Goal: Task Accomplishment & Management: Manage account settings

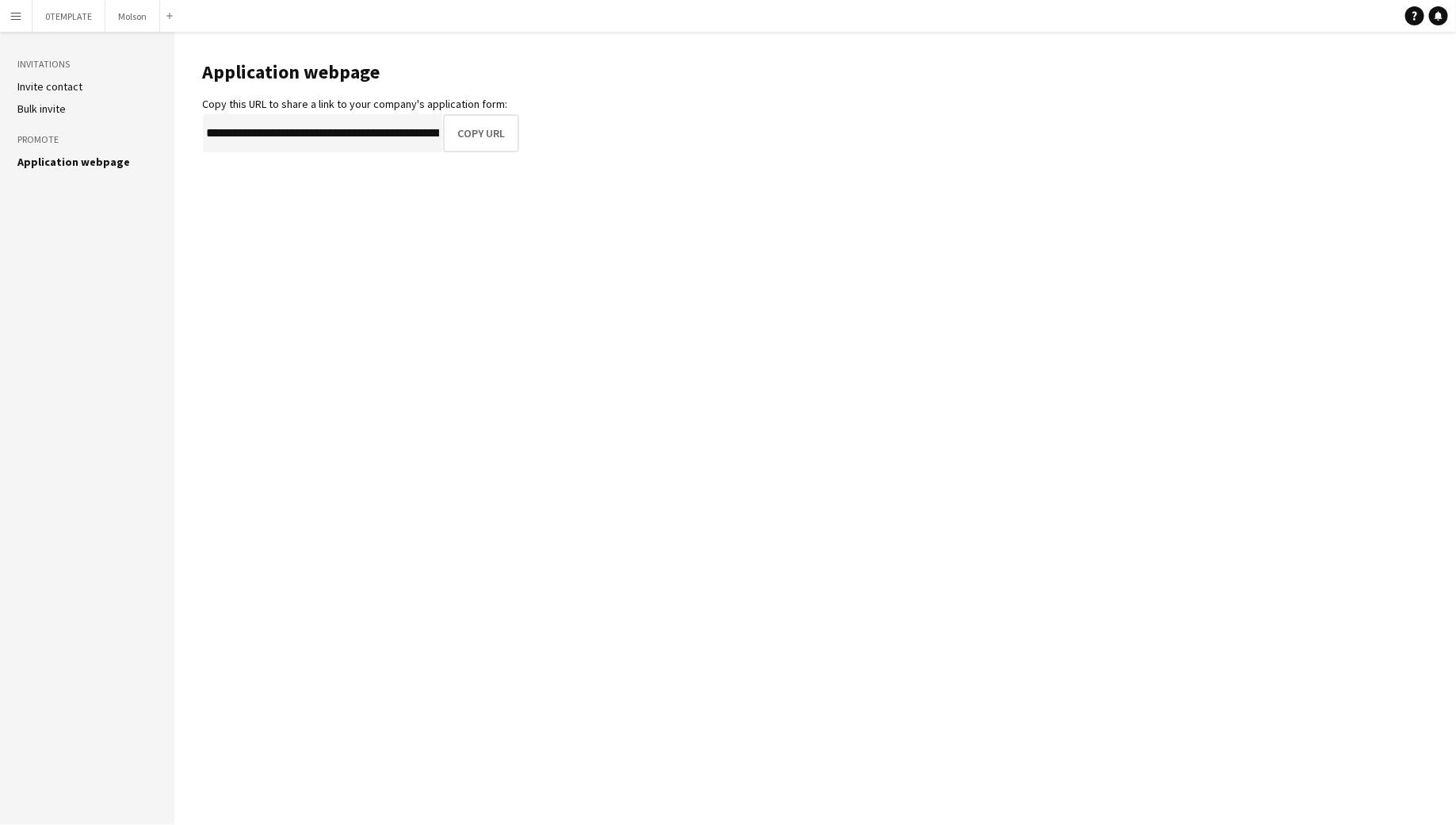
click at [19, 17] on app-icon "Menu" at bounding box center [16, 16] width 13 height 13
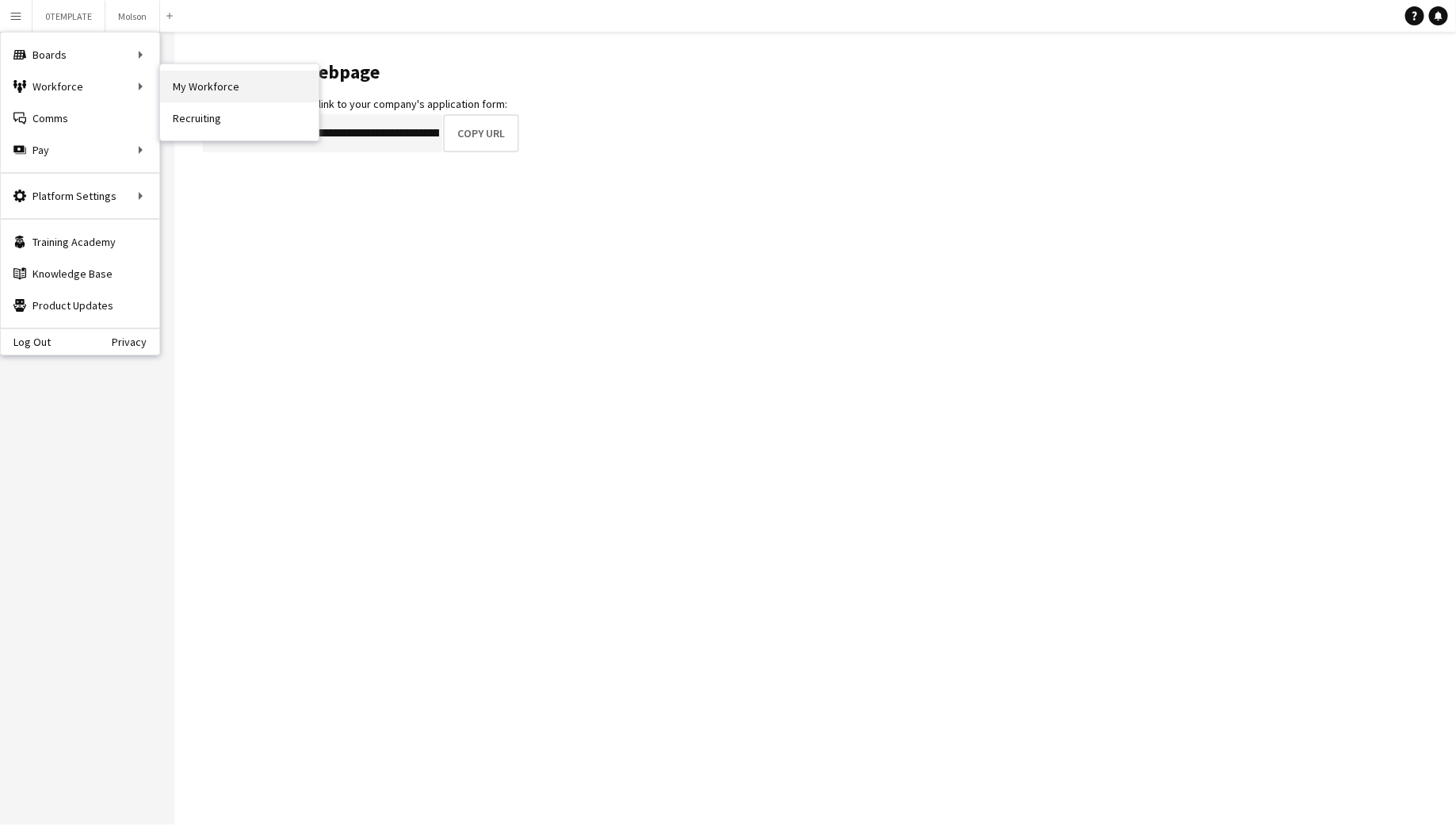
click at [198, 86] on link "My Workforce" at bounding box center [239, 87] width 159 height 32
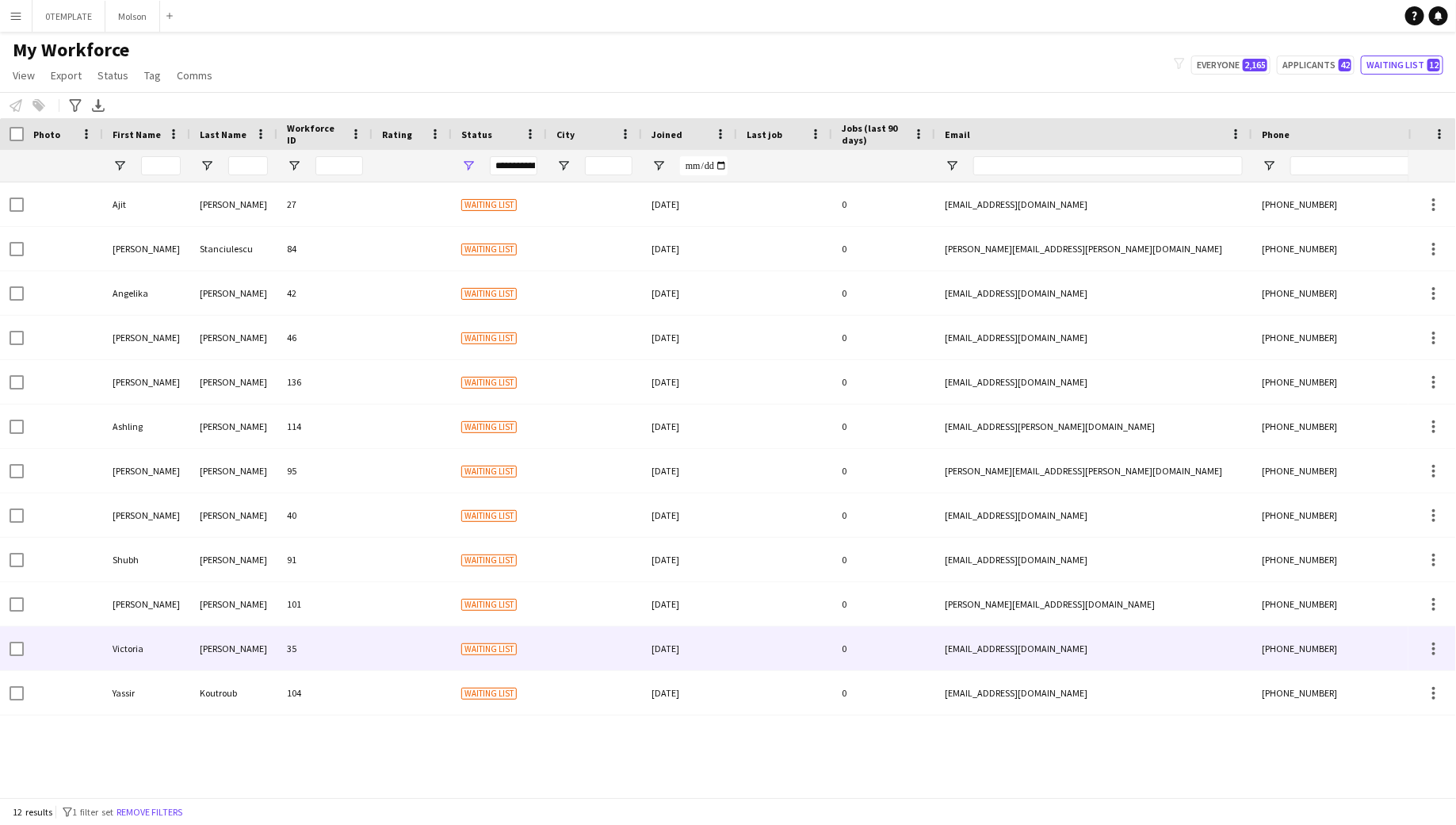
click at [141, 639] on div "Victoria" at bounding box center [146, 648] width 87 height 44
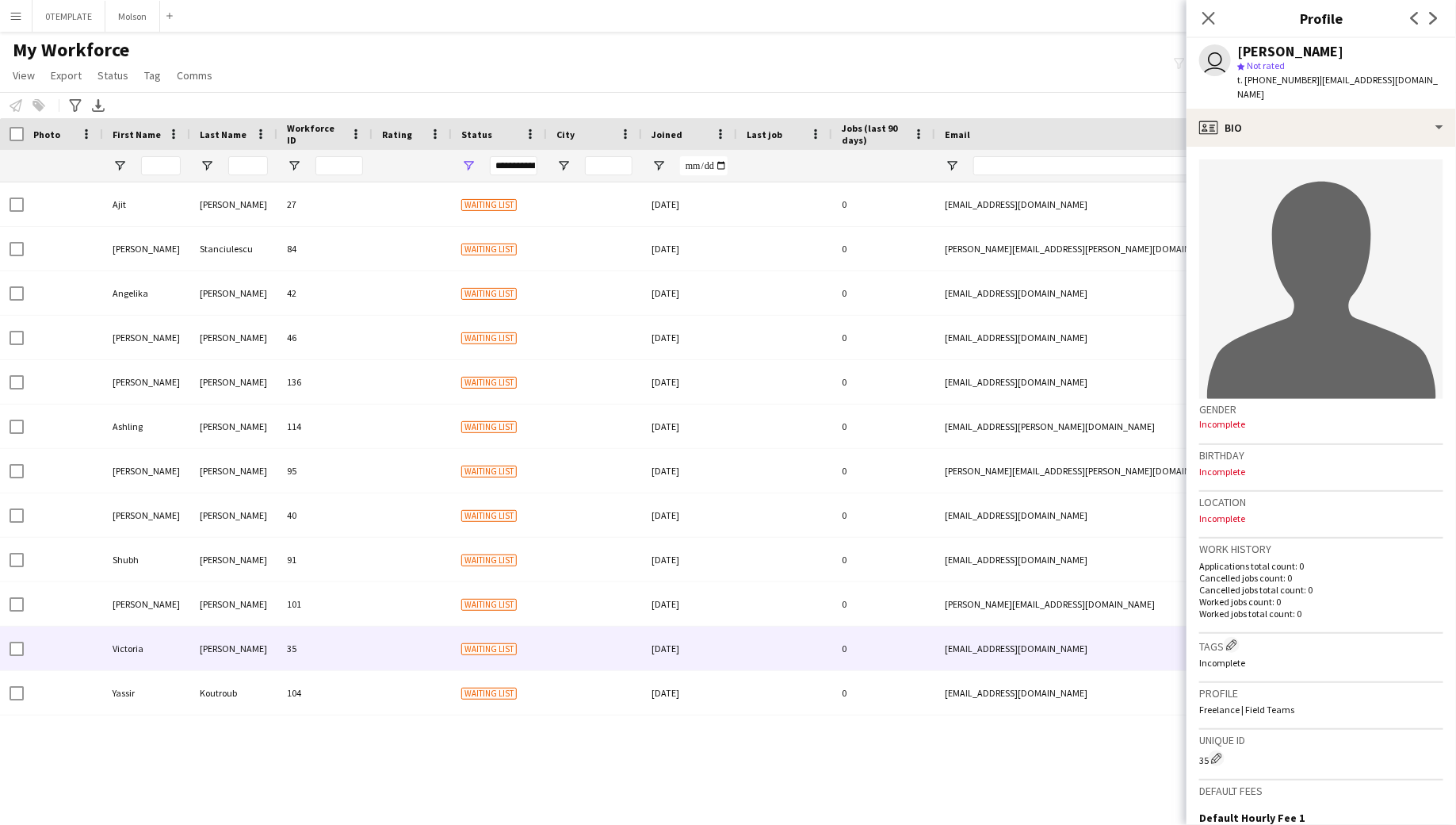
click at [20, 20] on app-icon "Menu" at bounding box center [16, 16] width 13 height 13
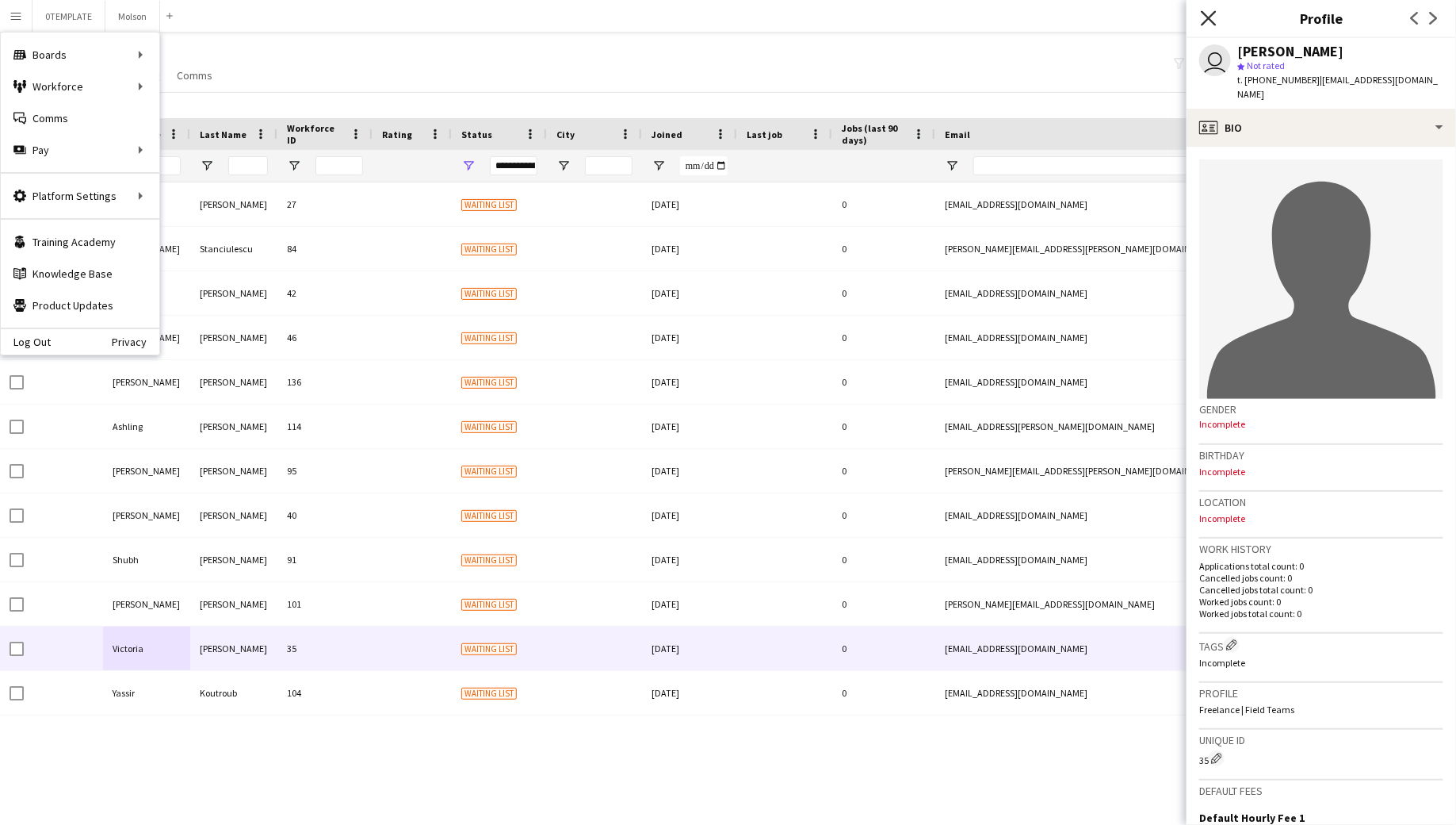
click at [1206, 17] on icon "Close pop-in" at bounding box center [1208, 17] width 15 height 15
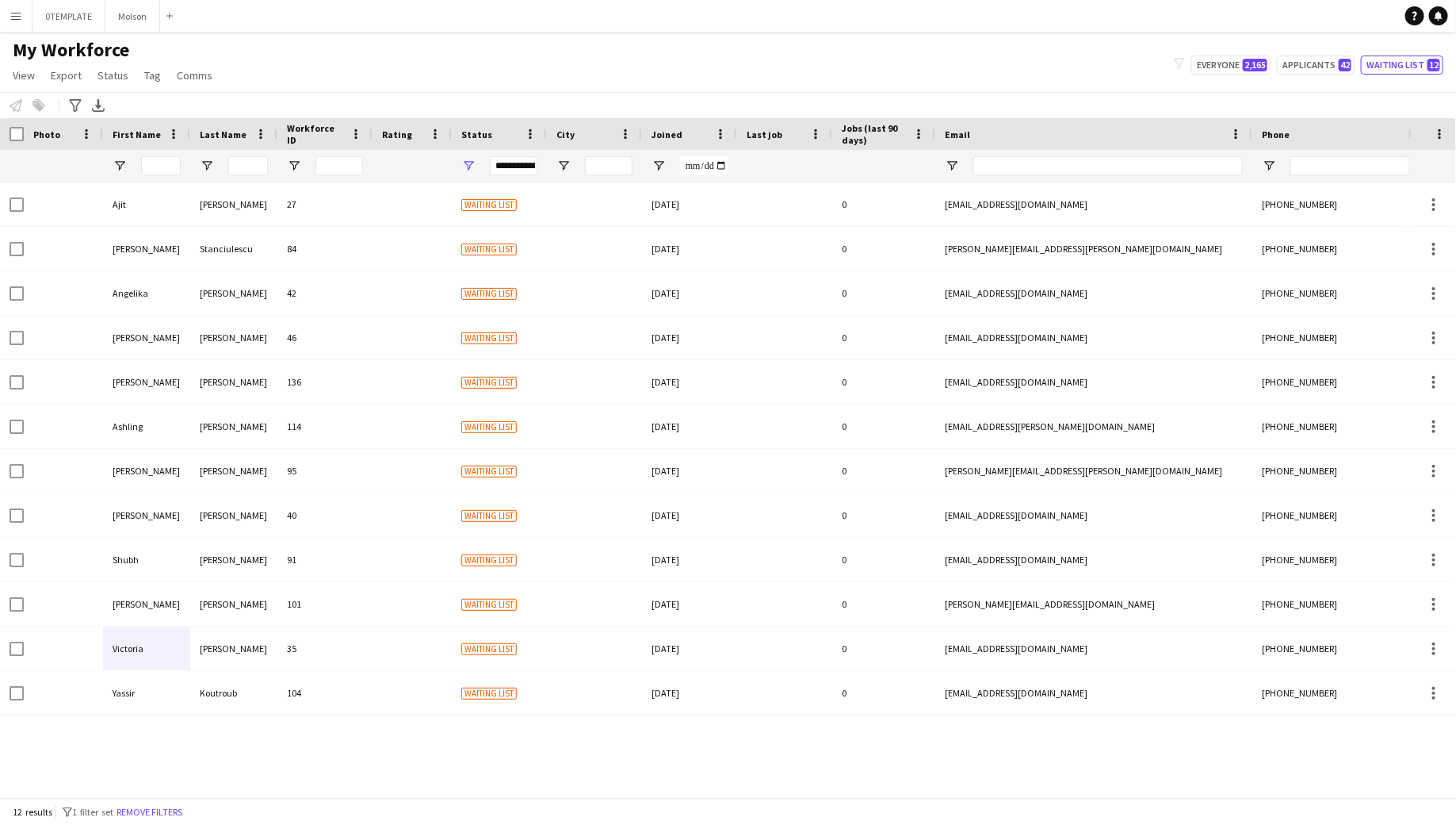
click at [22, 24] on button "Menu" at bounding box center [16, 16] width 32 height 32
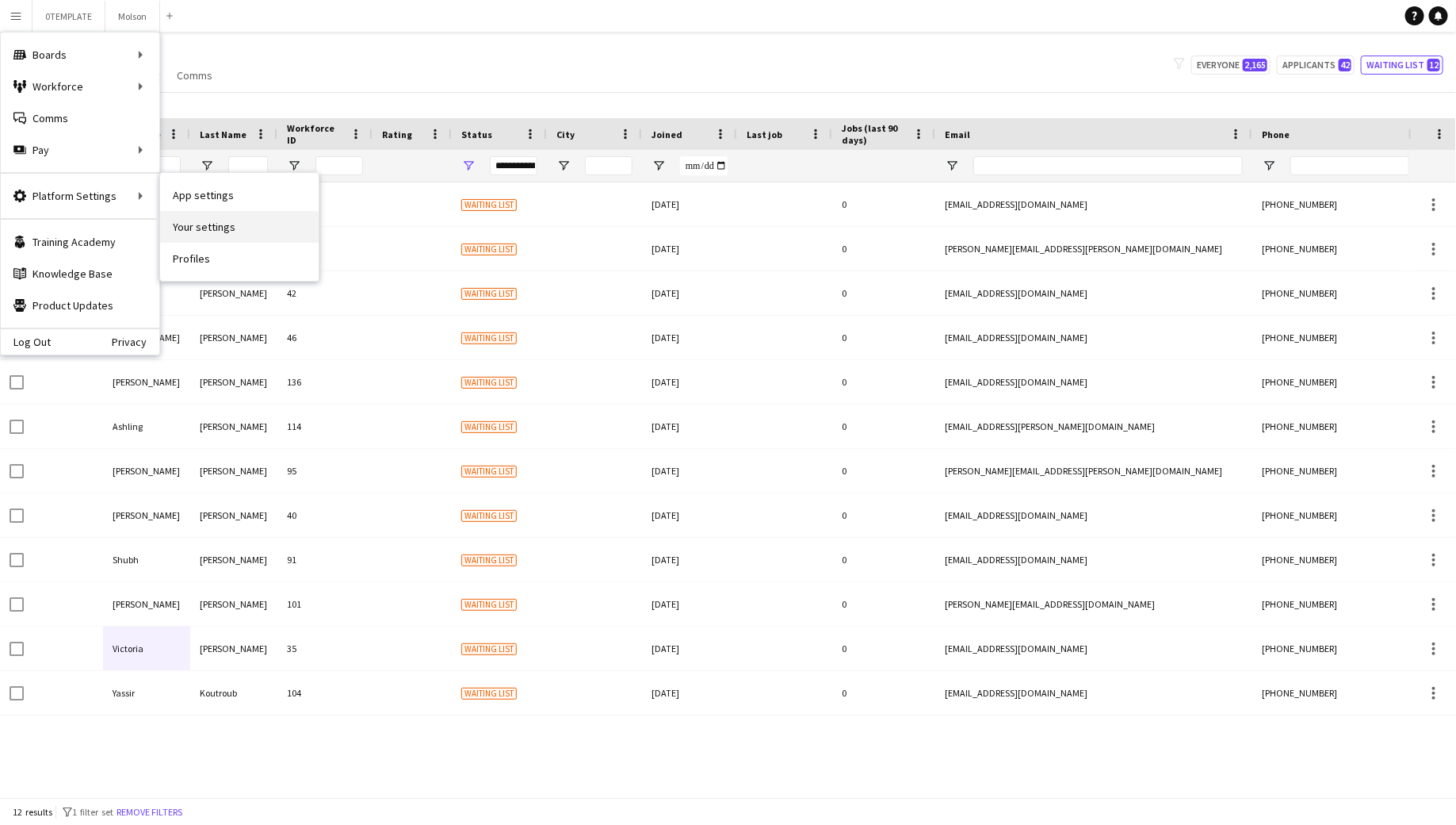
click at [192, 224] on link "Your settings" at bounding box center [239, 227] width 159 height 32
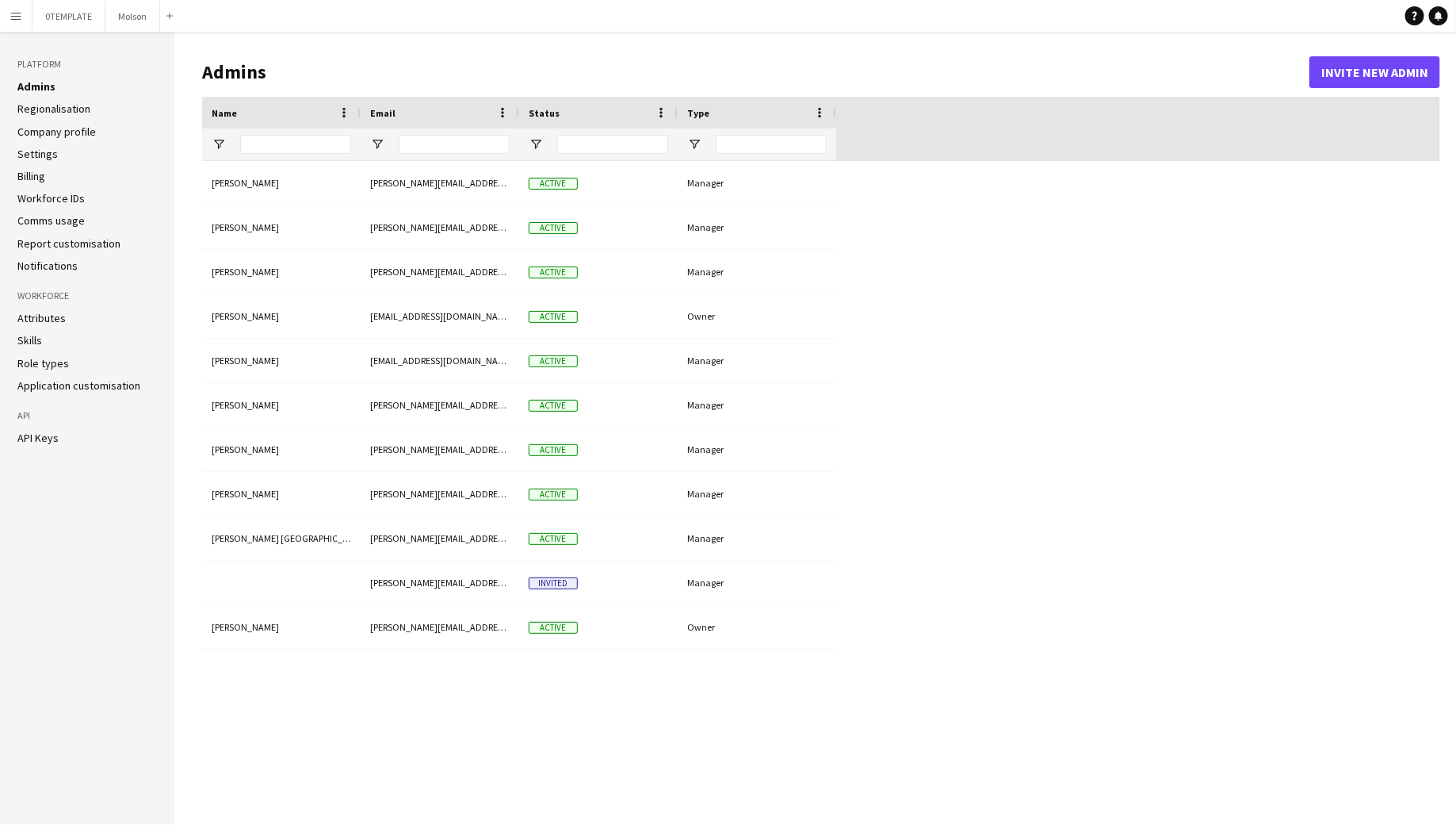
type input "**********"
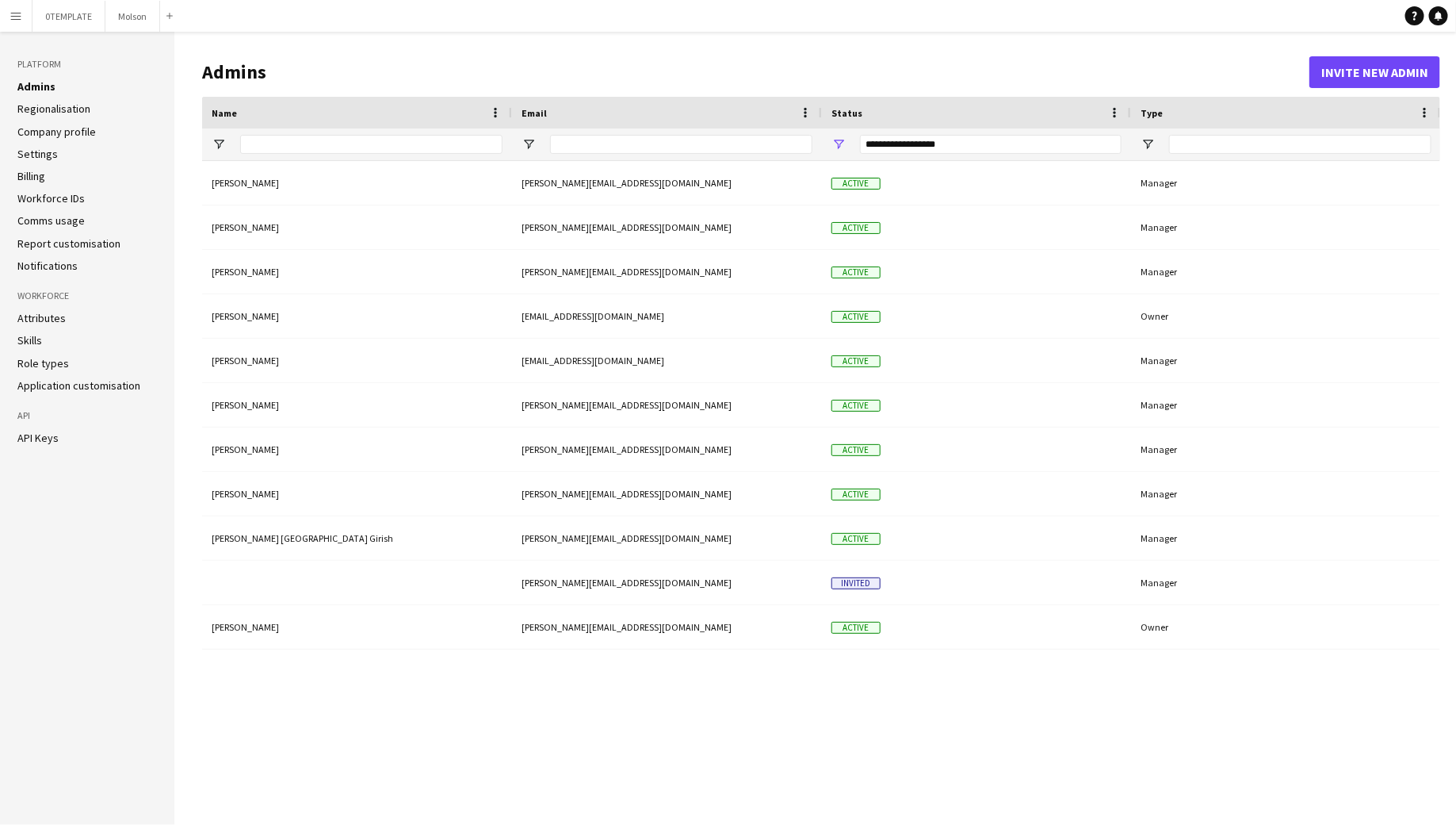
click at [35, 154] on link "Settings" at bounding box center [37, 154] width 40 height 14
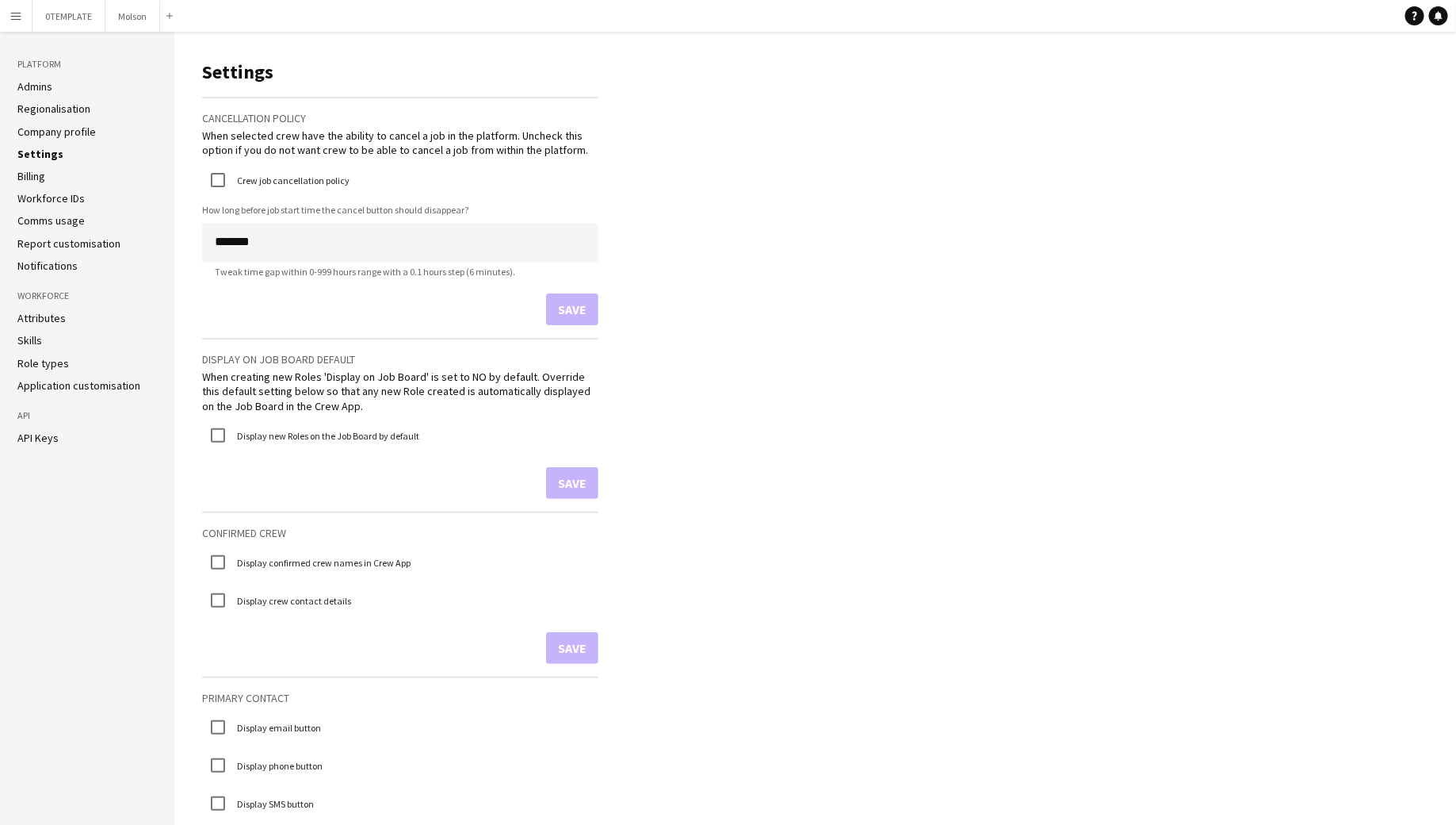
click at [40, 90] on link "Admins" at bounding box center [34, 86] width 35 height 14
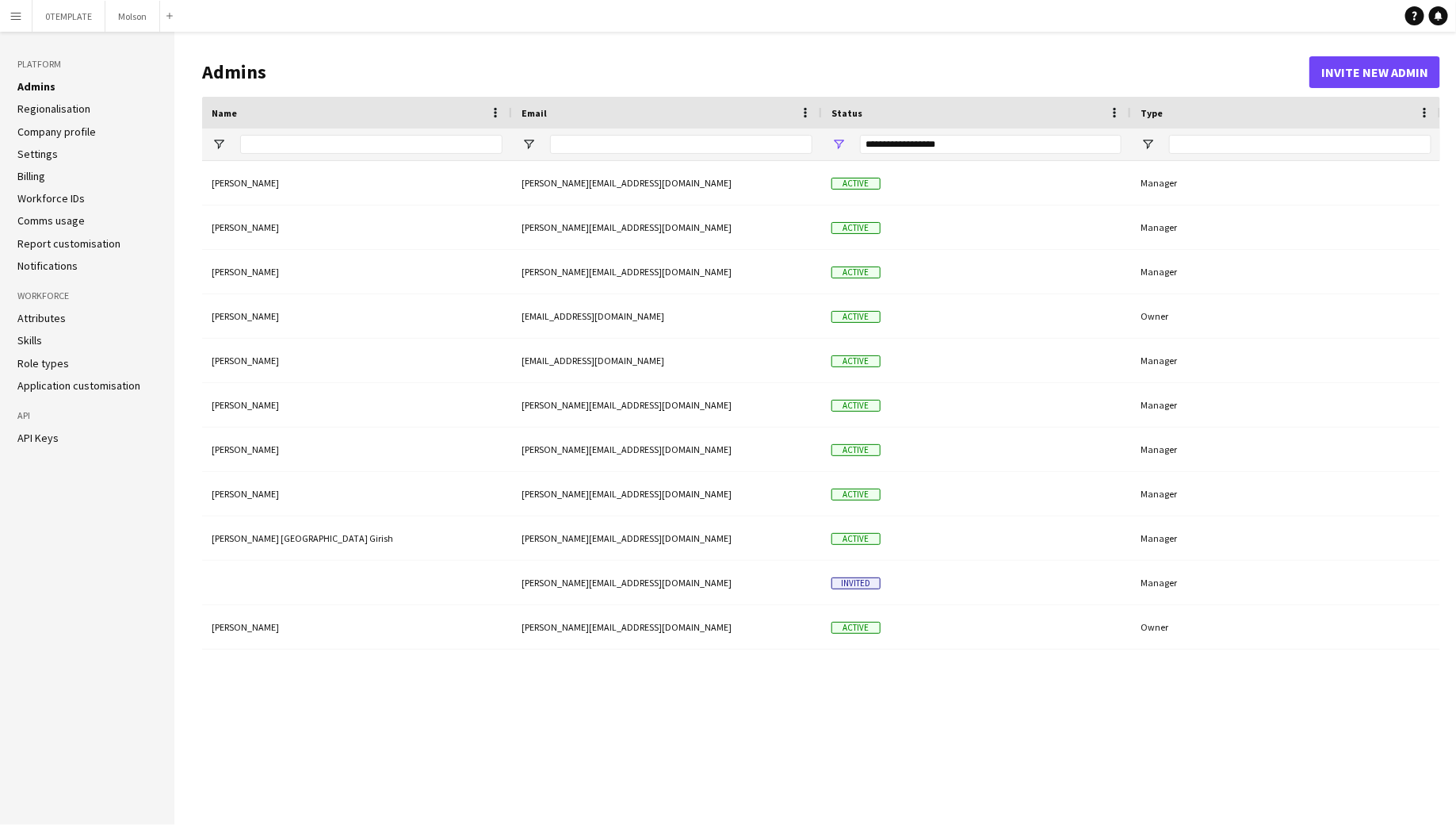
click at [40, 159] on link "Settings" at bounding box center [37, 154] width 40 height 14
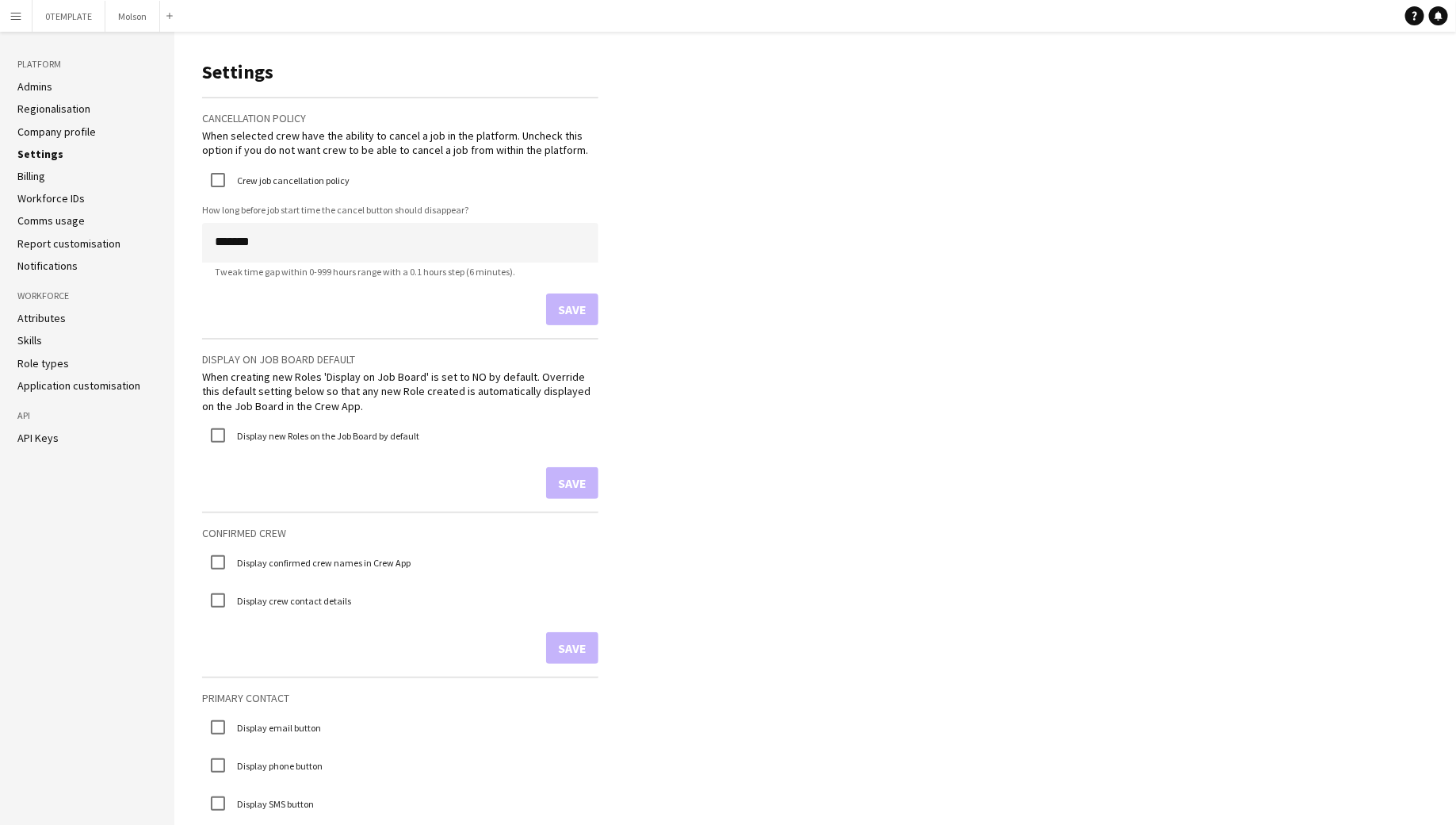
click at [26, 13] on button "Menu" at bounding box center [16, 16] width 32 height 32
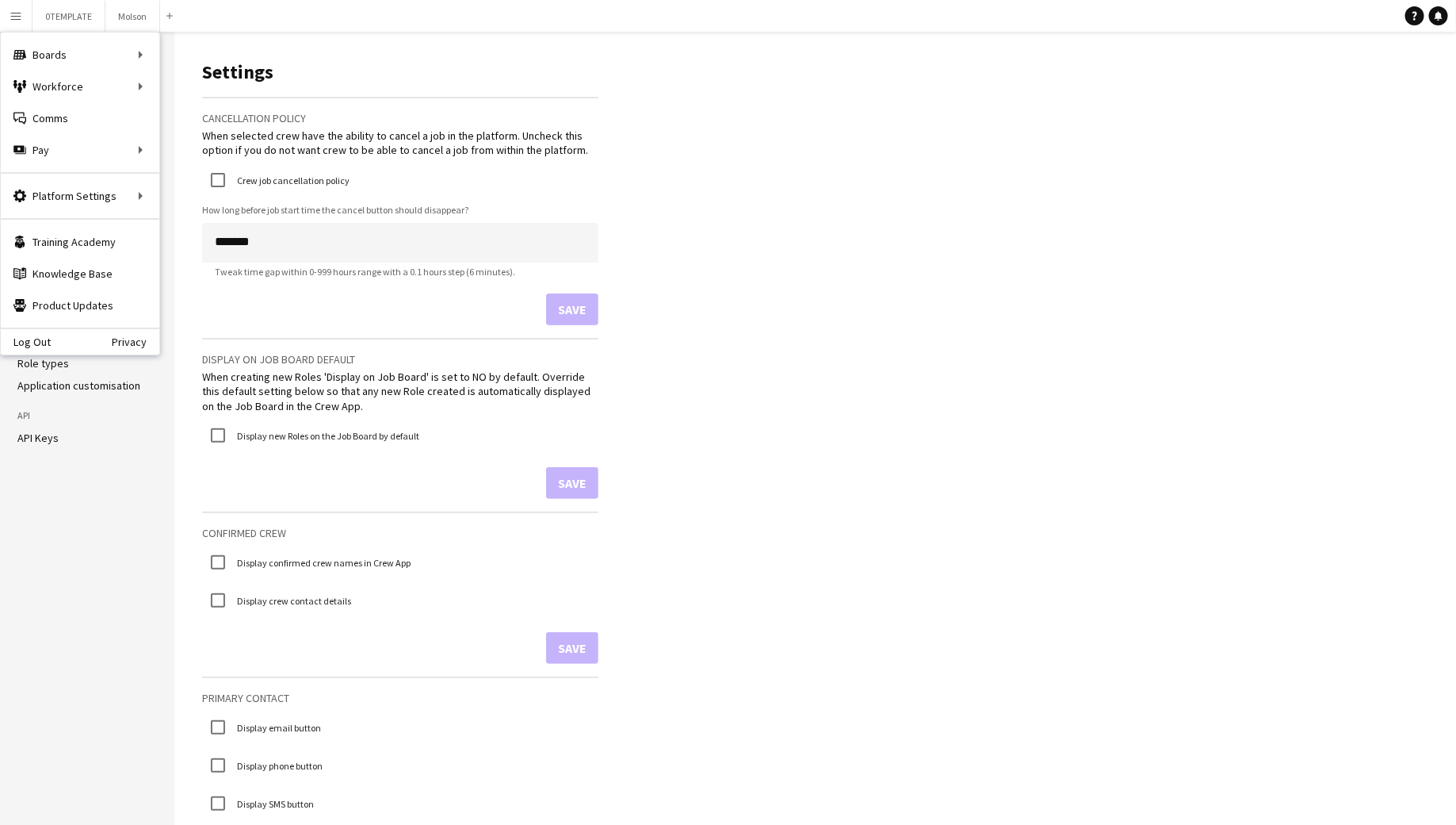
click at [28, 16] on button "Menu" at bounding box center [16, 16] width 32 height 32
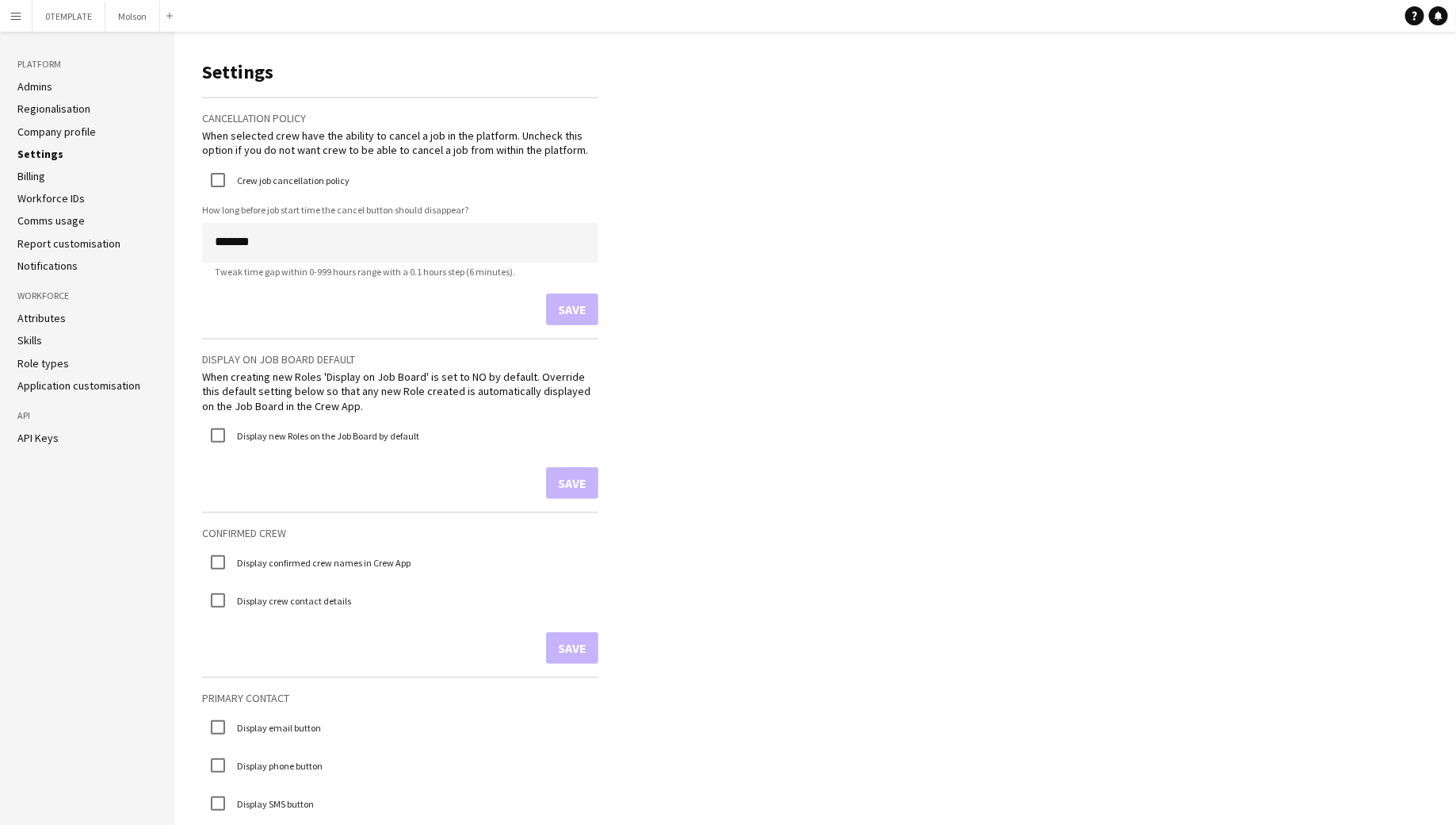
click at [40, 156] on link "Settings" at bounding box center [40, 154] width 46 height 14
click at [19, 17] on app-icon "Menu" at bounding box center [16, 16] width 13 height 13
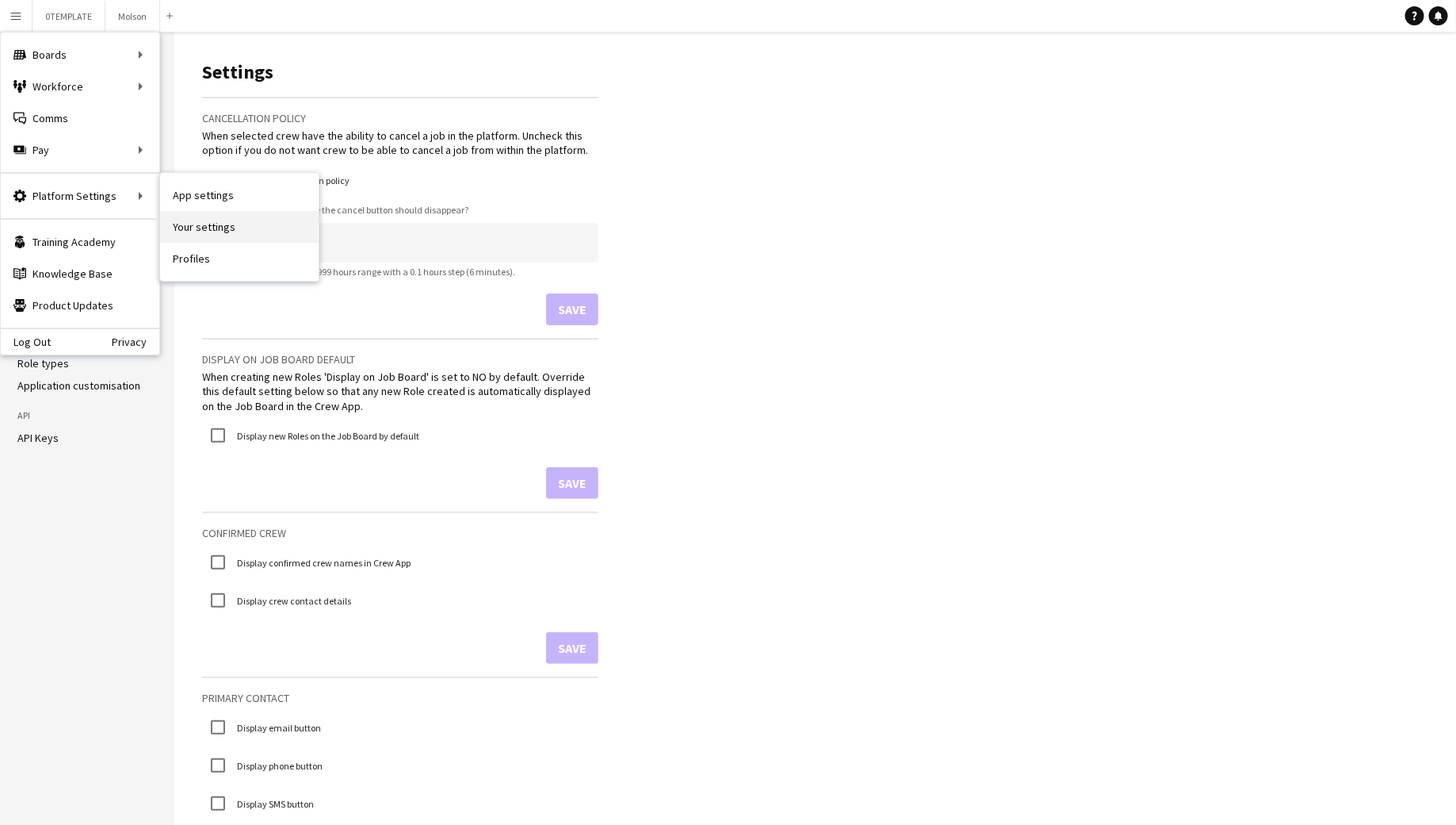
click at [264, 223] on link "Your settings" at bounding box center [239, 227] width 159 height 32
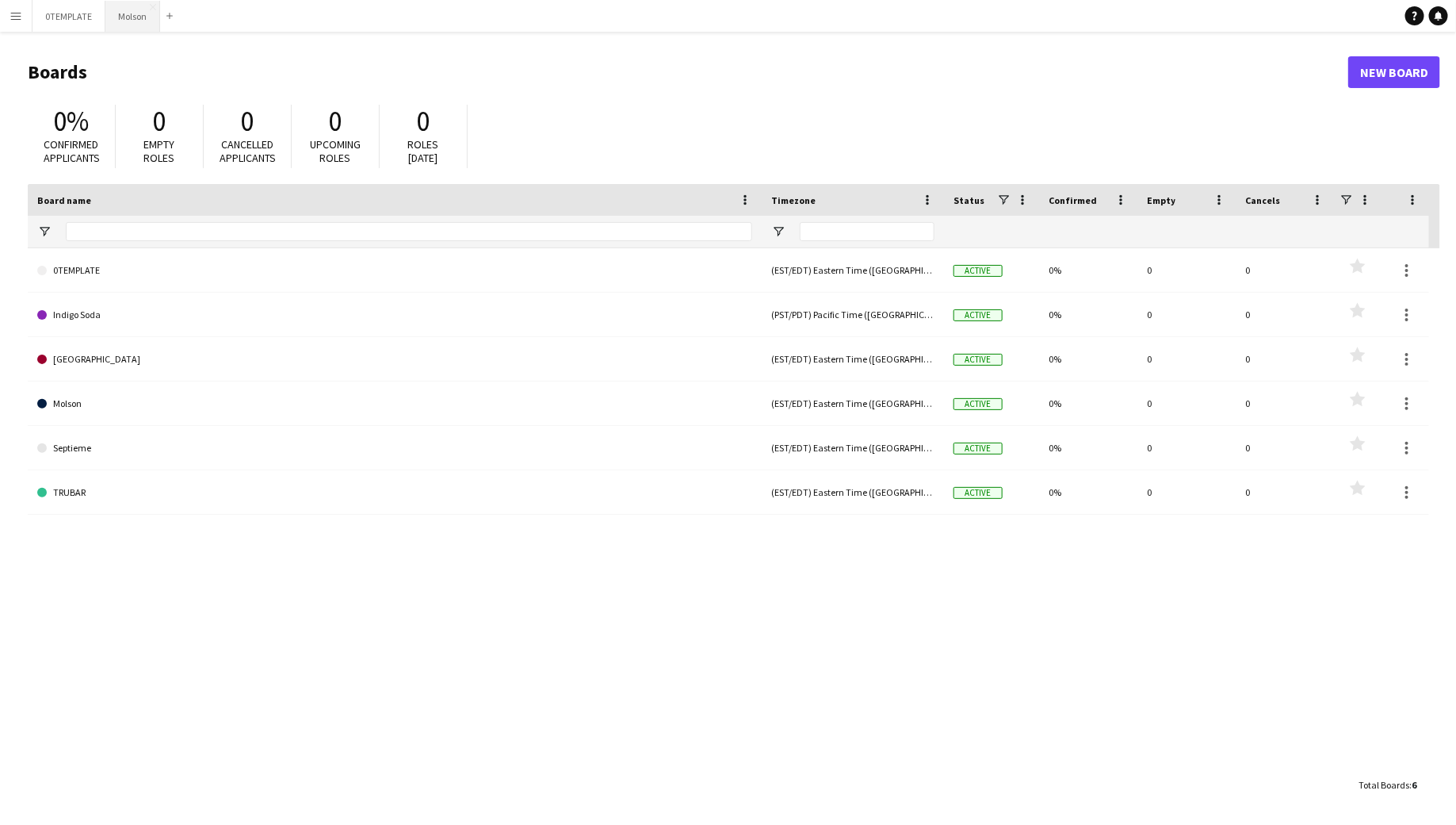
click at [117, 21] on button "Molson Close" at bounding box center [132, 16] width 55 height 31
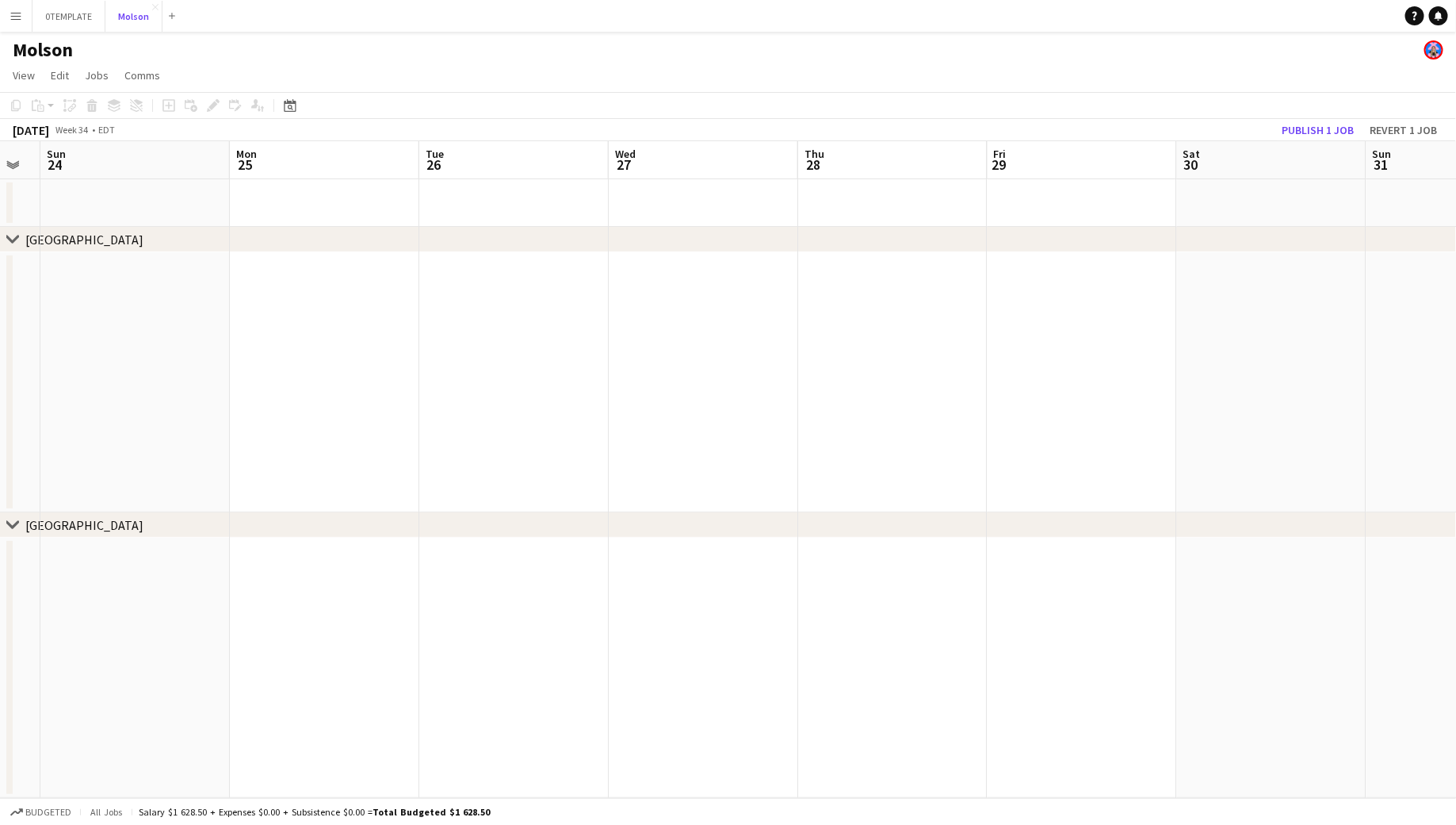
scroll to position [0, 553]
click at [17, 22] on button "Menu" at bounding box center [16, 16] width 32 height 32
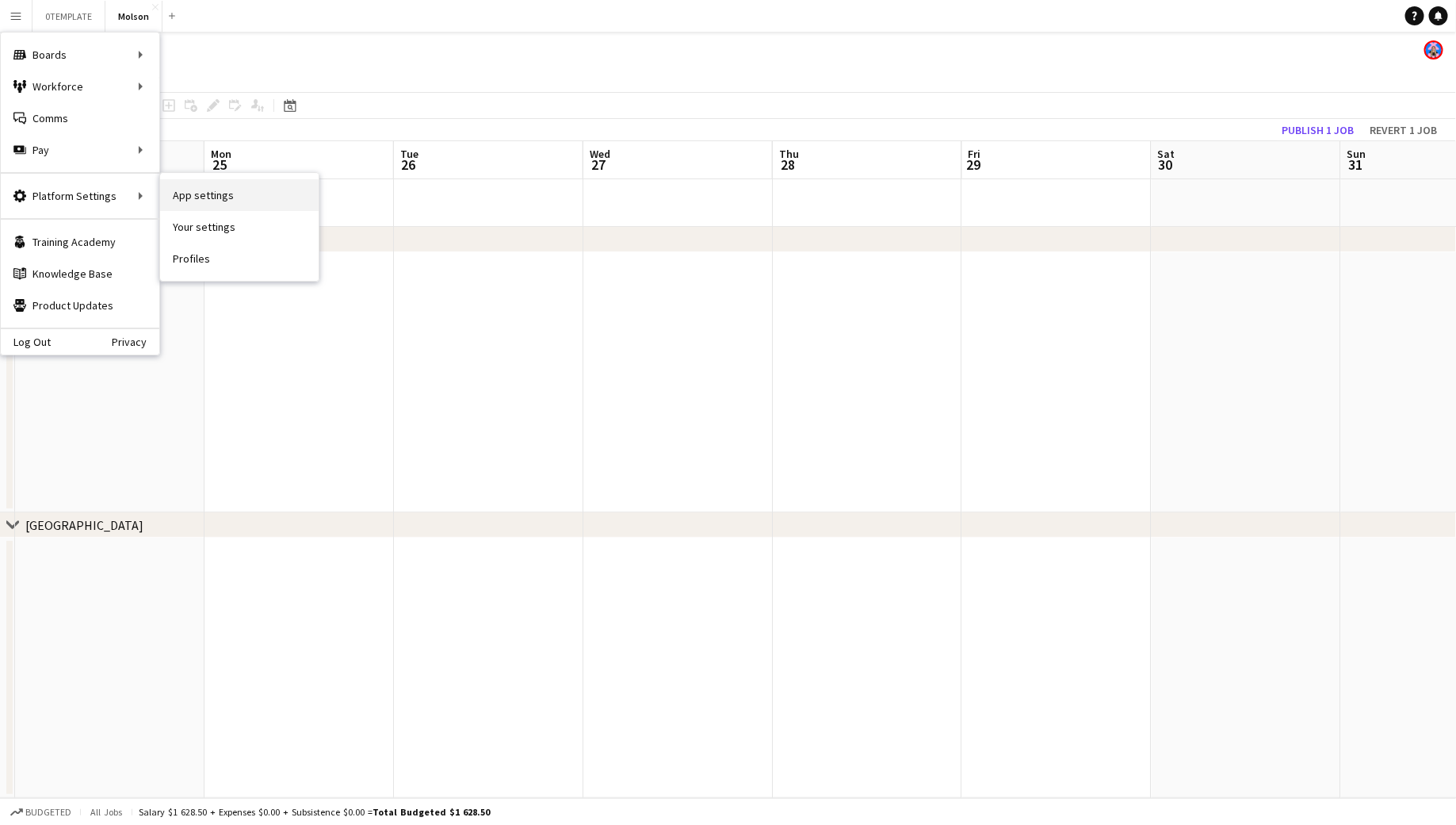
click at [216, 198] on link "App settings" at bounding box center [239, 195] width 159 height 32
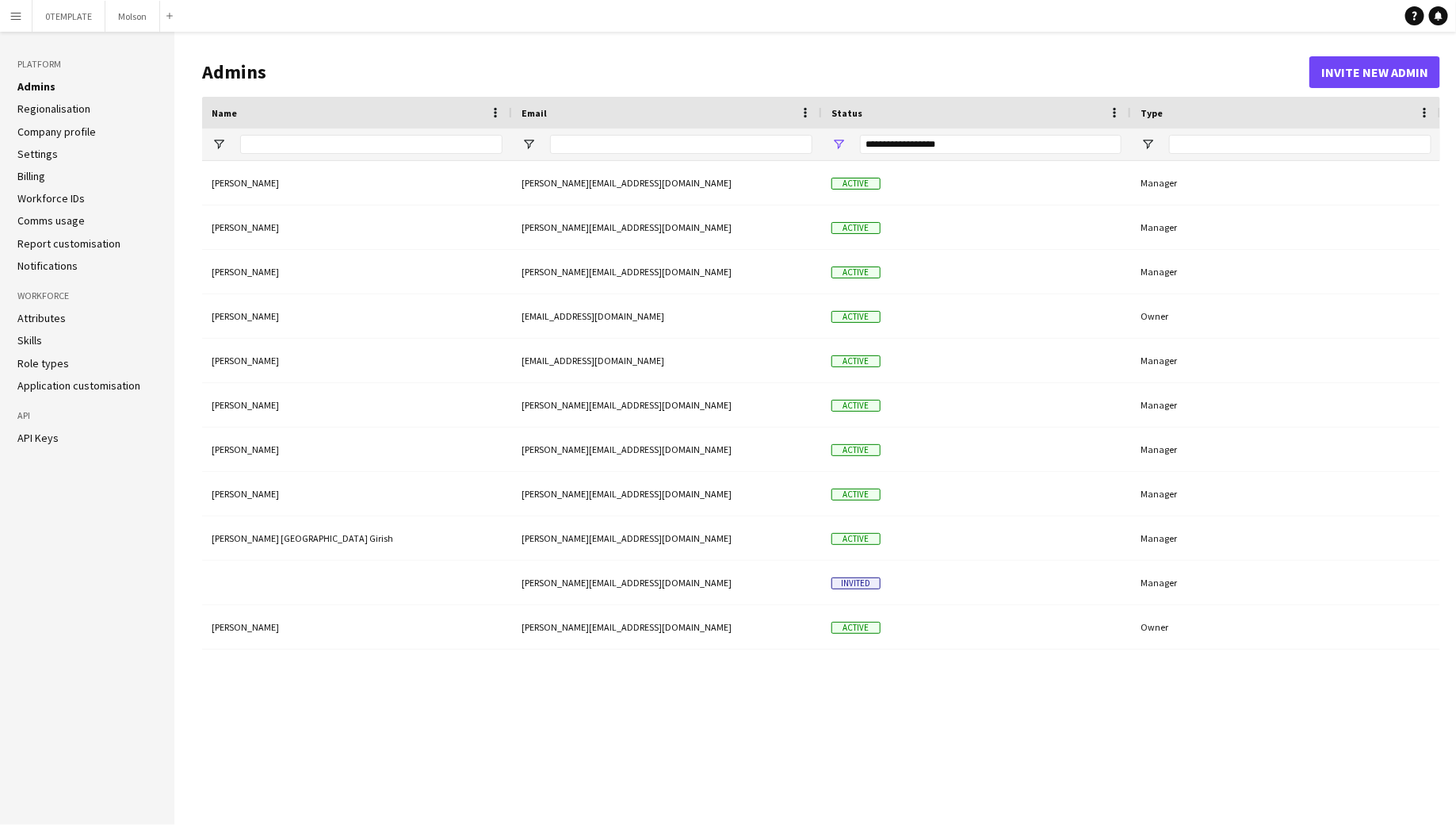
click at [38, 131] on link "Company profile" at bounding box center [56, 131] width 78 height 14
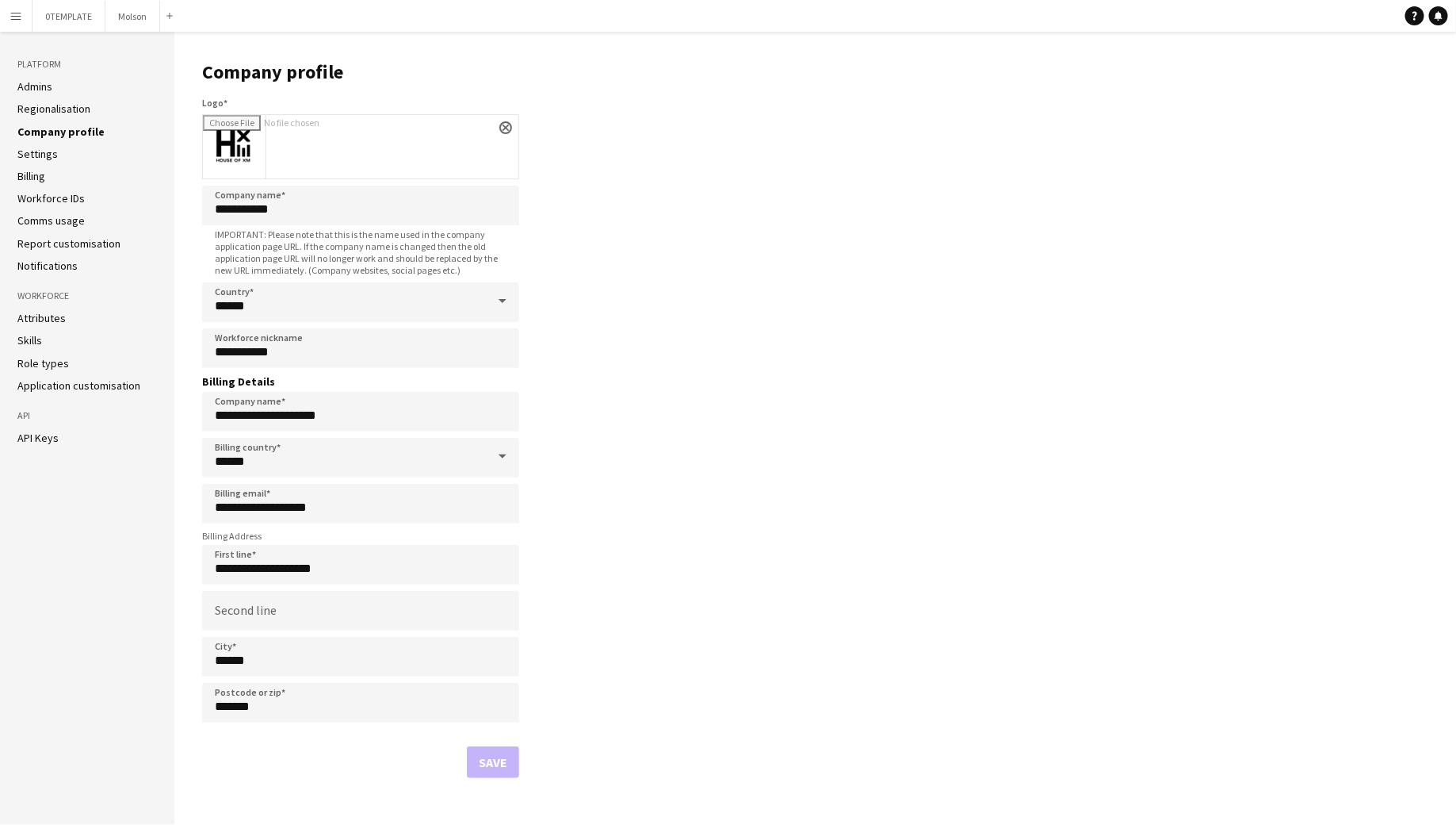
click at [51, 157] on link "Settings" at bounding box center [37, 154] width 40 height 14
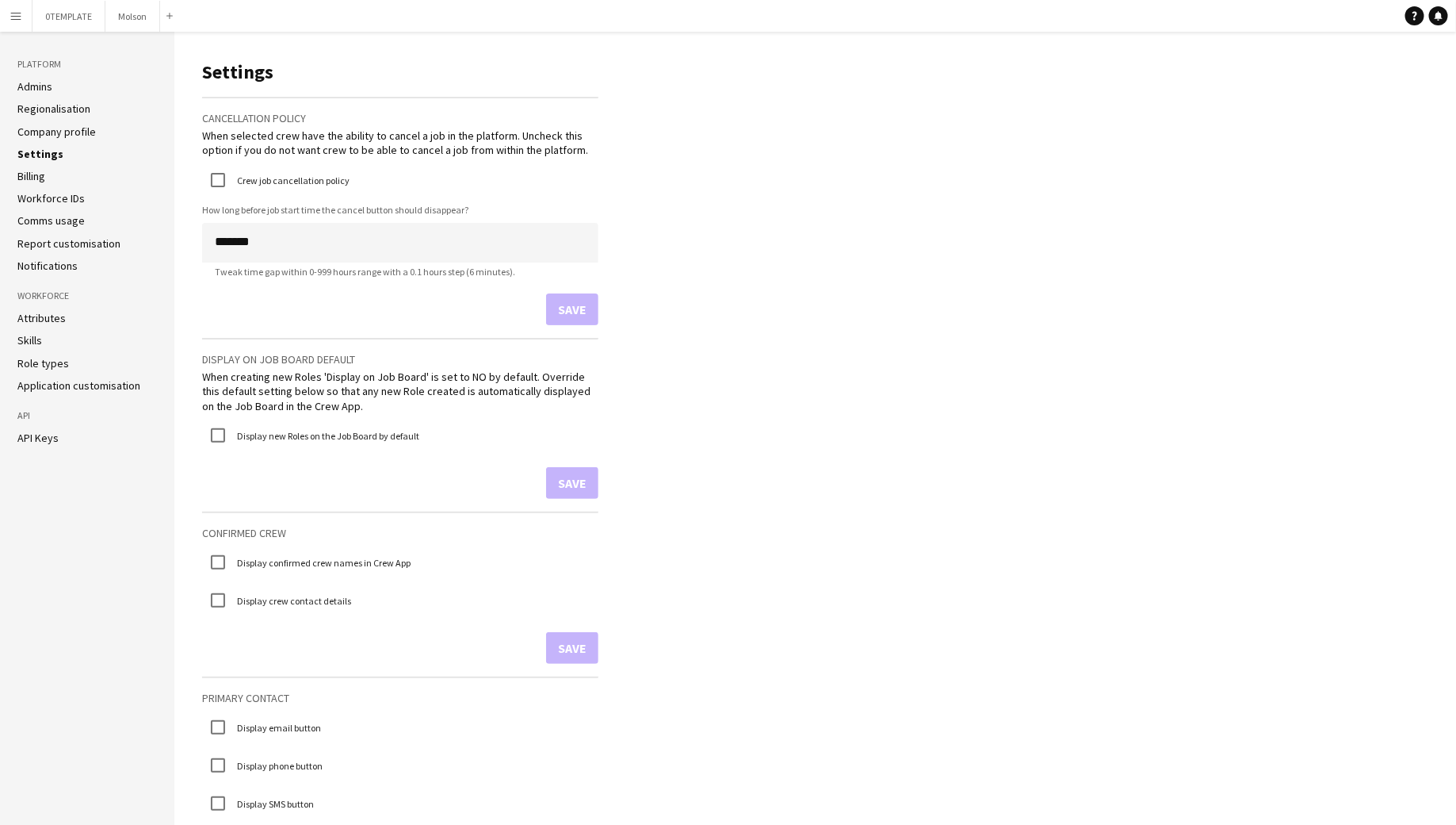
click at [33, 342] on link "Skills" at bounding box center [29, 340] width 25 height 14
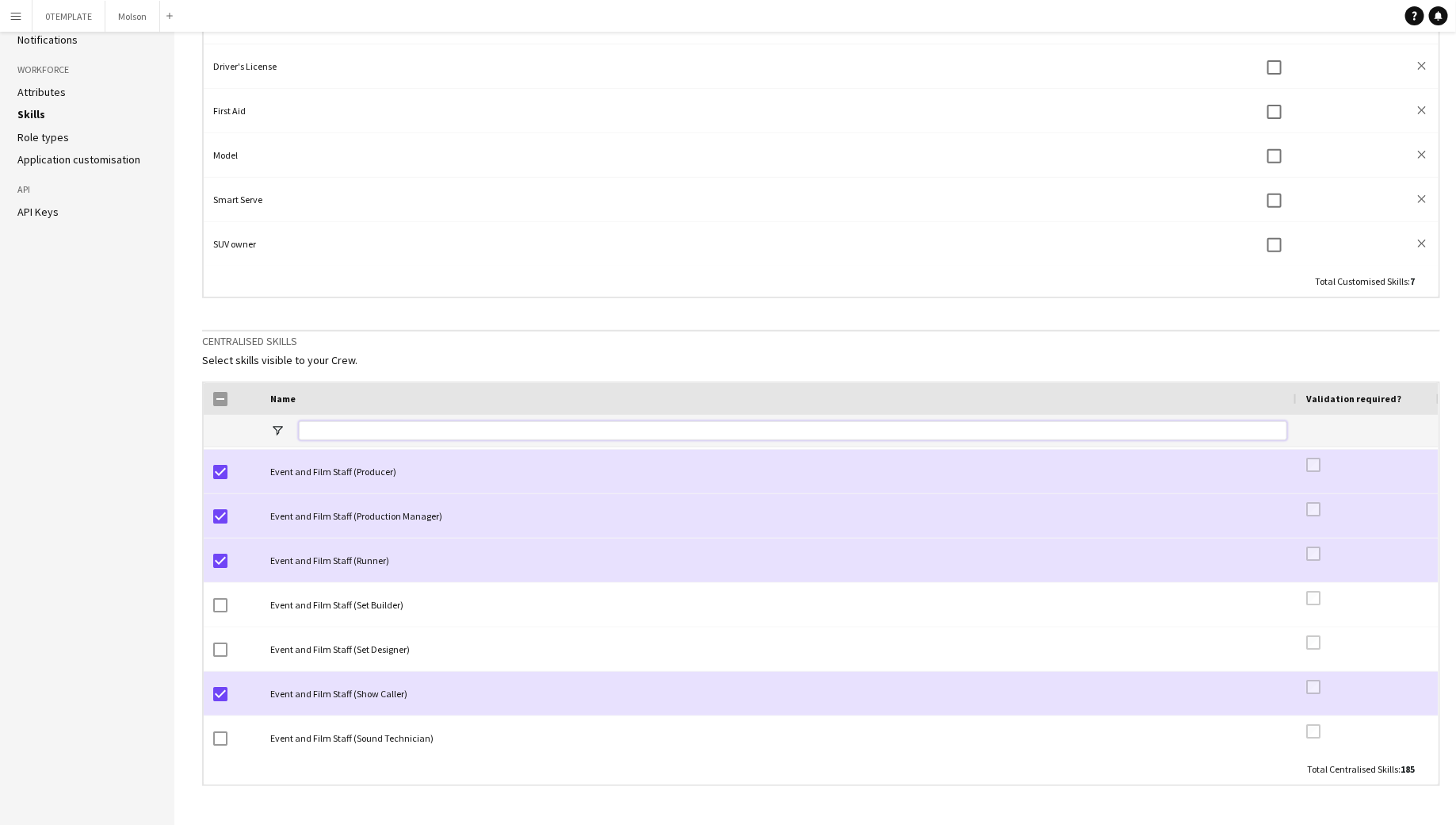
click at [366, 425] on input "Name Filter Input" at bounding box center [793, 430] width 989 height 19
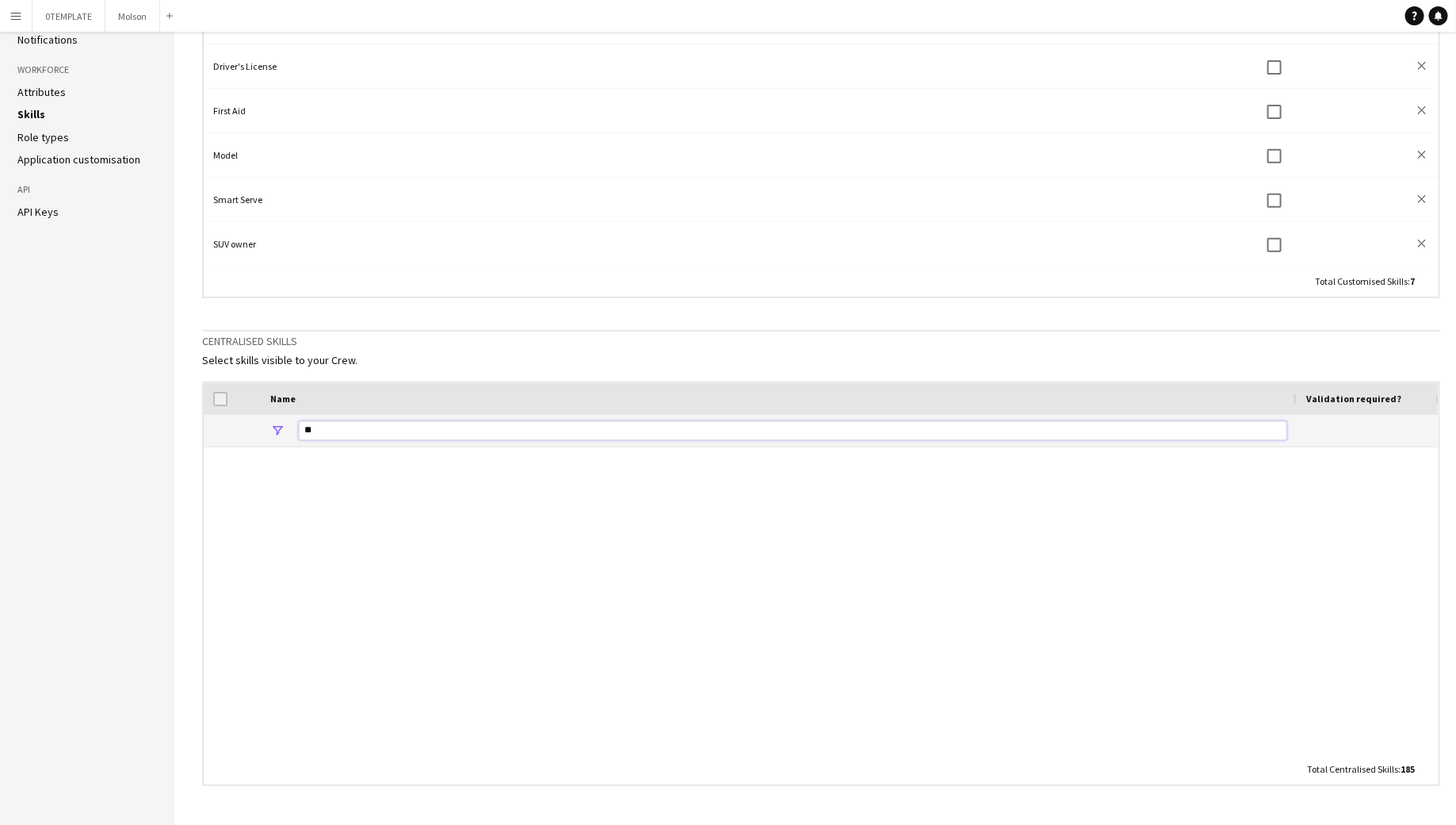
type input "*"
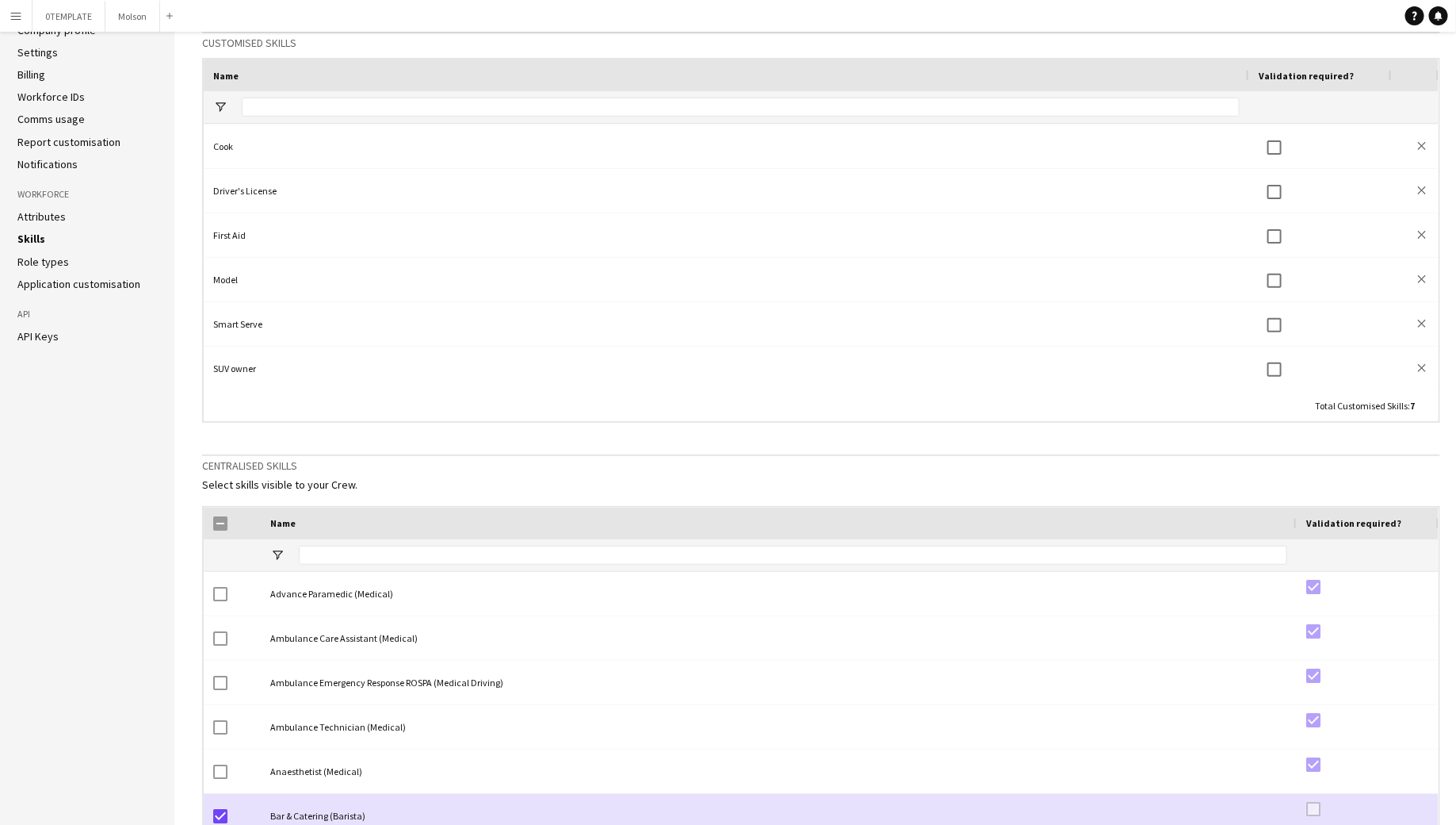
click at [37, 258] on link "Role types" at bounding box center [43, 261] width 52 height 14
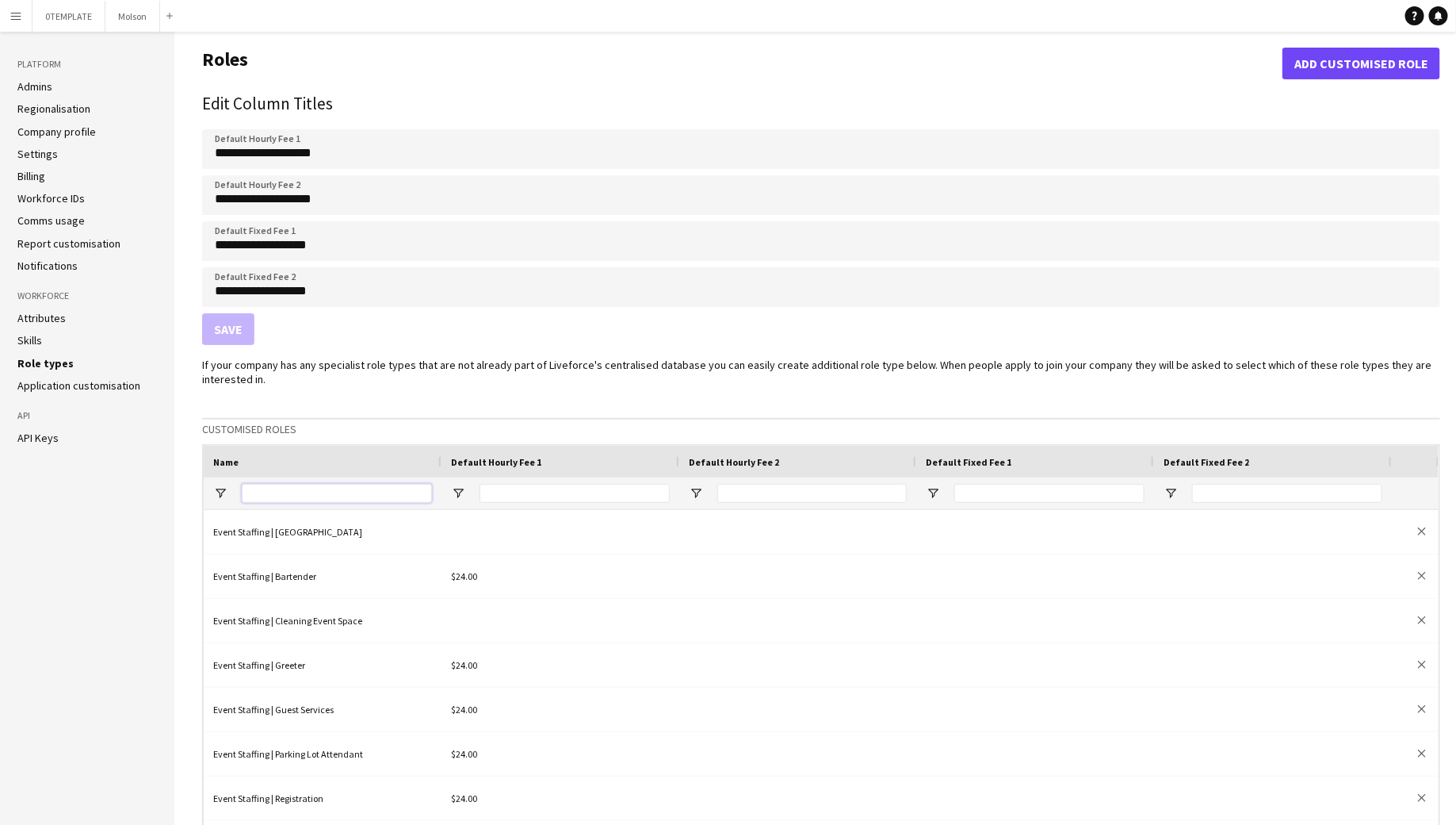
click at [327, 496] on input "Name Filter Input" at bounding box center [337, 493] width 190 height 19
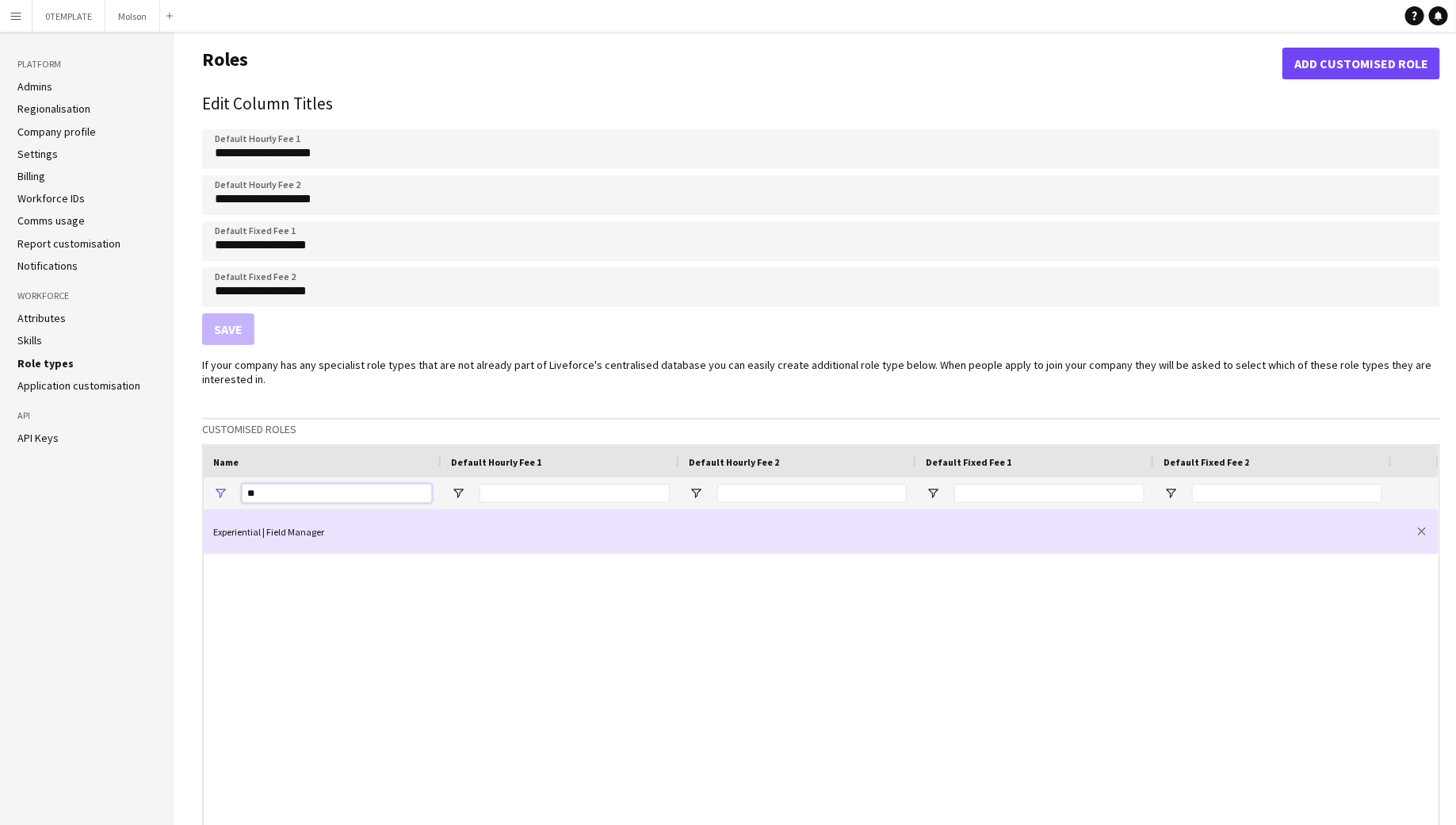
type input "*"
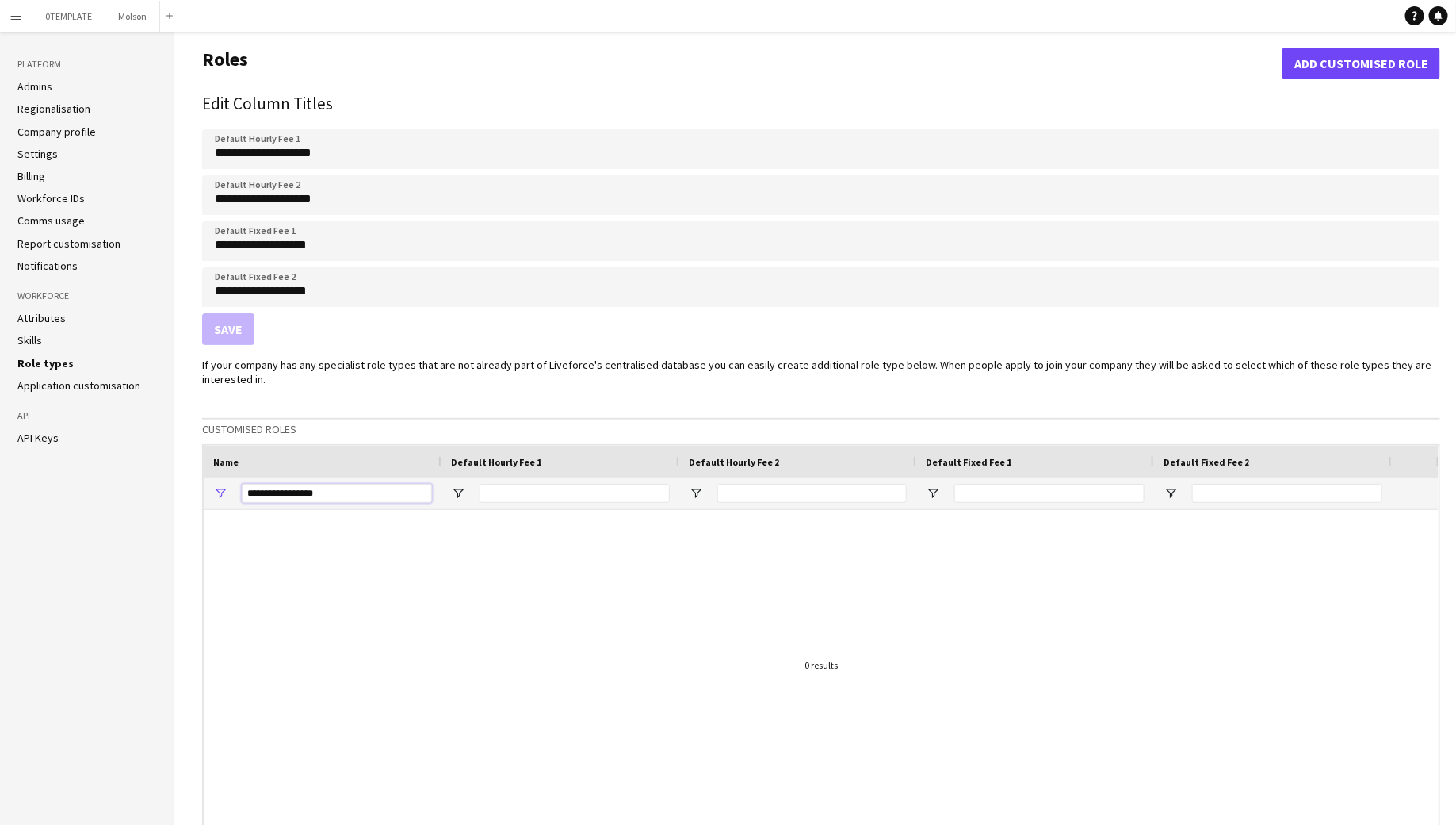
click at [247, 493] on input "**********" at bounding box center [337, 493] width 190 height 19
click at [400, 488] on input "**********" at bounding box center [337, 493] width 190 height 19
type input "**********"
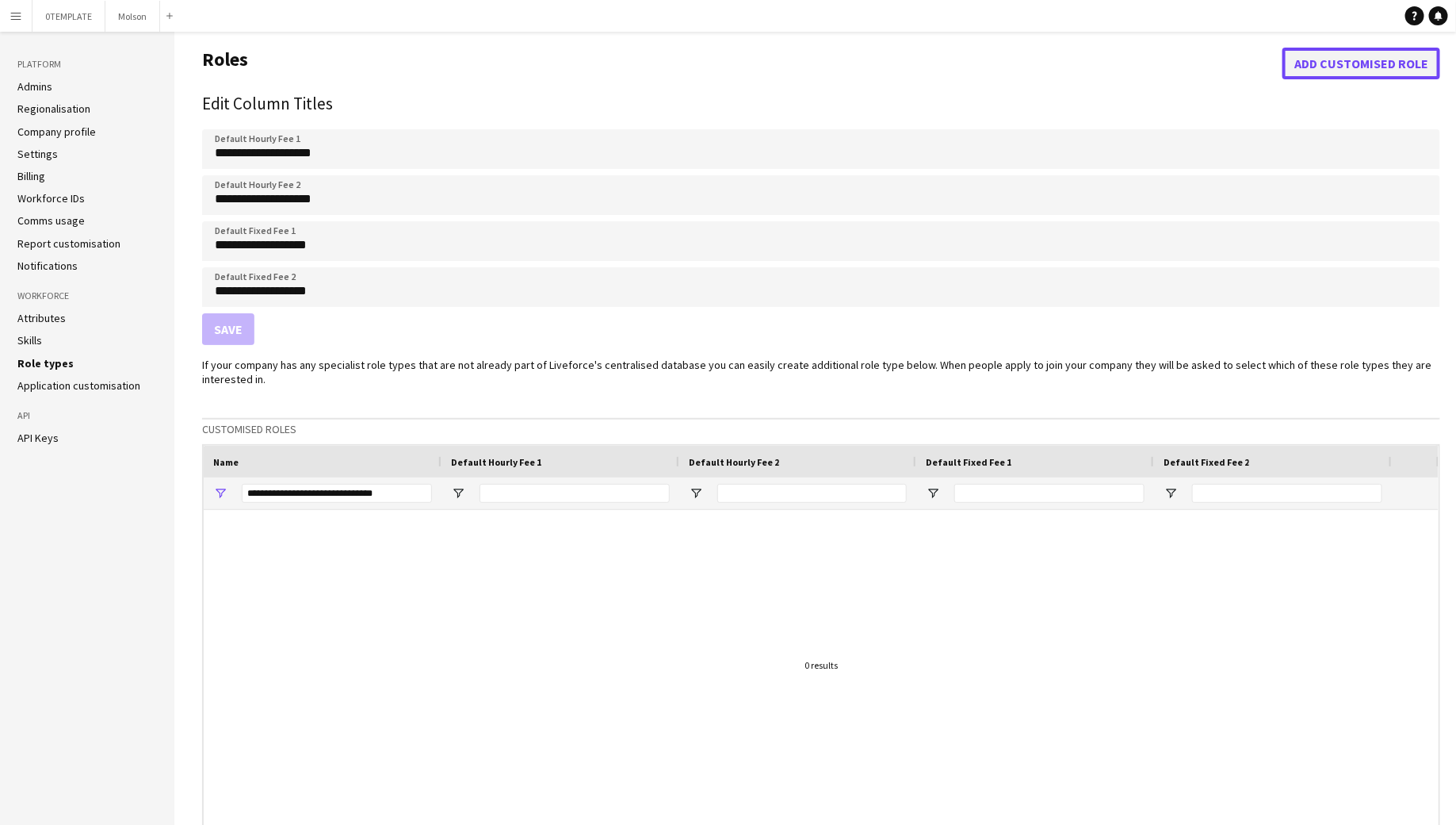
click at [1341, 75] on button "Add customised role" at bounding box center [1362, 64] width 158 height 32
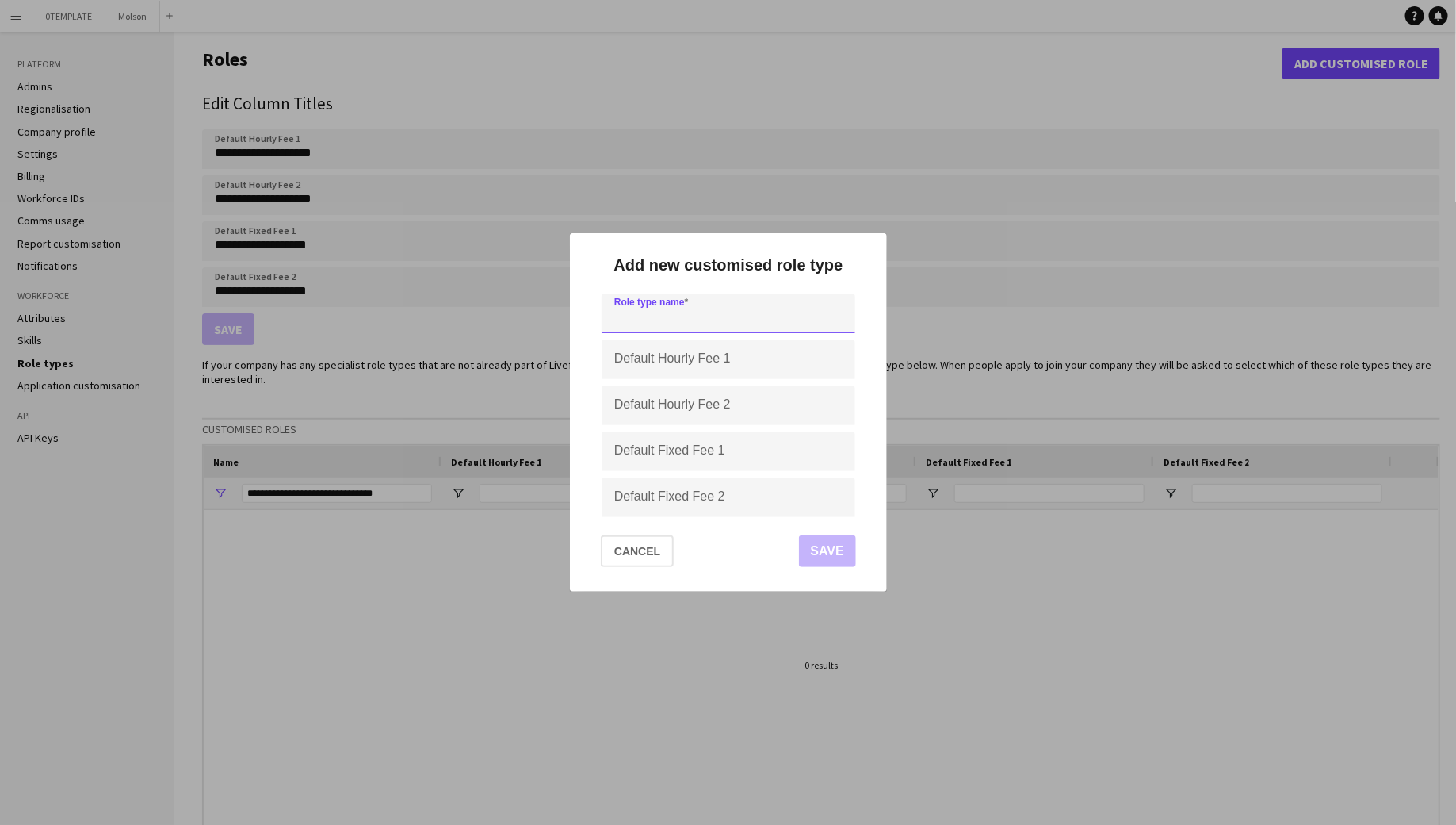
paste input "**********"
type input "**********"
click at [725, 361] on input "Default Hourly Fee 1" at bounding box center [729, 359] width 254 height 40
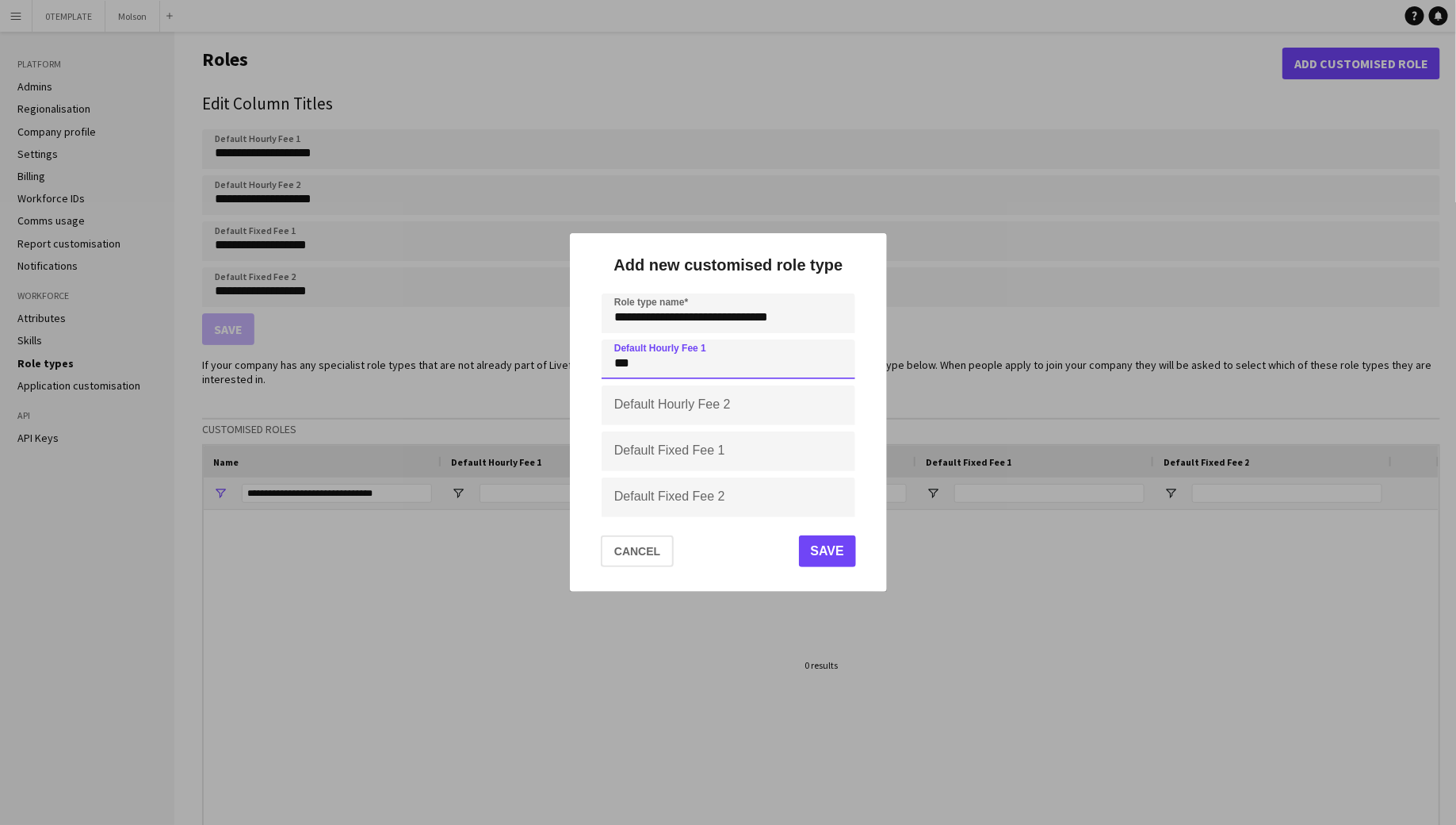
type input "***"
click at [832, 560] on button "Save" at bounding box center [826, 551] width 57 height 32
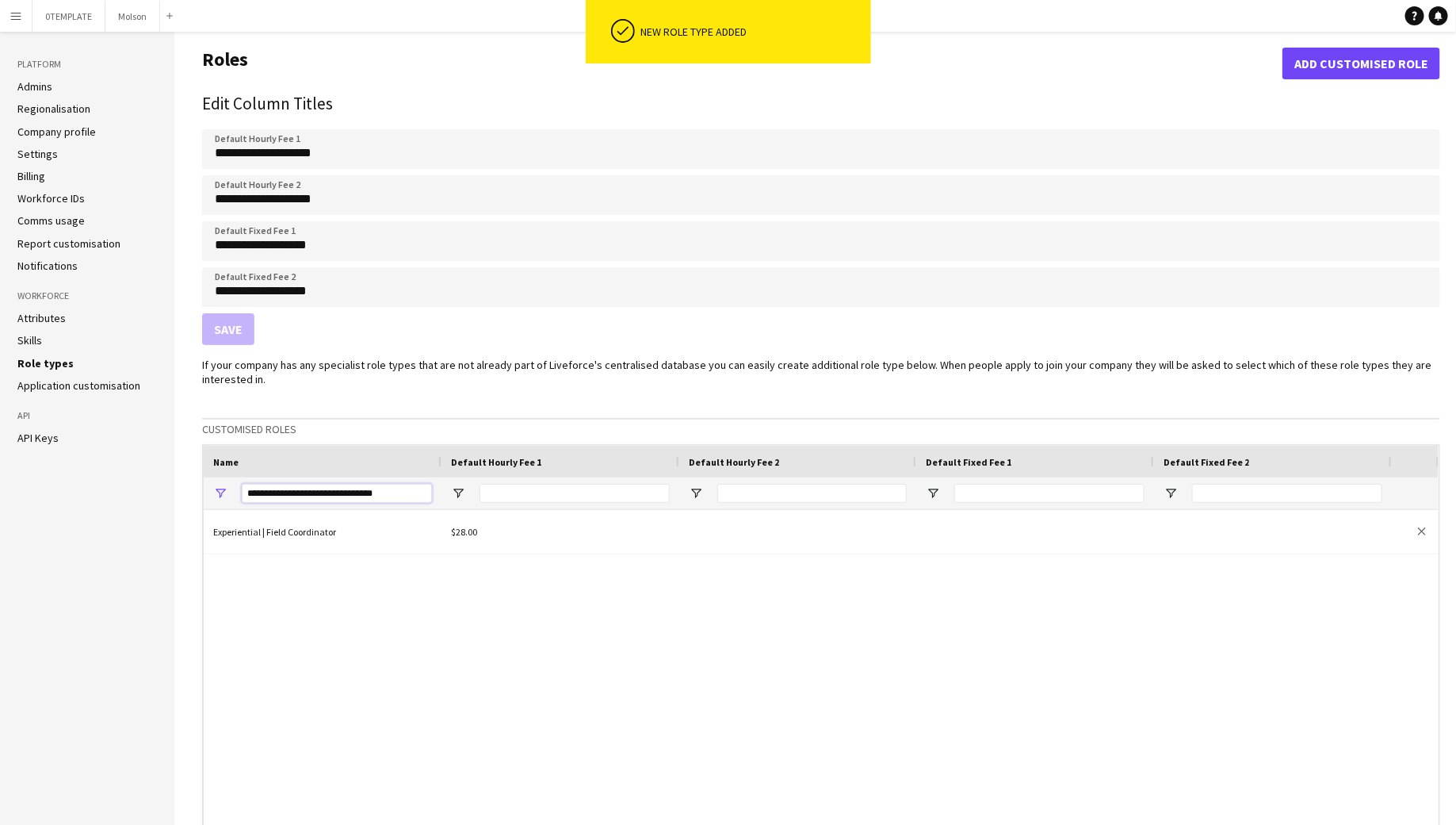
click at [381, 497] on input "**********" at bounding box center [337, 493] width 190 height 19
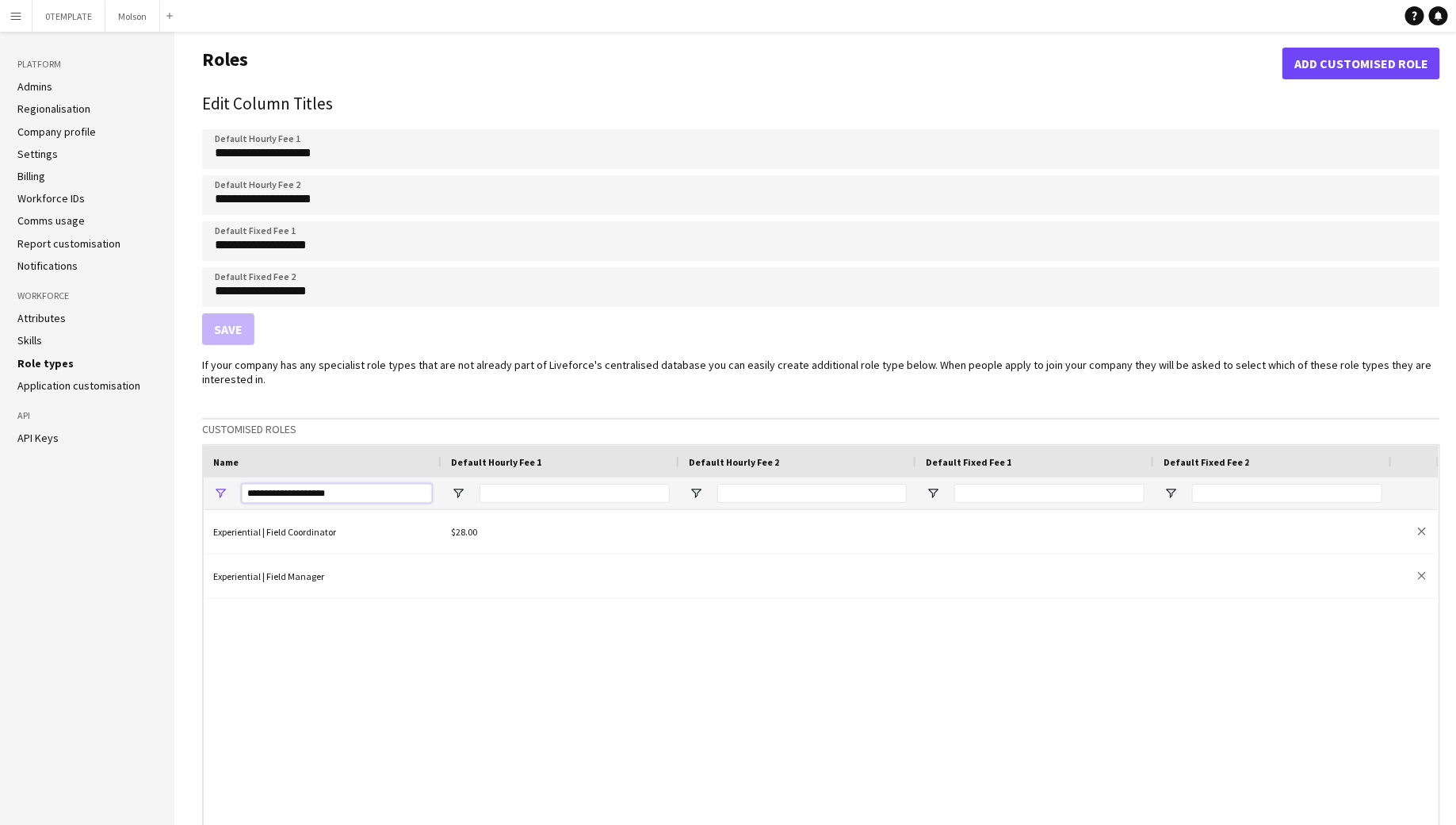
type input "**********"
click at [17, 13] on app-icon "Menu" at bounding box center [16, 16] width 13 height 13
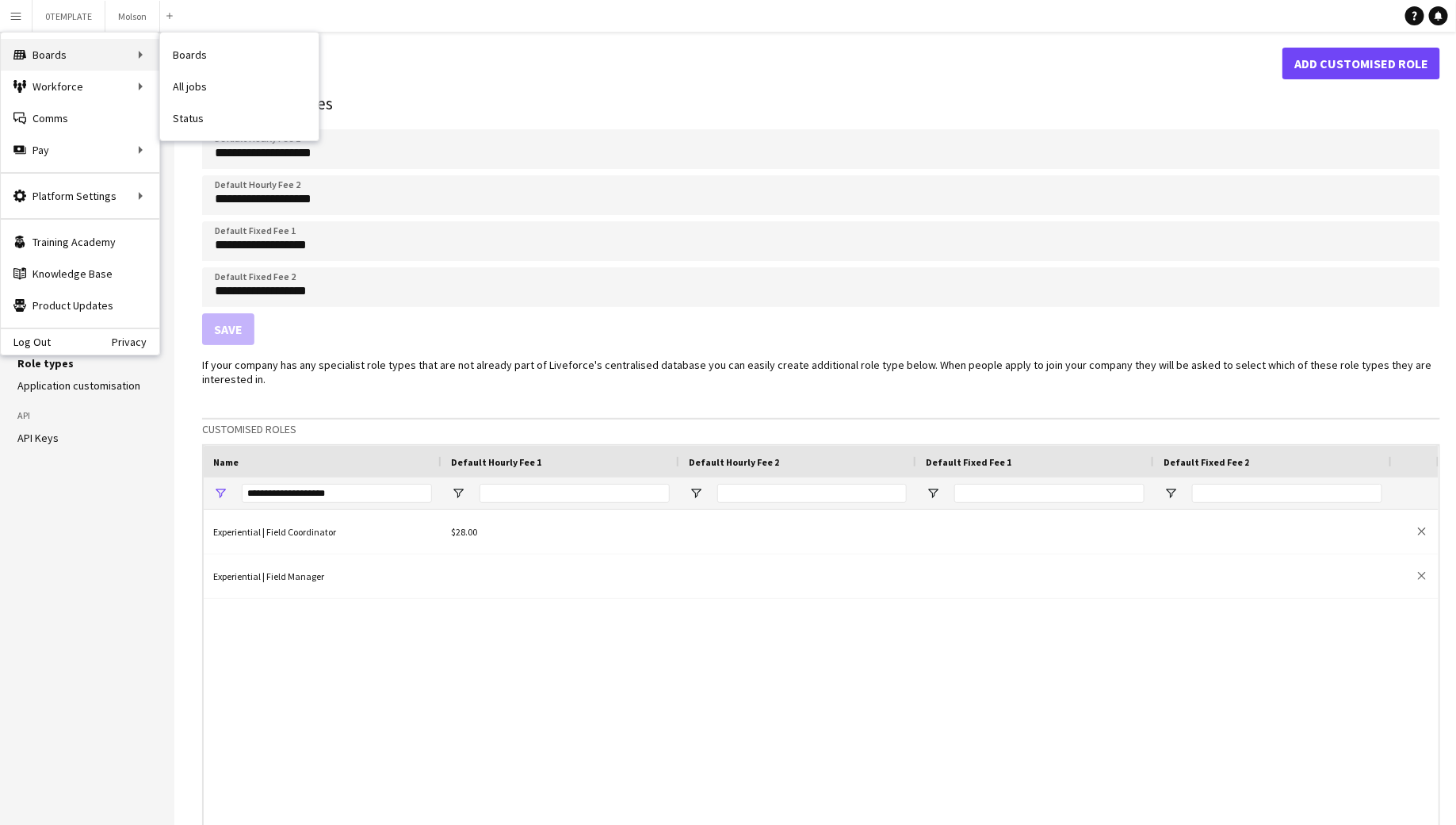
click at [64, 58] on div "Boards Boards" at bounding box center [80, 55] width 159 height 32
click at [129, 10] on button "Molson Close" at bounding box center [132, 16] width 55 height 31
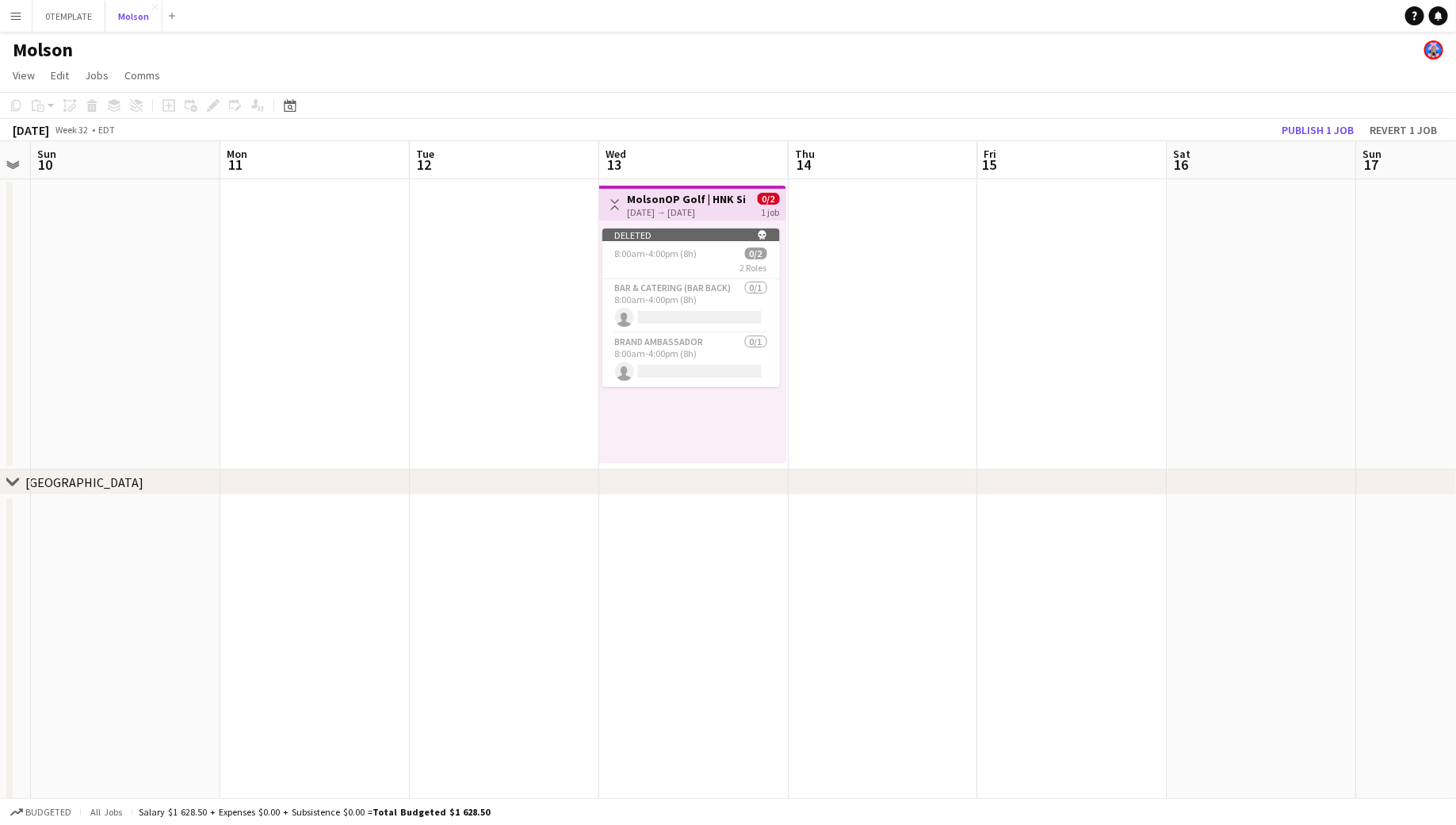
scroll to position [0, 614]
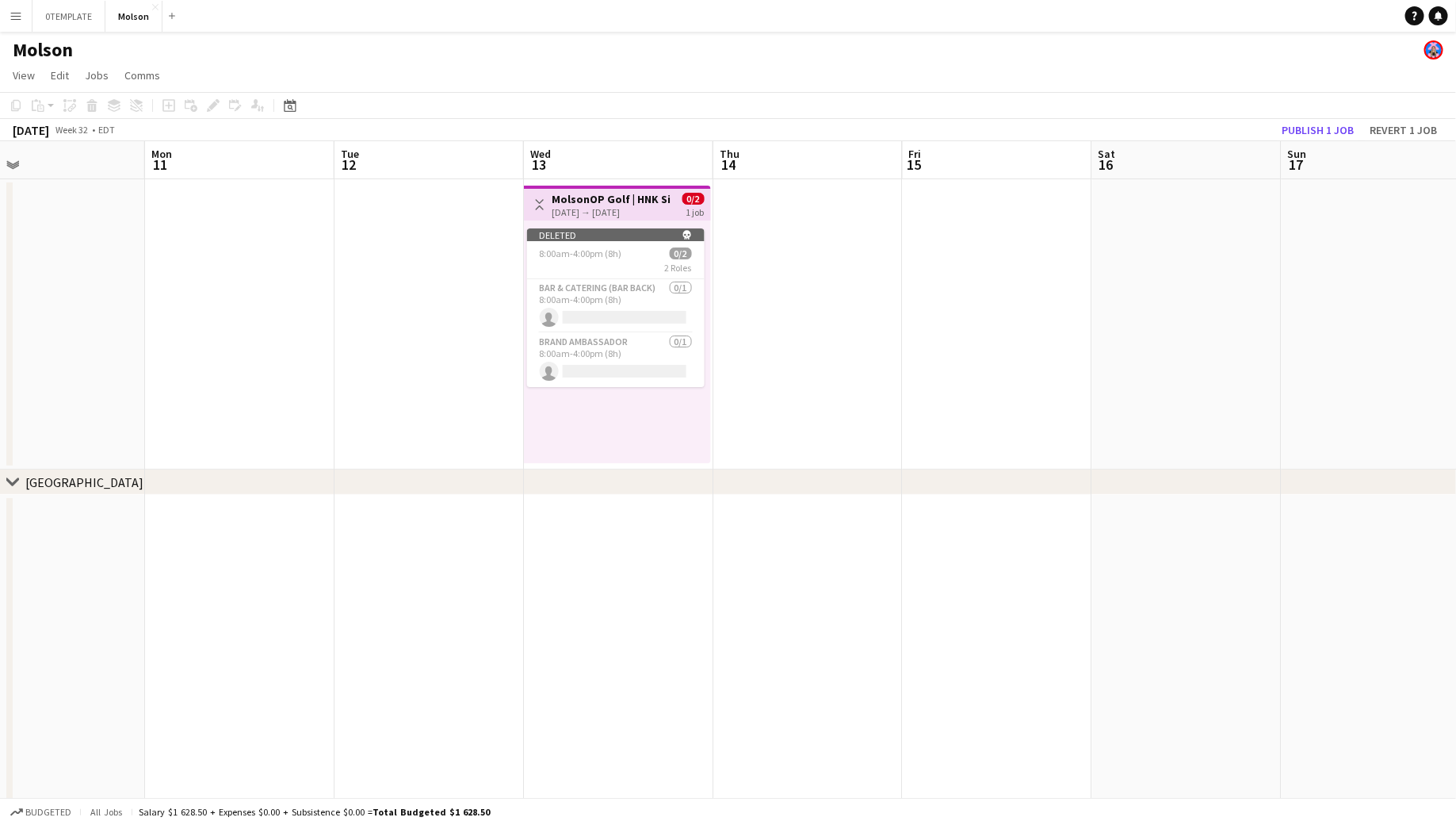
click at [536, 200] on app-icon "Toggle View" at bounding box center [539, 204] width 11 height 11
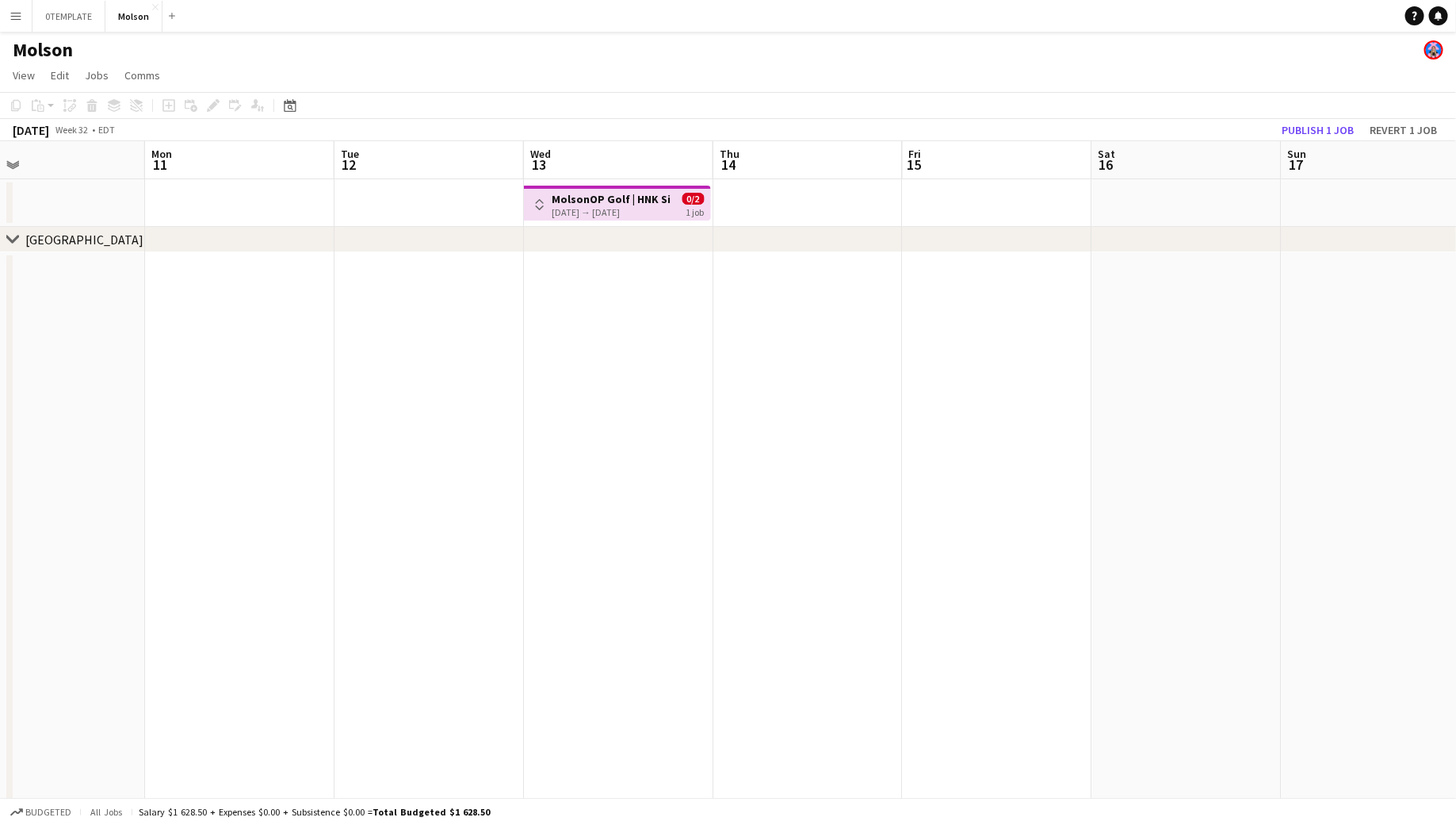
scroll to position [0, 611]
click at [584, 195] on h3 "MolsonOP Golf | HNK Silver ([GEOGRAPHIC_DATA], [GEOGRAPHIC_DATA])" at bounding box center [613, 199] width 118 height 14
click at [608, 235] on div "chevron-right [GEOGRAPHIC_DATA]" at bounding box center [728, 239] width 1456 height 25
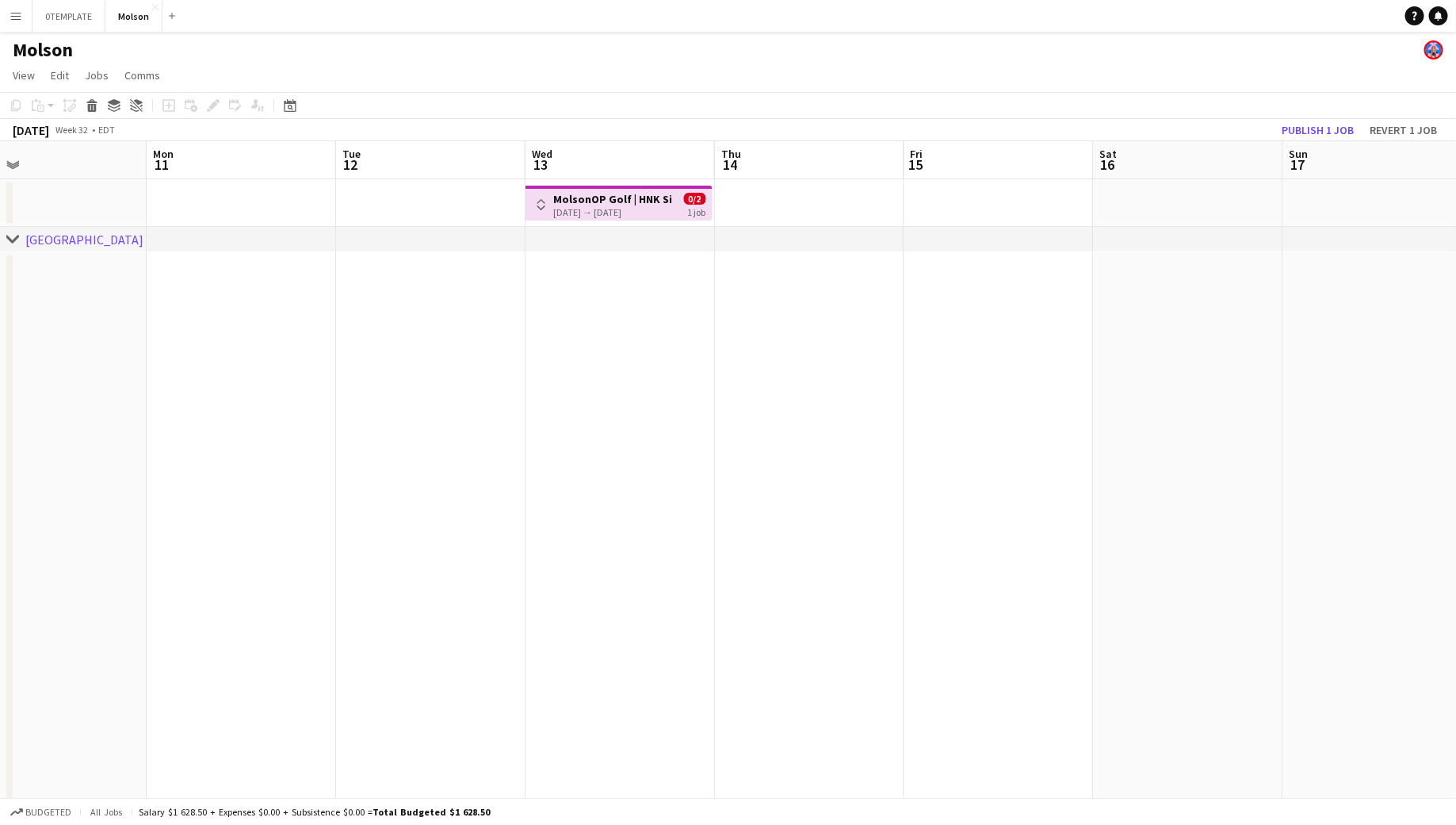
click at [627, 192] on h3 "MolsonOP Golf | HNK Silver ([GEOGRAPHIC_DATA], [GEOGRAPHIC_DATA])" at bounding box center [613, 199] width 118 height 14
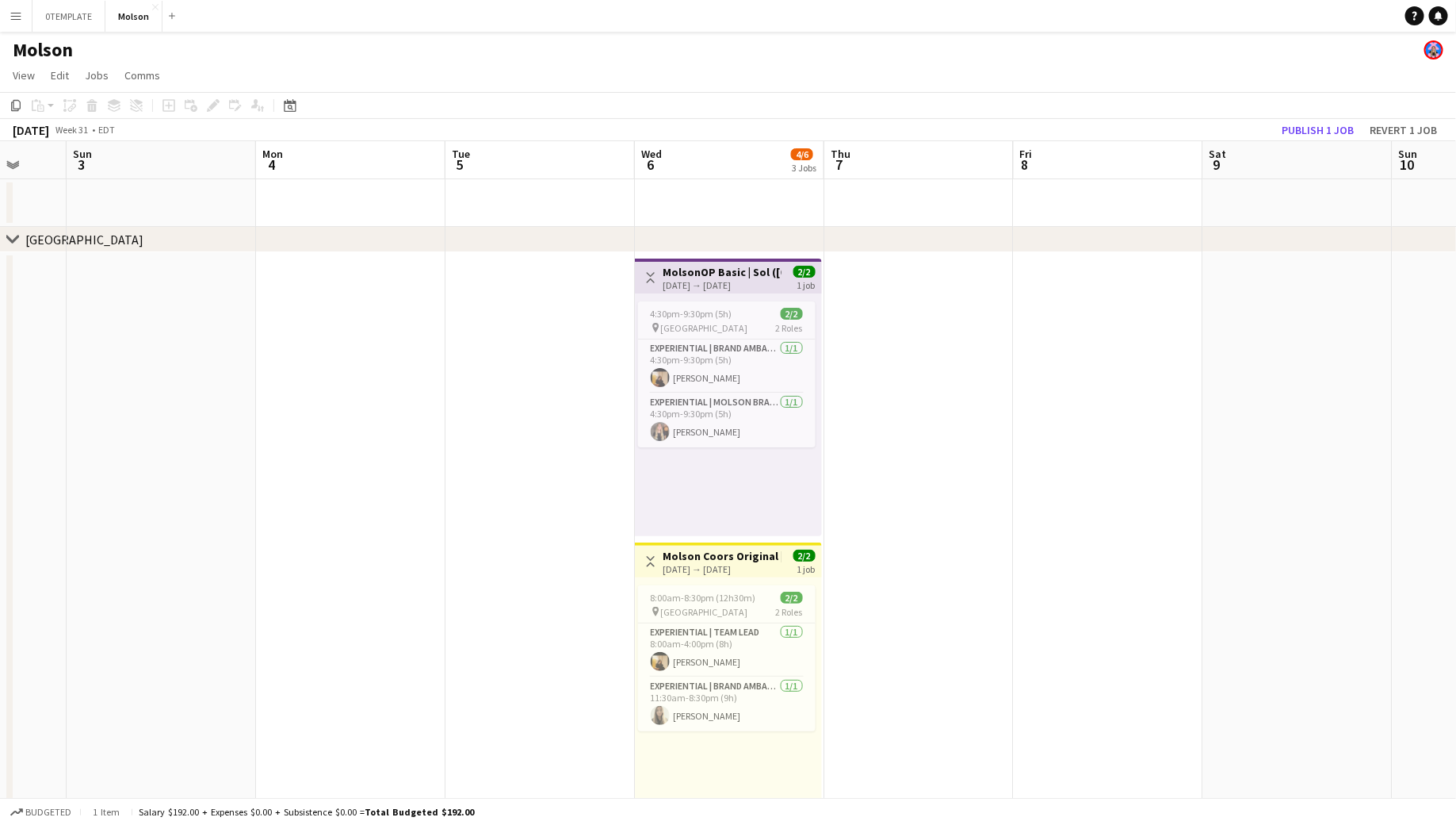
scroll to position [0, 522]
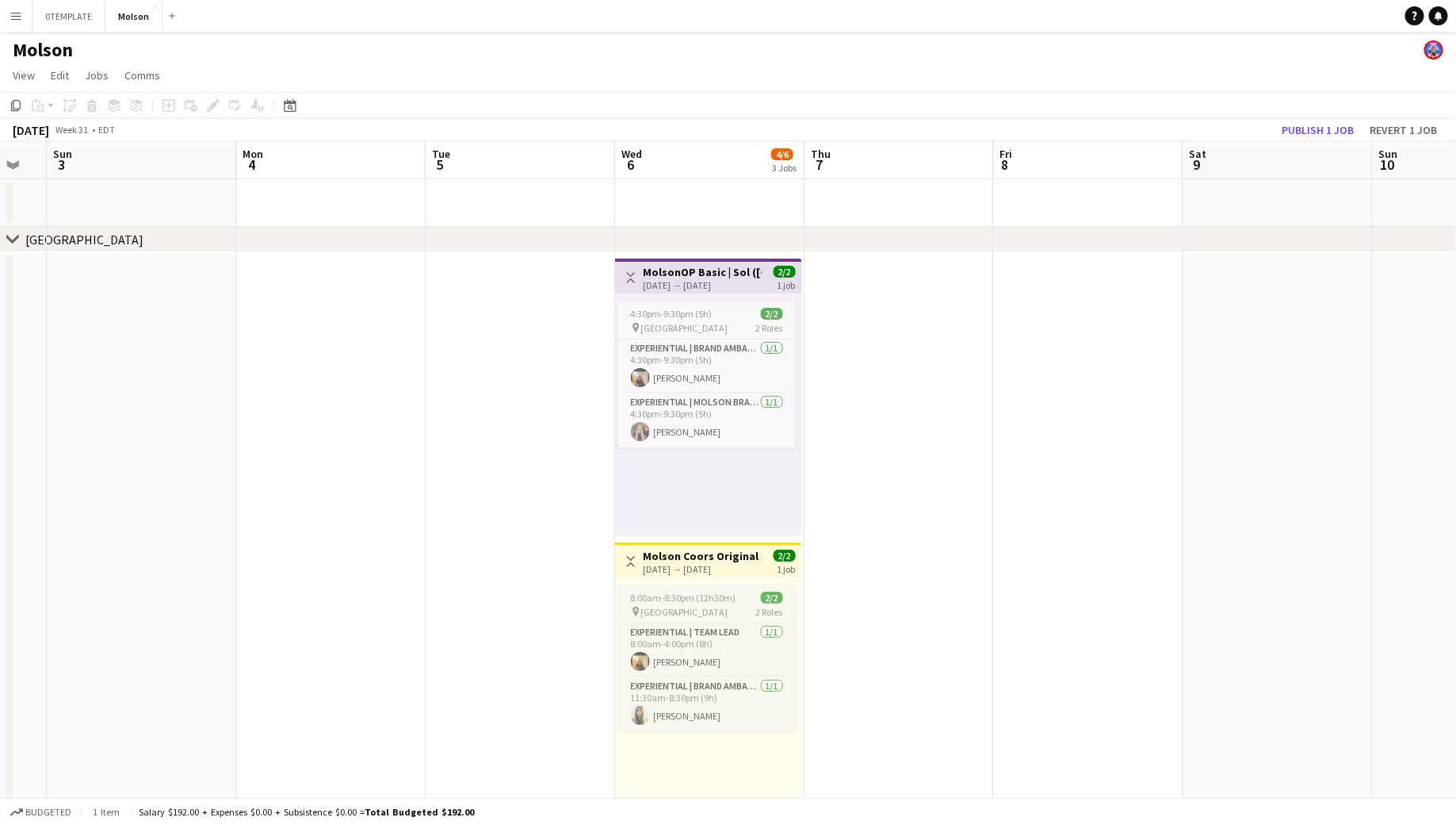
click at [683, 599] on span "8:00am-8:30pm (12h30m)" at bounding box center [683, 597] width 105 height 12
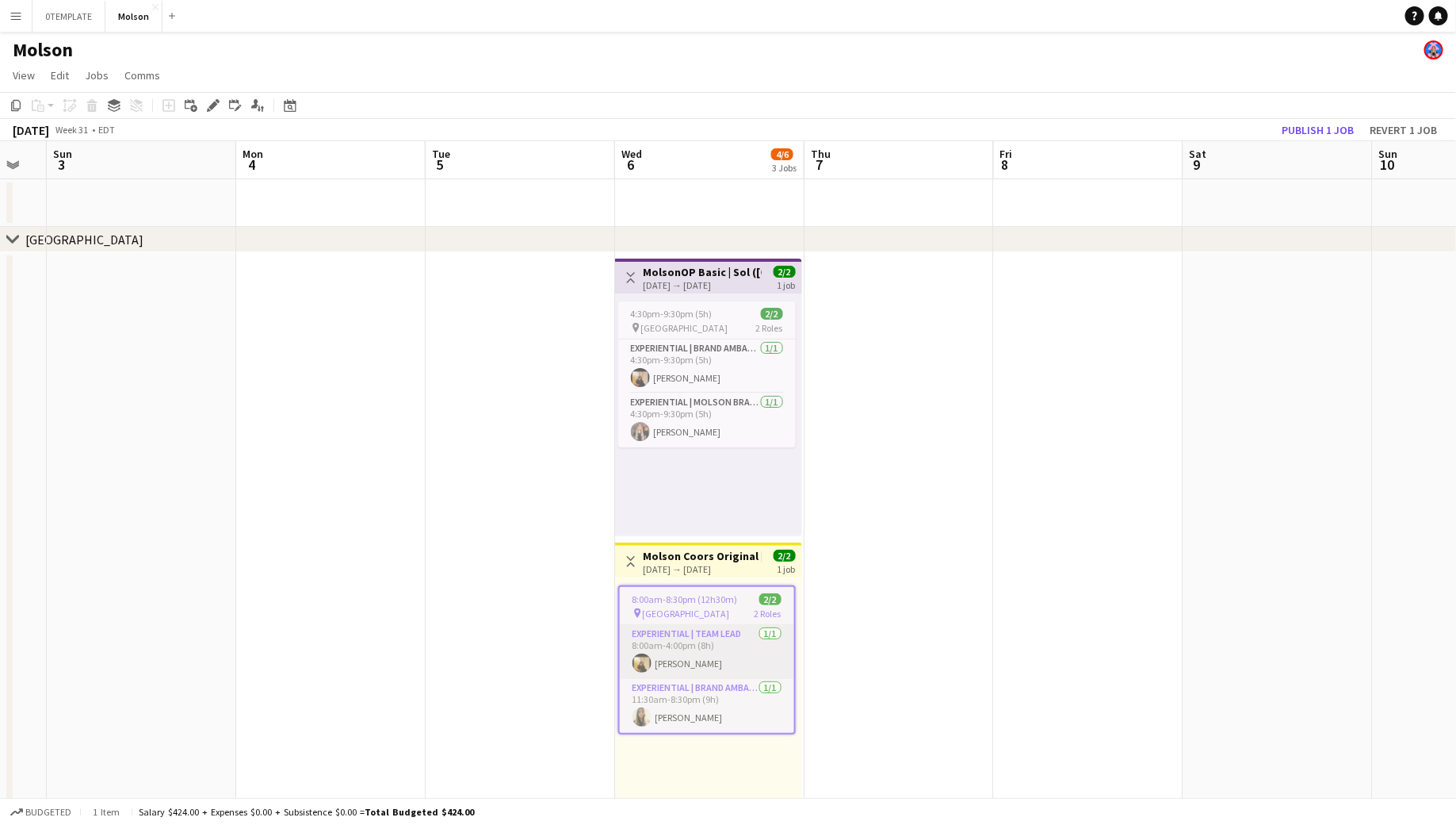
click at [685, 661] on app-card-role "Experiential | Team Lead [DATE] 8:00am-4:00pm (8h) [PERSON_NAME]" at bounding box center [707, 652] width 174 height 54
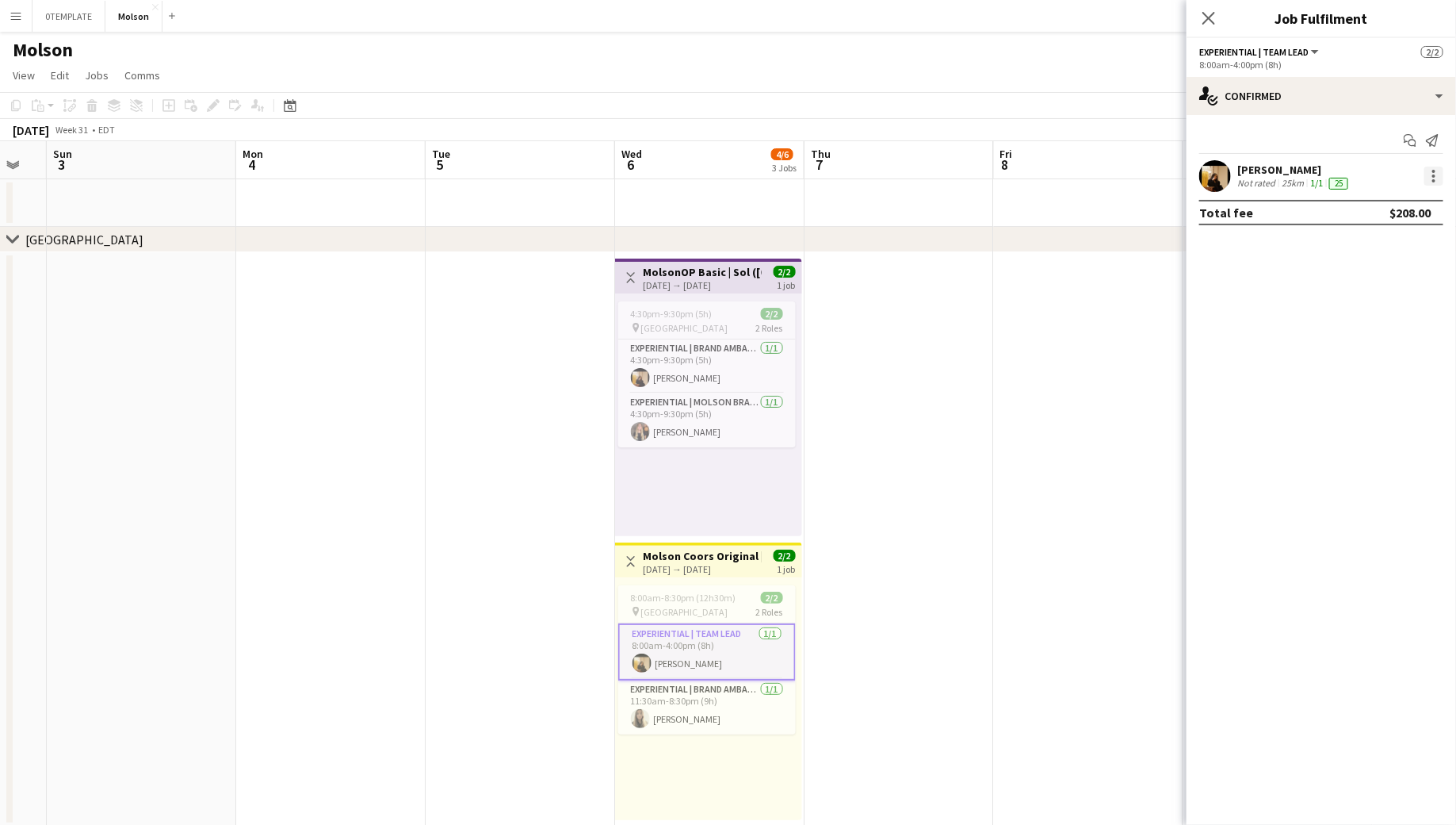
click at [1430, 172] on div at bounding box center [1434, 175] width 19 height 19
click at [1363, 320] on span "Remove" at bounding box center [1358, 318] width 48 height 13
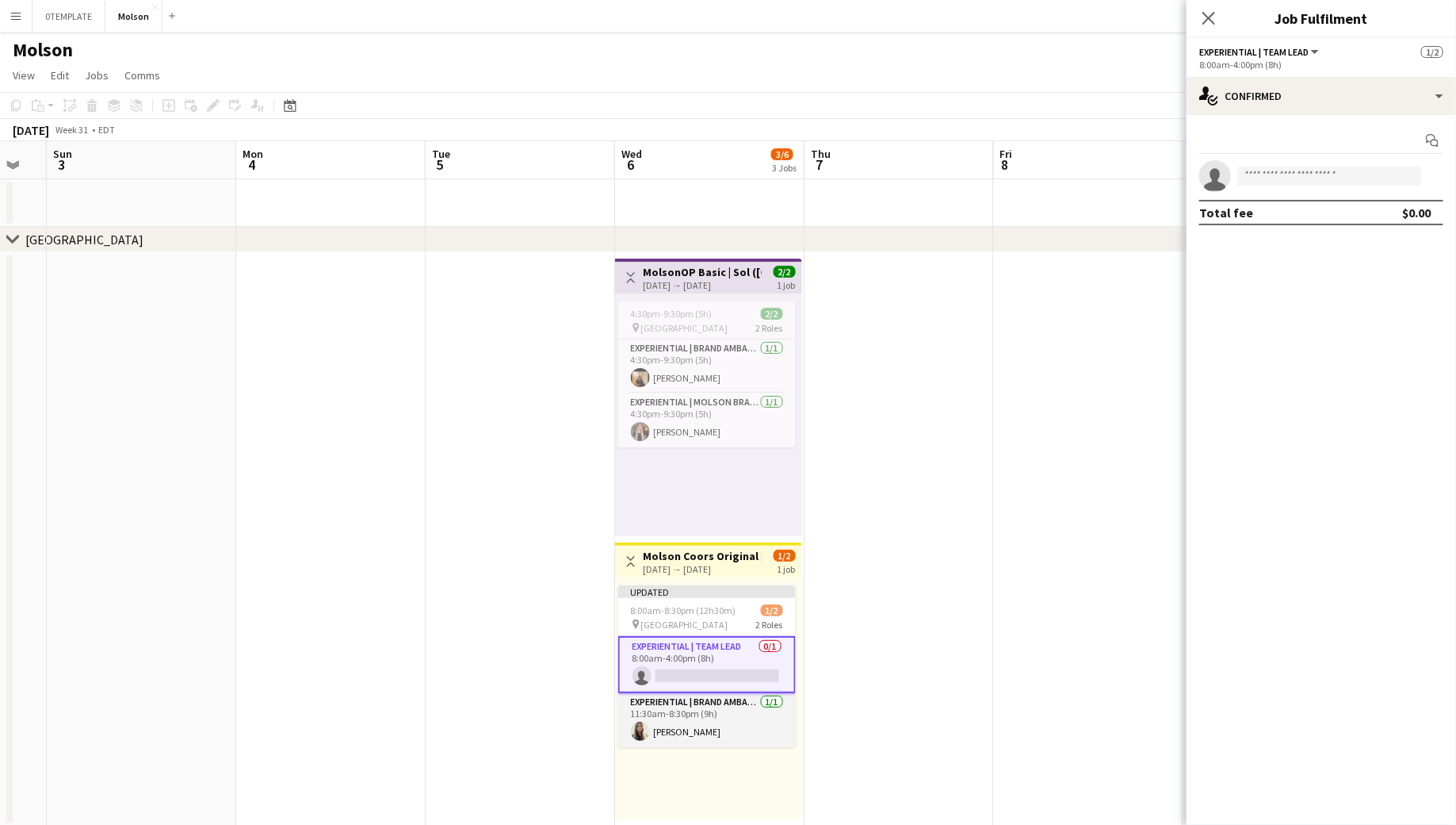
click at [737, 714] on app-card-role "Experiential | Brand Ambassador [DATE] 11:30am-8:30pm (9h) [PERSON_NAME]" at bounding box center [707, 720] width 178 height 54
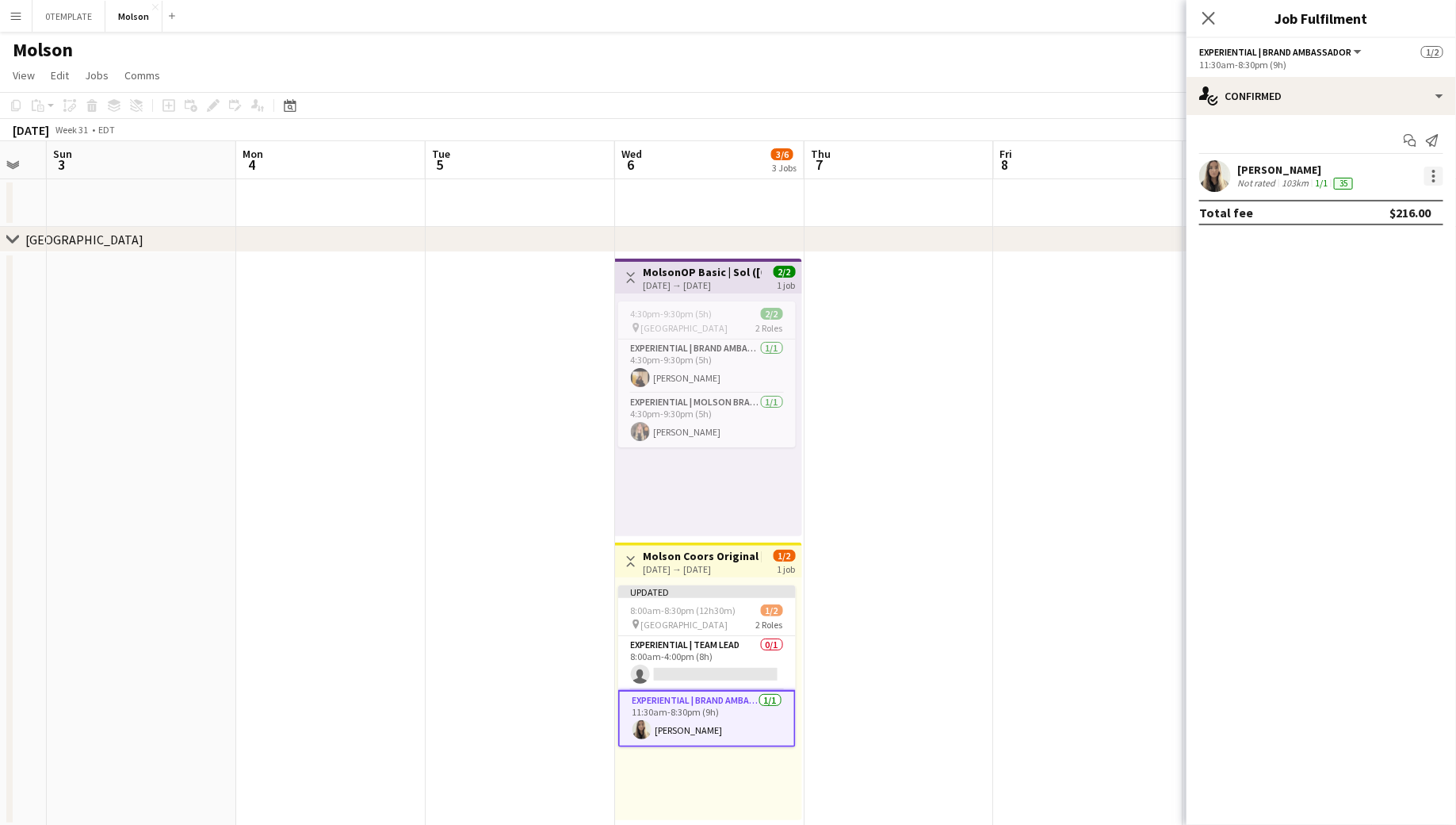
click at [1435, 174] on div at bounding box center [1434, 175] width 19 height 19
click at [1357, 318] on span "Remove" at bounding box center [1358, 318] width 48 height 13
click at [686, 573] on div "[DATE] → [DATE]" at bounding box center [703, 569] width 118 height 12
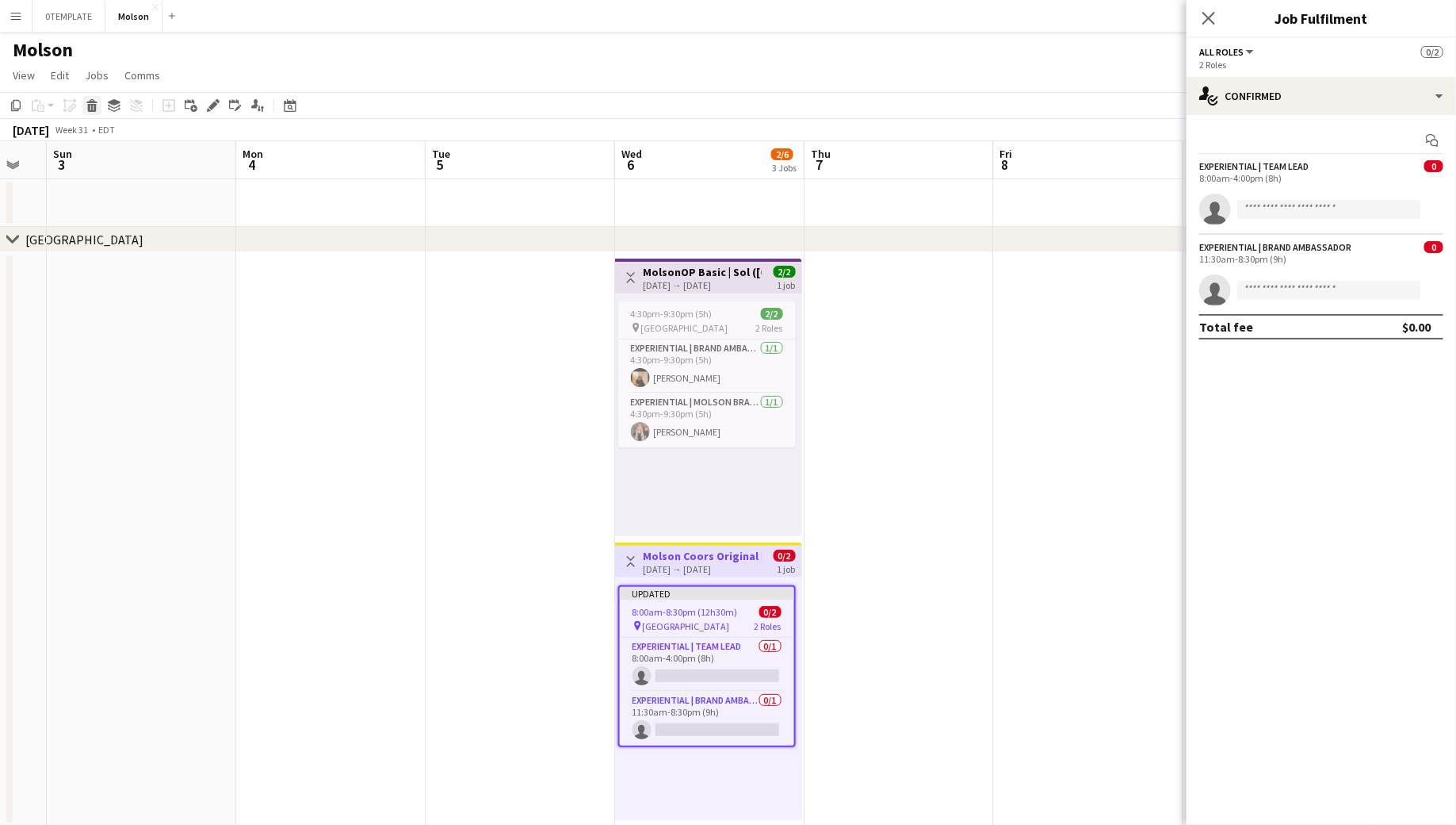
click at [90, 105] on icon "Delete" at bounding box center [92, 105] width 13 height 13
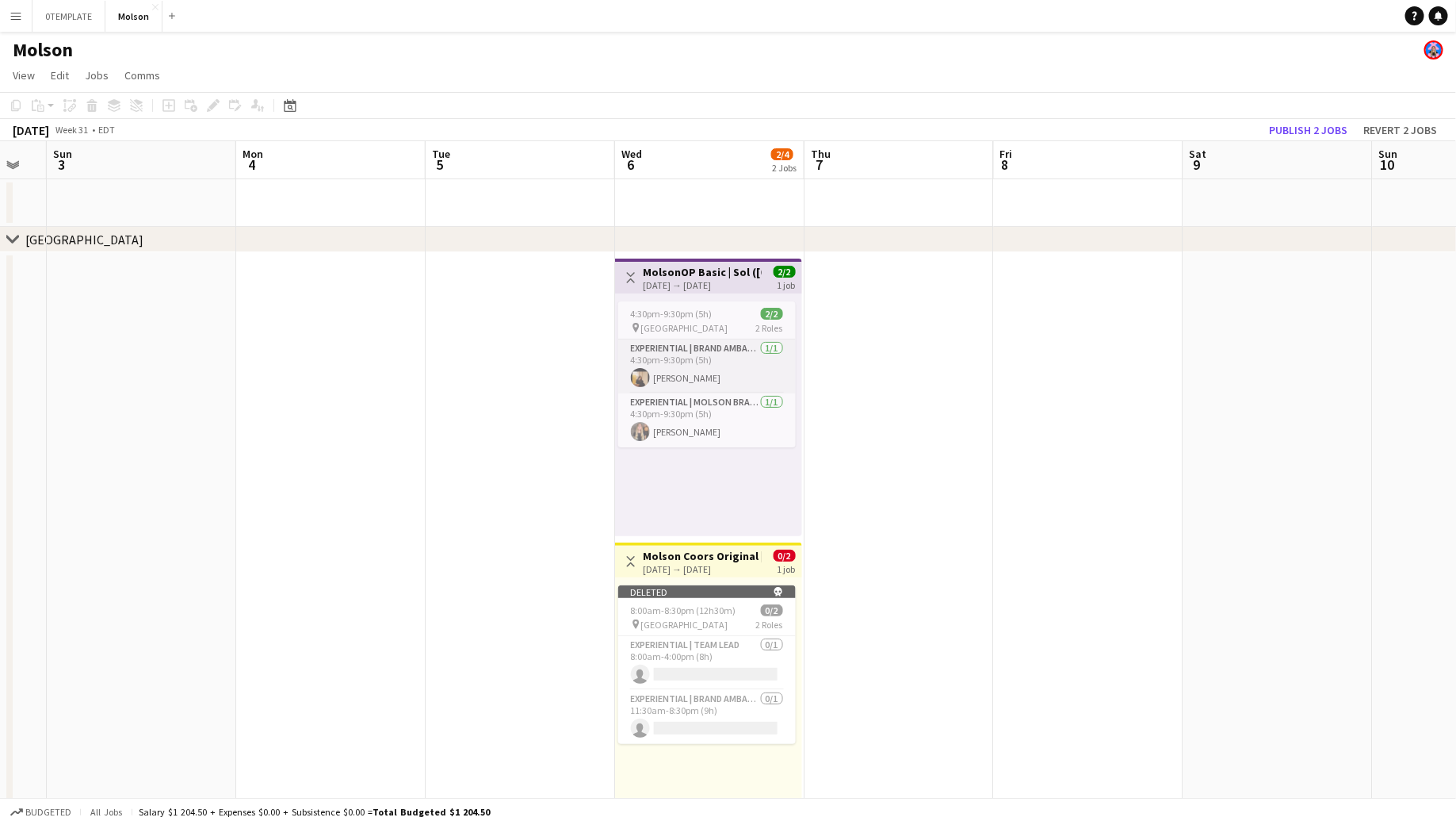
click at [679, 388] on app-card-role "Experiential | Brand Ambassador [DATE] 4:30pm-9:30pm (5h) [PERSON_NAME]" at bounding box center [707, 366] width 178 height 54
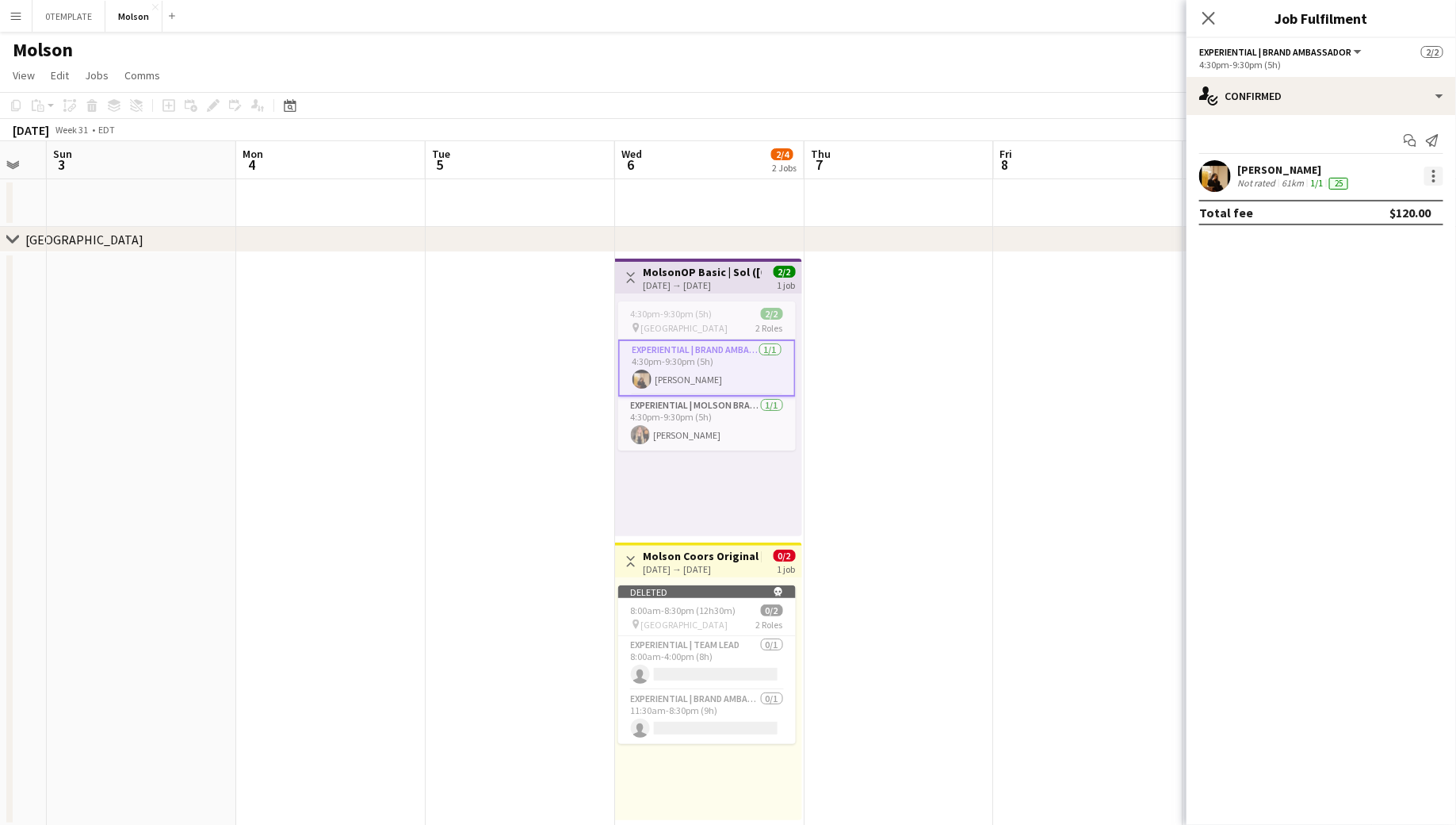
click at [1432, 174] on div at bounding box center [1434, 175] width 19 height 19
click at [1351, 321] on span "Remove" at bounding box center [1358, 318] width 48 height 13
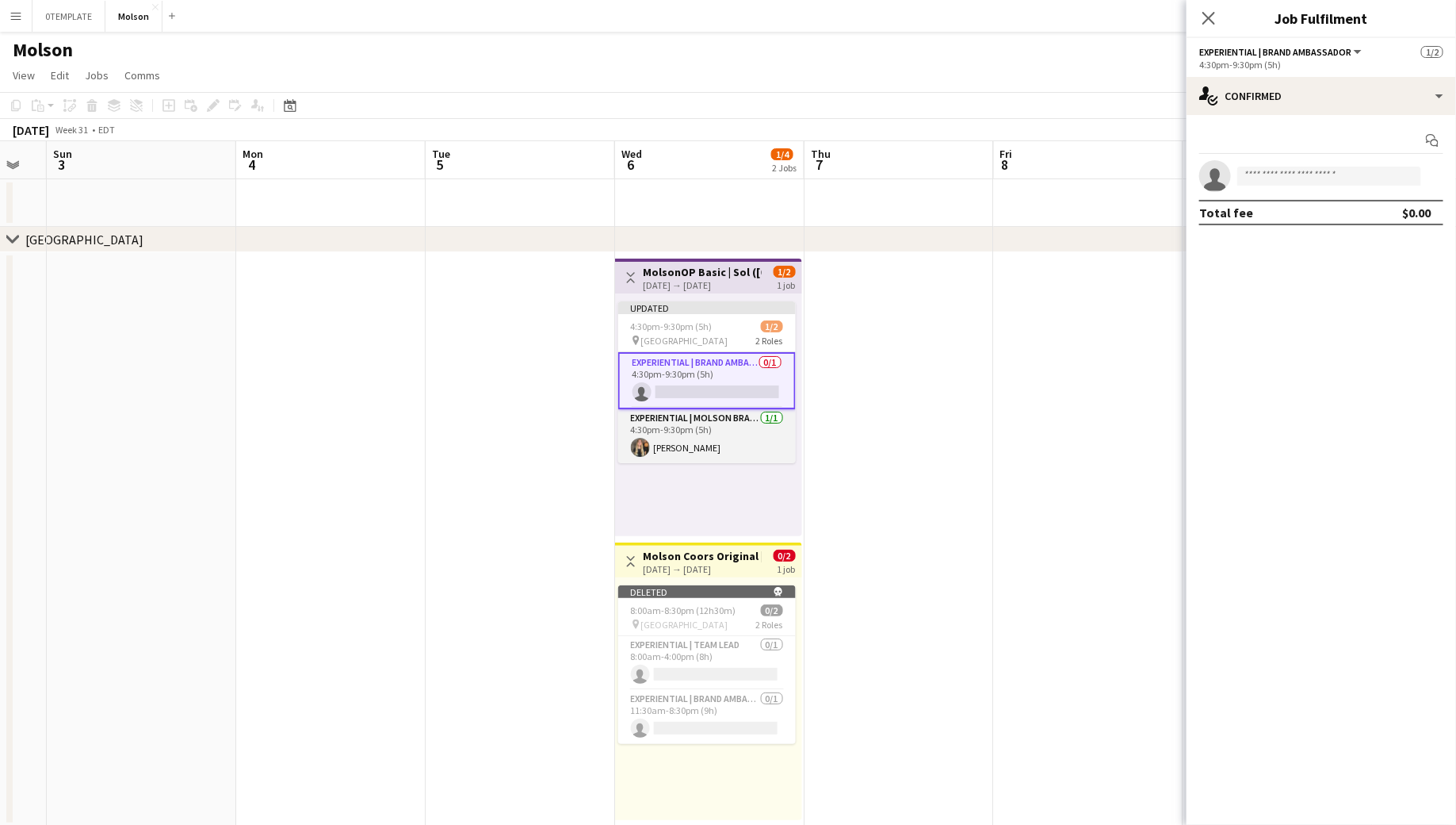
click at [694, 435] on app-card-role "Experiential | Molson Brand Specialist [DATE] 4:30pm-9:30pm (5h) [PERSON_NAME]" at bounding box center [707, 436] width 178 height 54
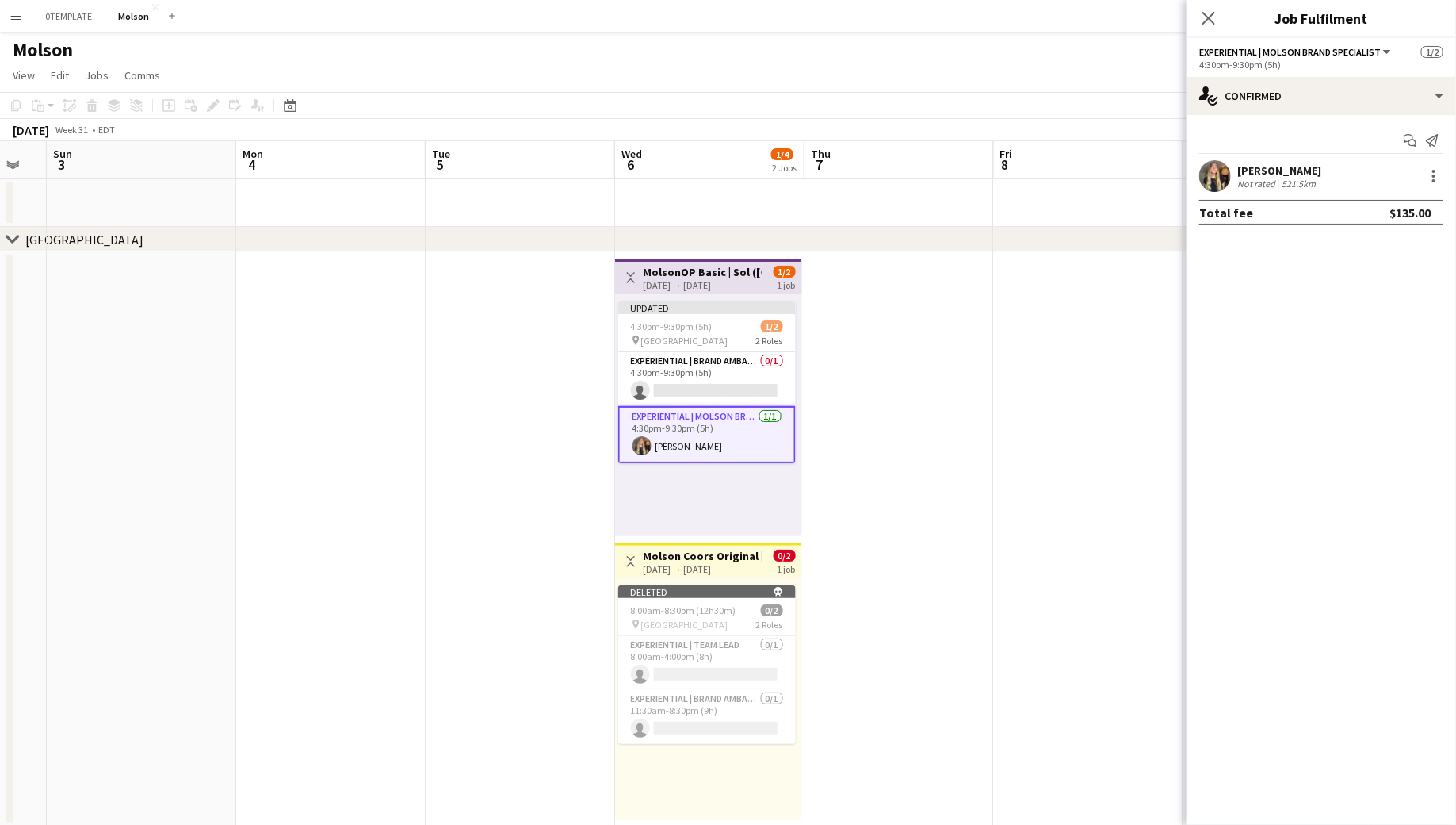
click at [1426, 186] on div "[PERSON_NAME] Not rated 521.5km" at bounding box center [1322, 176] width 270 height 32
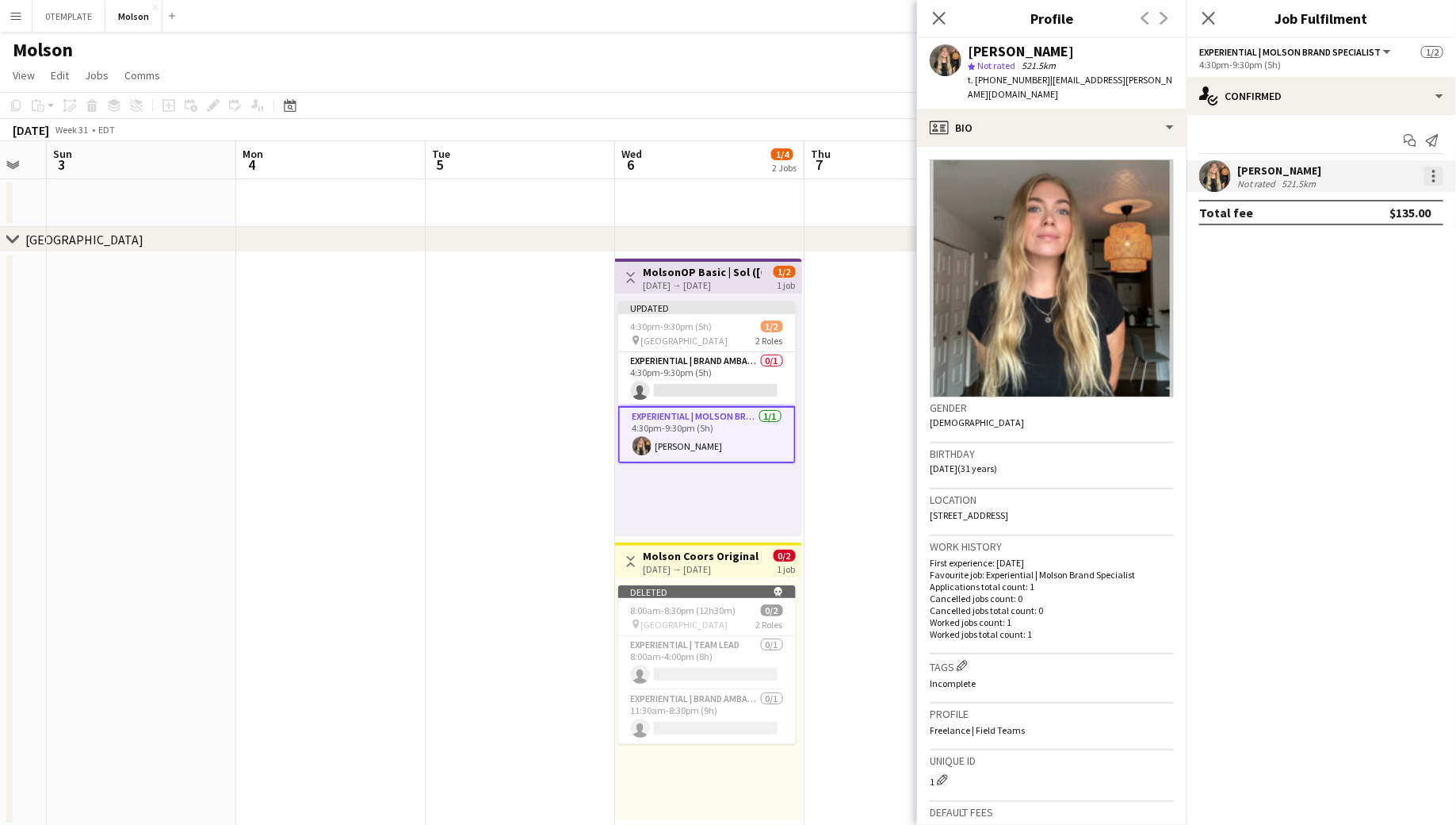
click at [1435, 182] on div at bounding box center [1434, 175] width 19 height 19
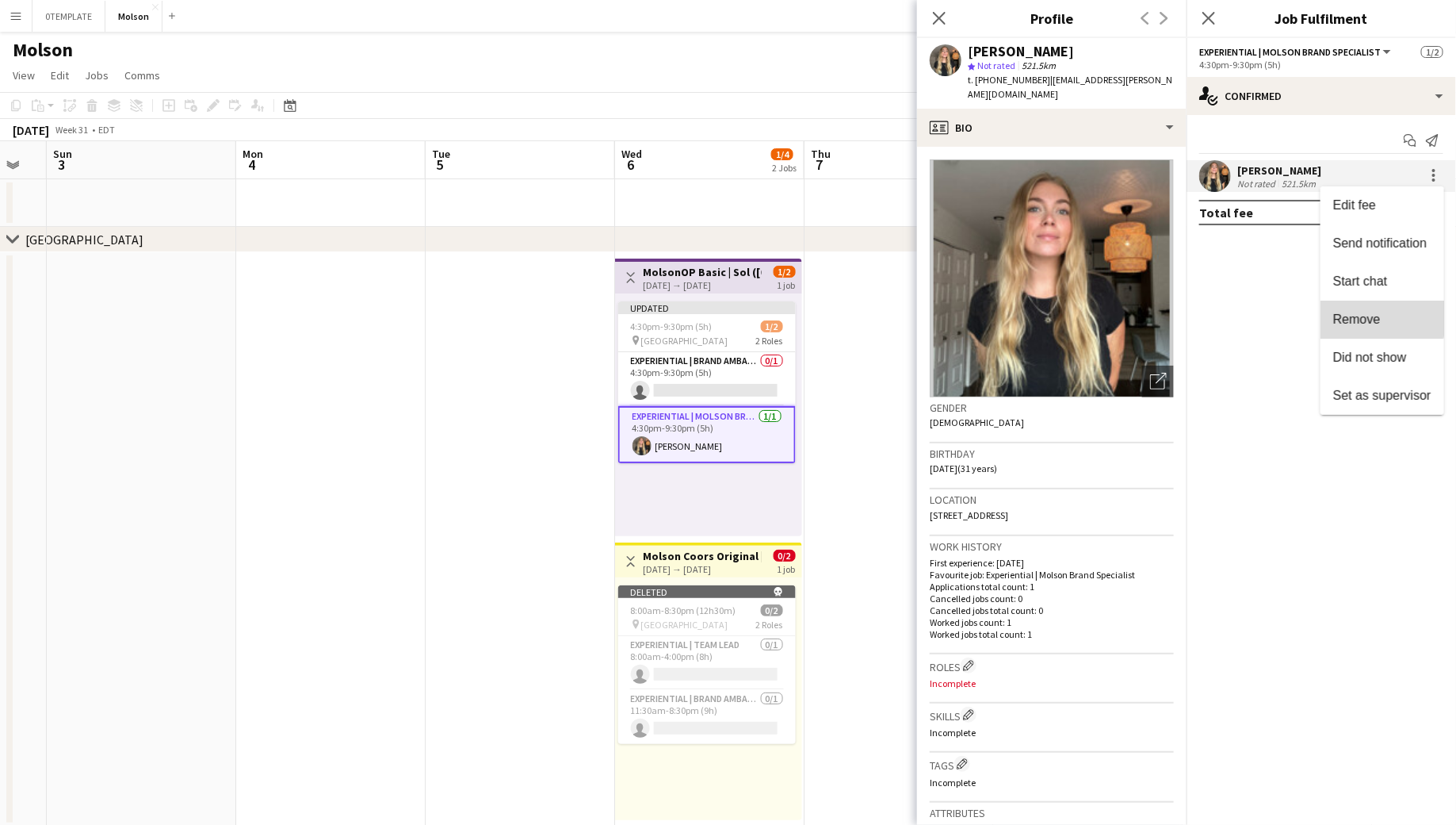
click at [1358, 316] on span "Remove" at bounding box center [1358, 318] width 48 height 13
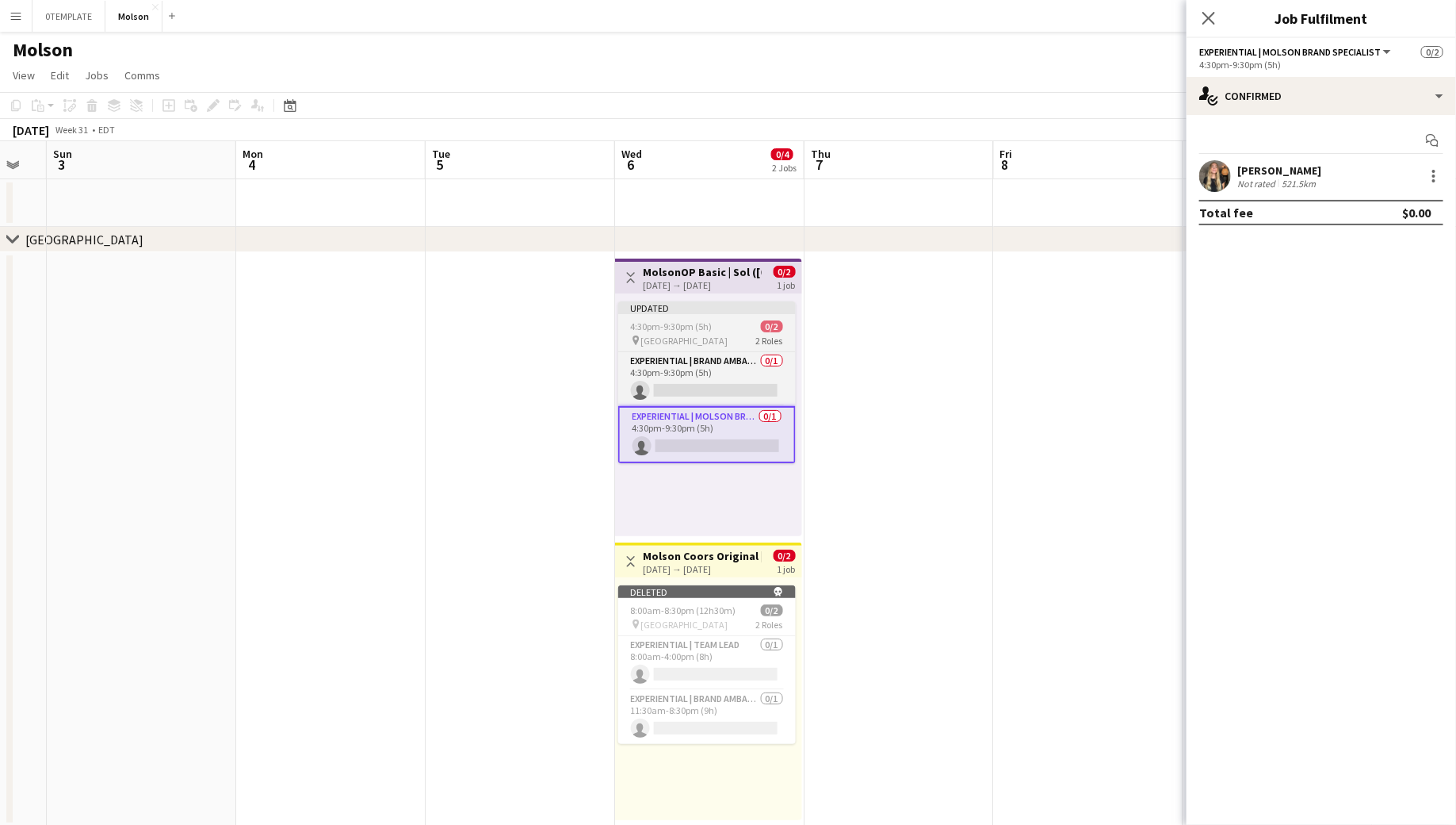
click at [685, 332] on app-job-card "Updated 4:30pm-9:30pm (5h) 0/2 pin St Louis 2 Roles Experiential | Brand Ambass…" at bounding box center [707, 382] width 178 height 162
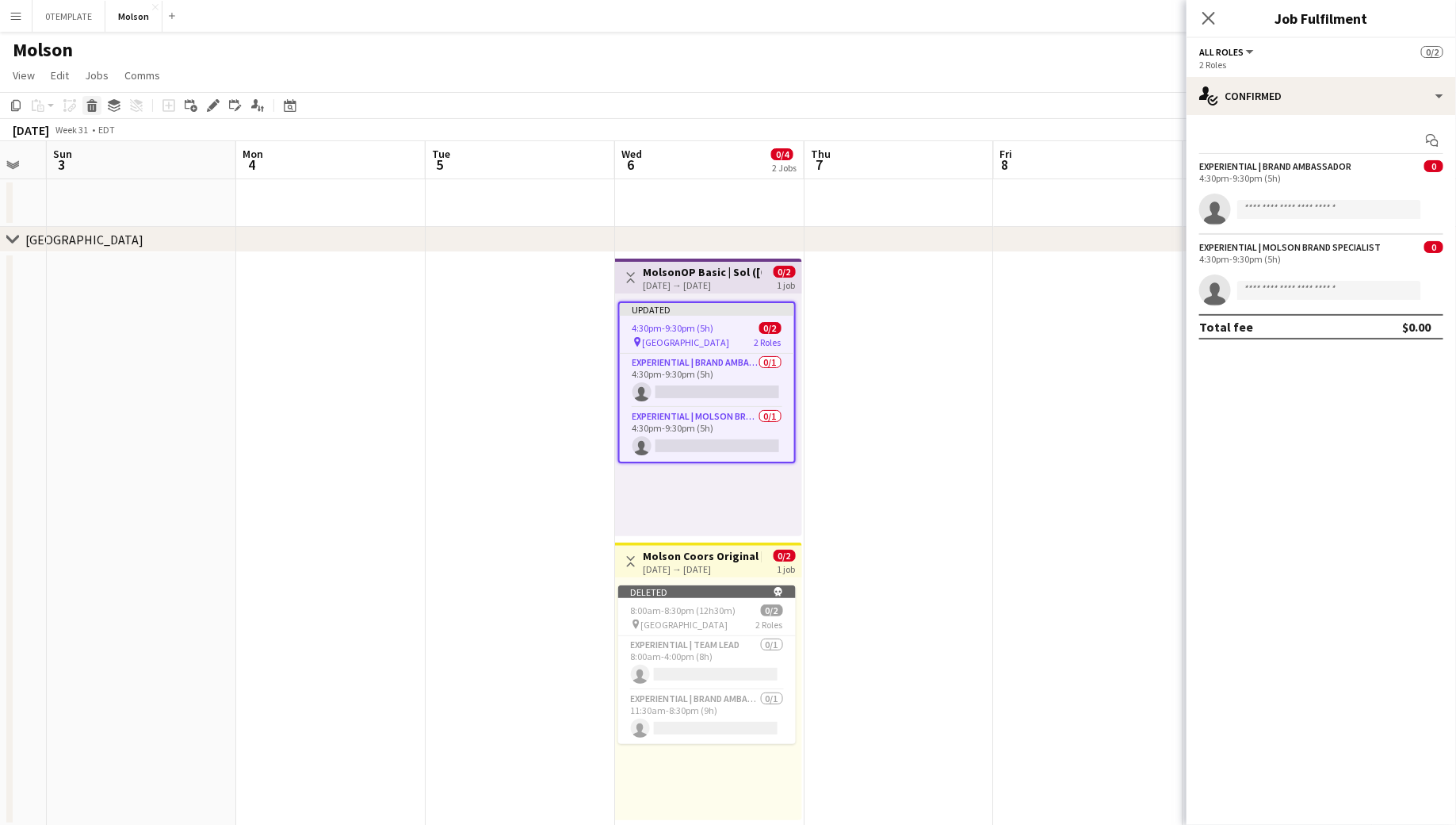
click at [90, 107] on icon at bounding box center [92, 108] width 9 height 8
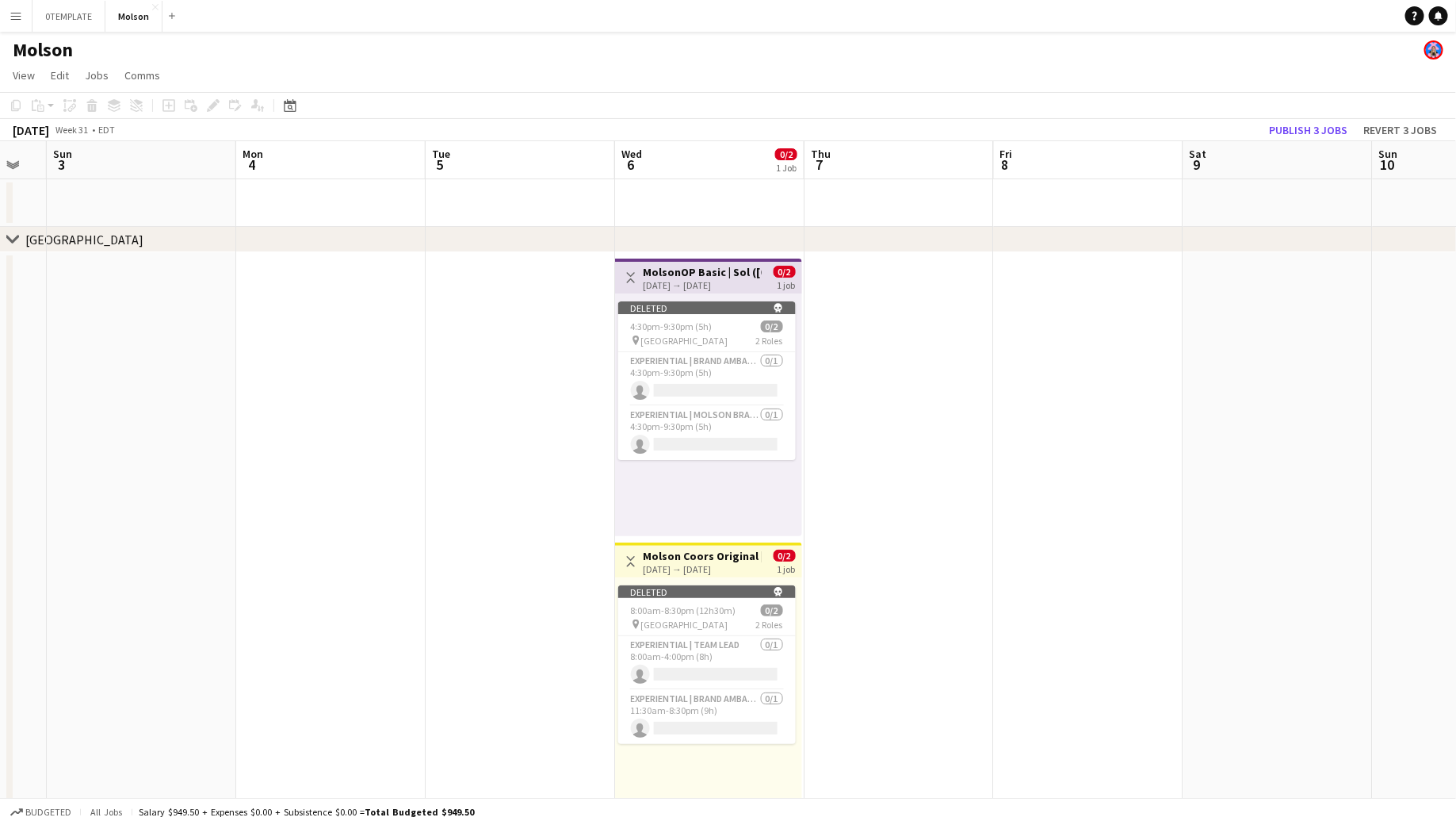
click at [701, 275] on h3 "MolsonOP Basic | Sol ([GEOGRAPHIC_DATA], [GEOGRAPHIC_DATA])" at bounding box center [703, 272] width 118 height 14
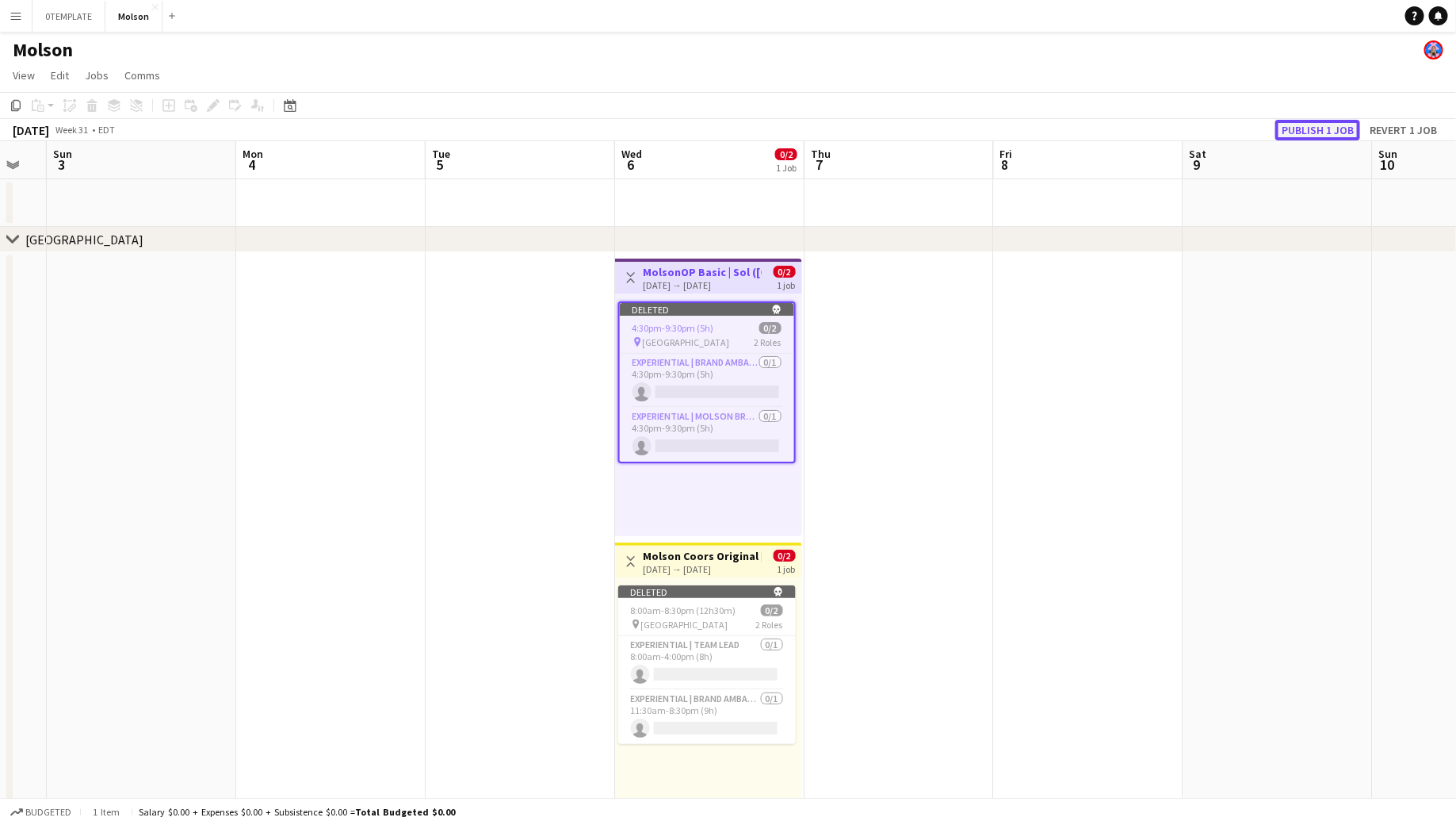
click at [1286, 129] on button "Publish 1 job" at bounding box center [1318, 130] width 85 height 21
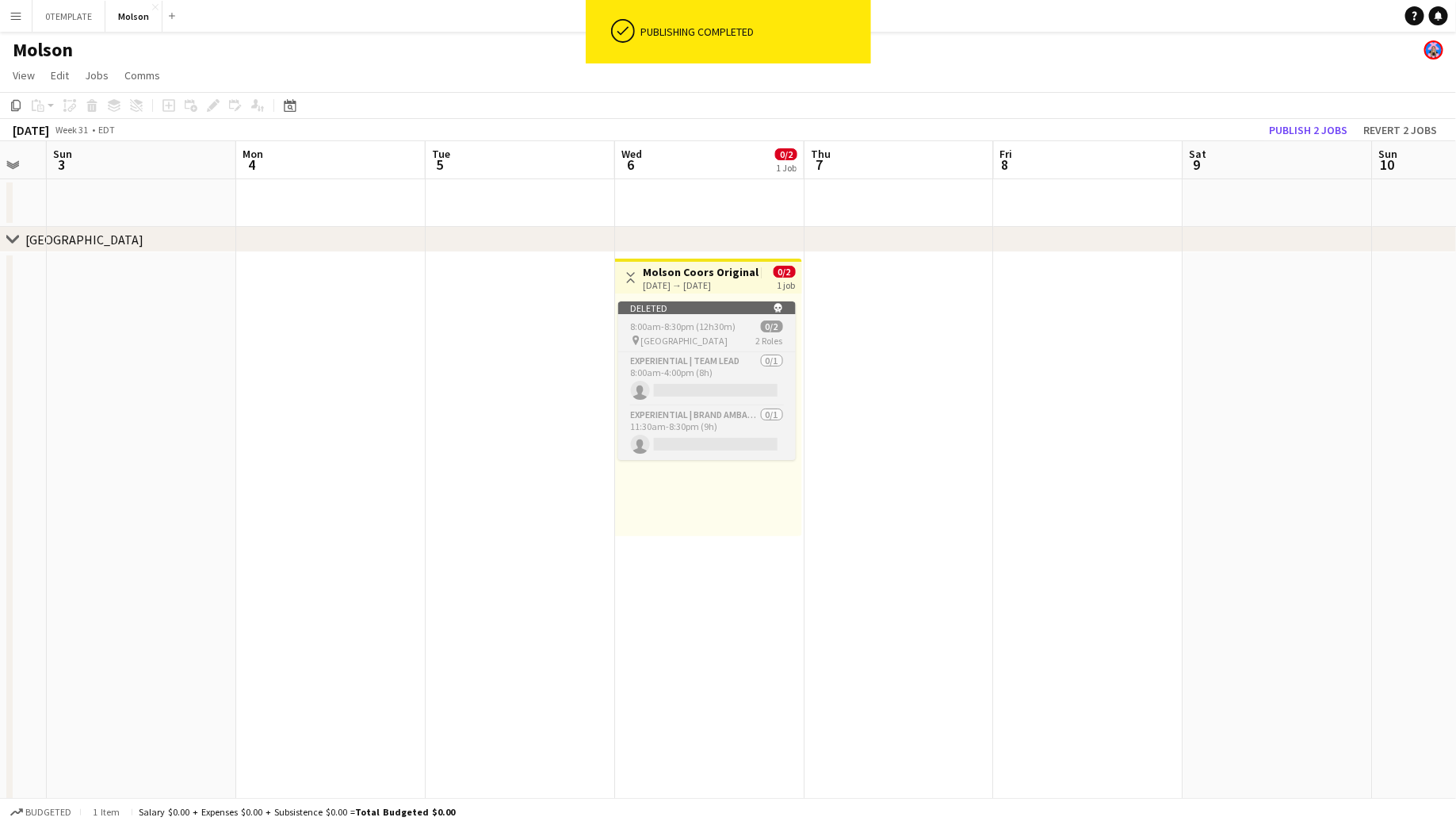
click at [689, 327] on span "8:00am-8:30pm (12h30m)" at bounding box center [683, 326] width 105 height 12
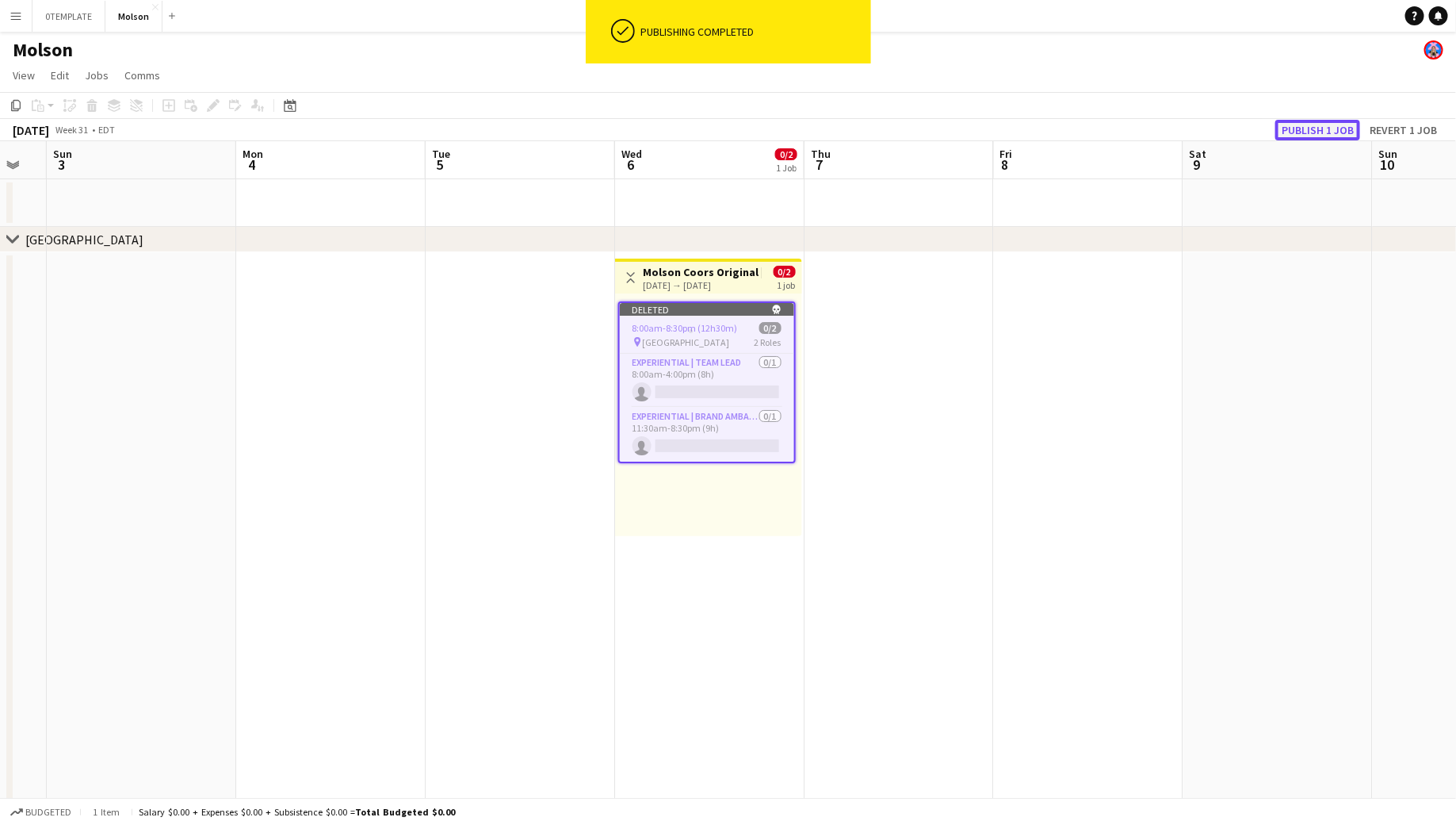
click at [1333, 124] on button "Publish 1 job" at bounding box center [1318, 130] width 85 height 21
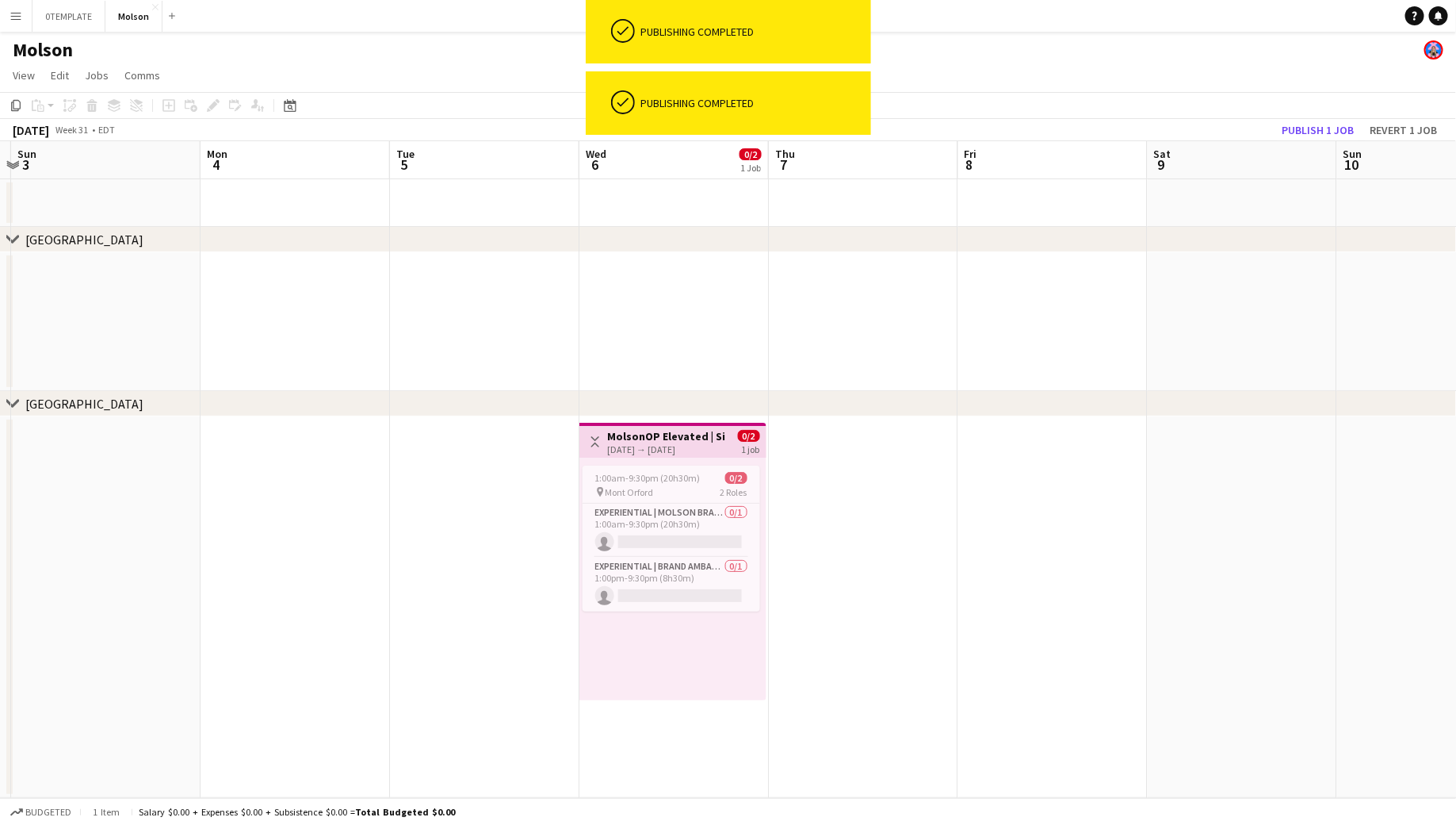
scroll to position [0, 561]
click at [660, 475] on span "1:00am-9:30pm (20h30m)" at bounding box center [643, 478] width 105 height 12
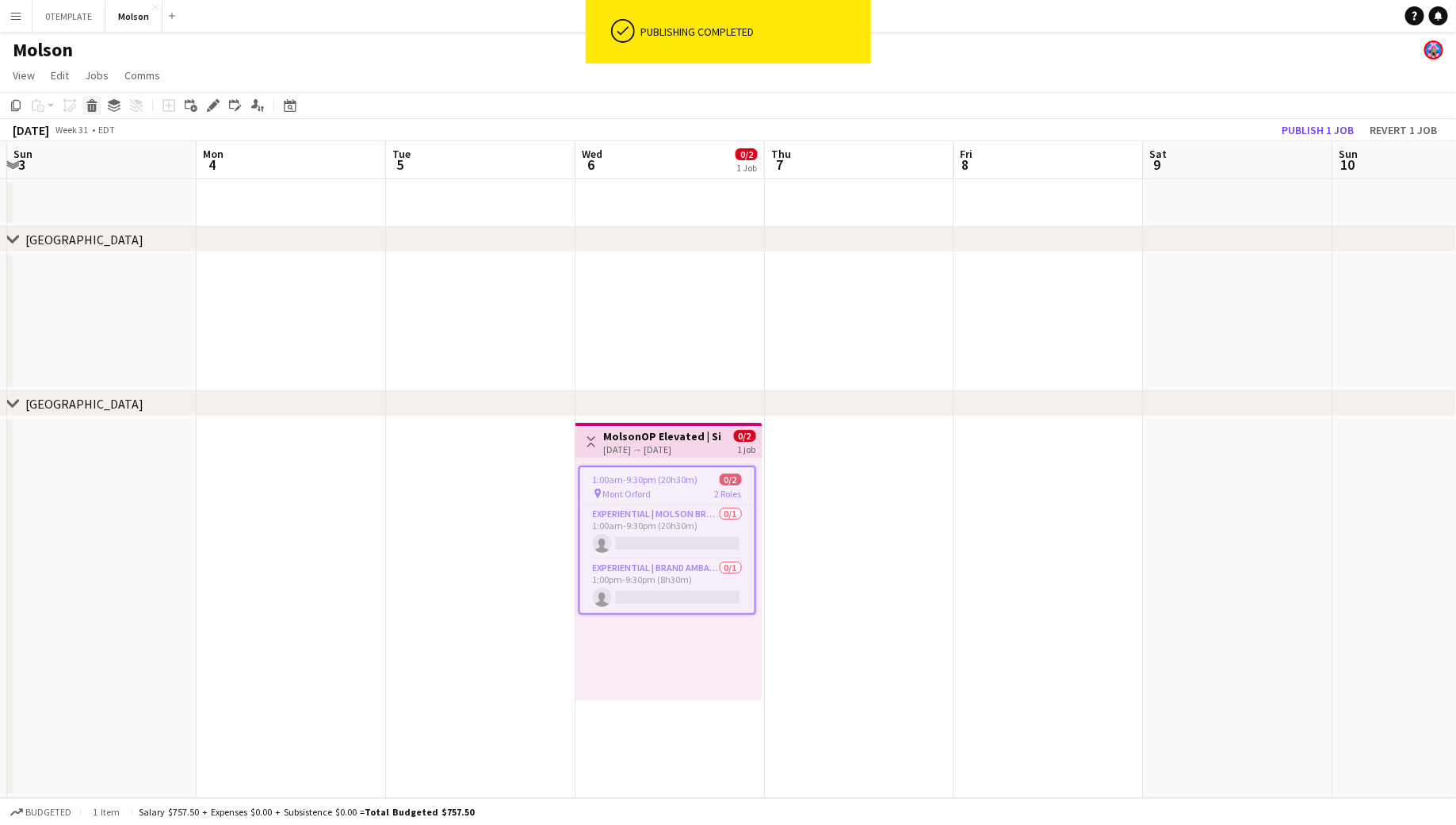
click at [94, 105] on icon at bounding box center [92, 108] width 9 height 8
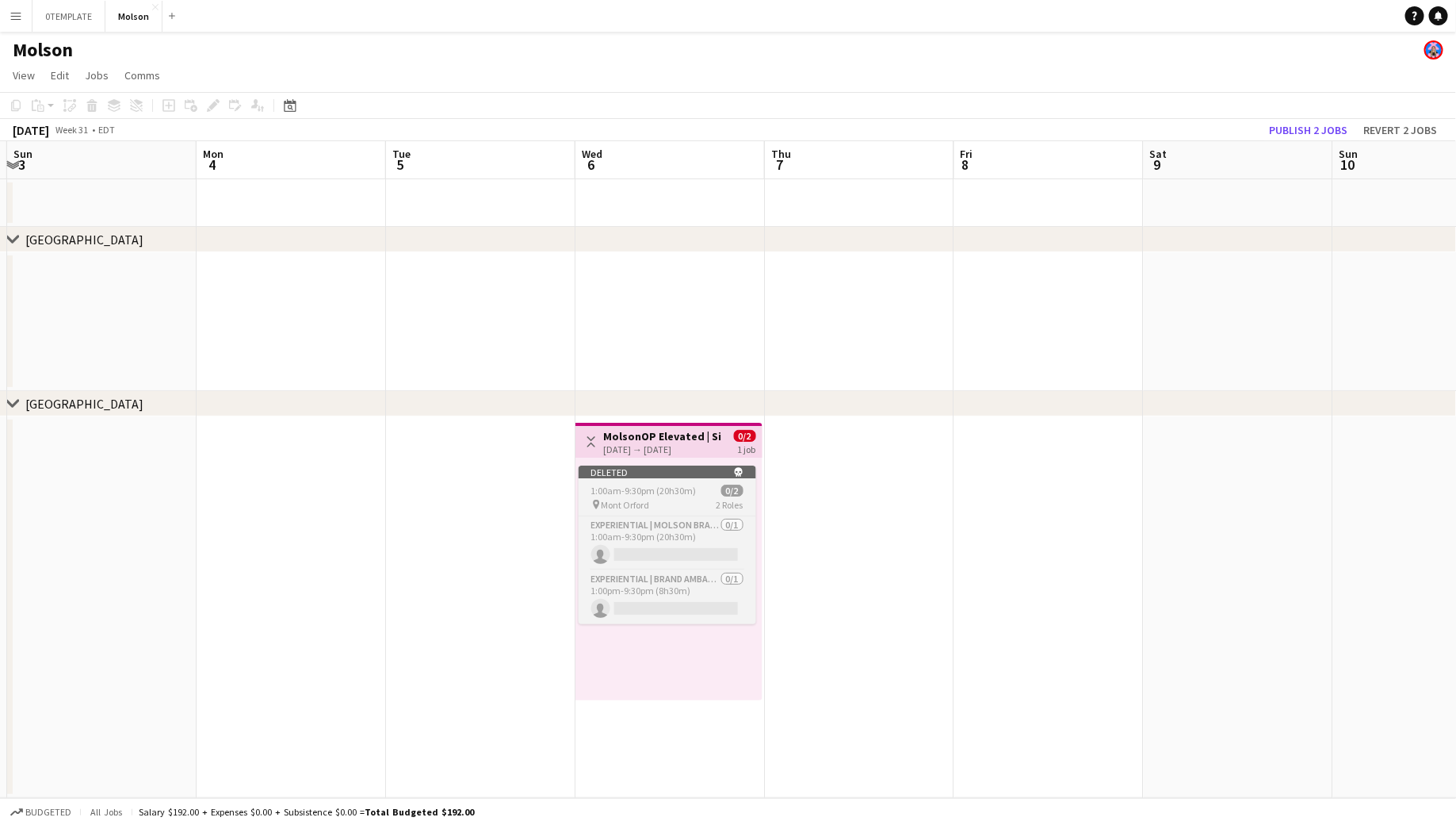
click at [660, 498] on div "pin Mont Orford 2 Roles" at bounding box center [668, 504] width 178 height 13
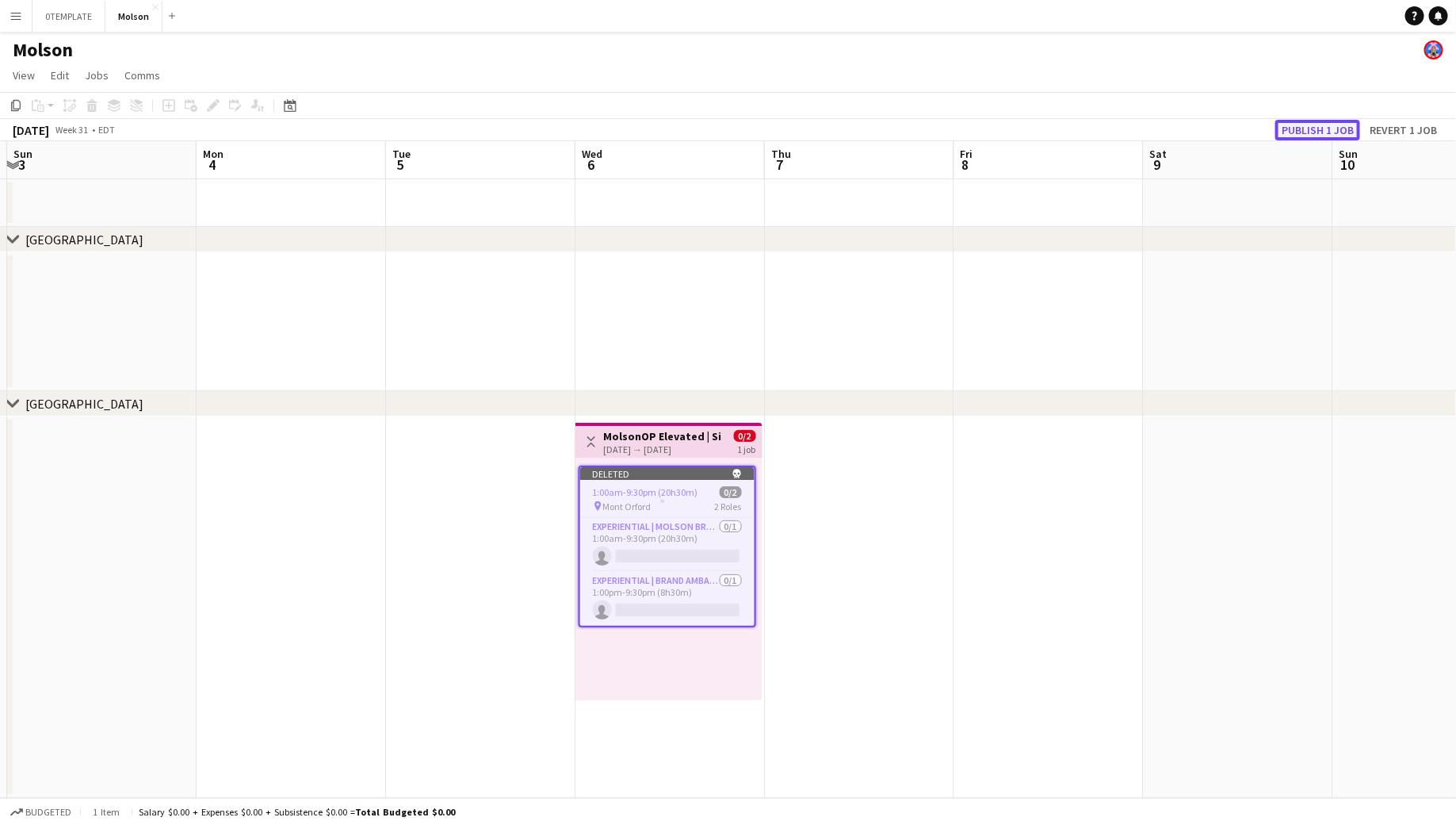
click at [1323, 132] on button "Publish 1 job" at bounding box center [1318, 130] width 85 height 21
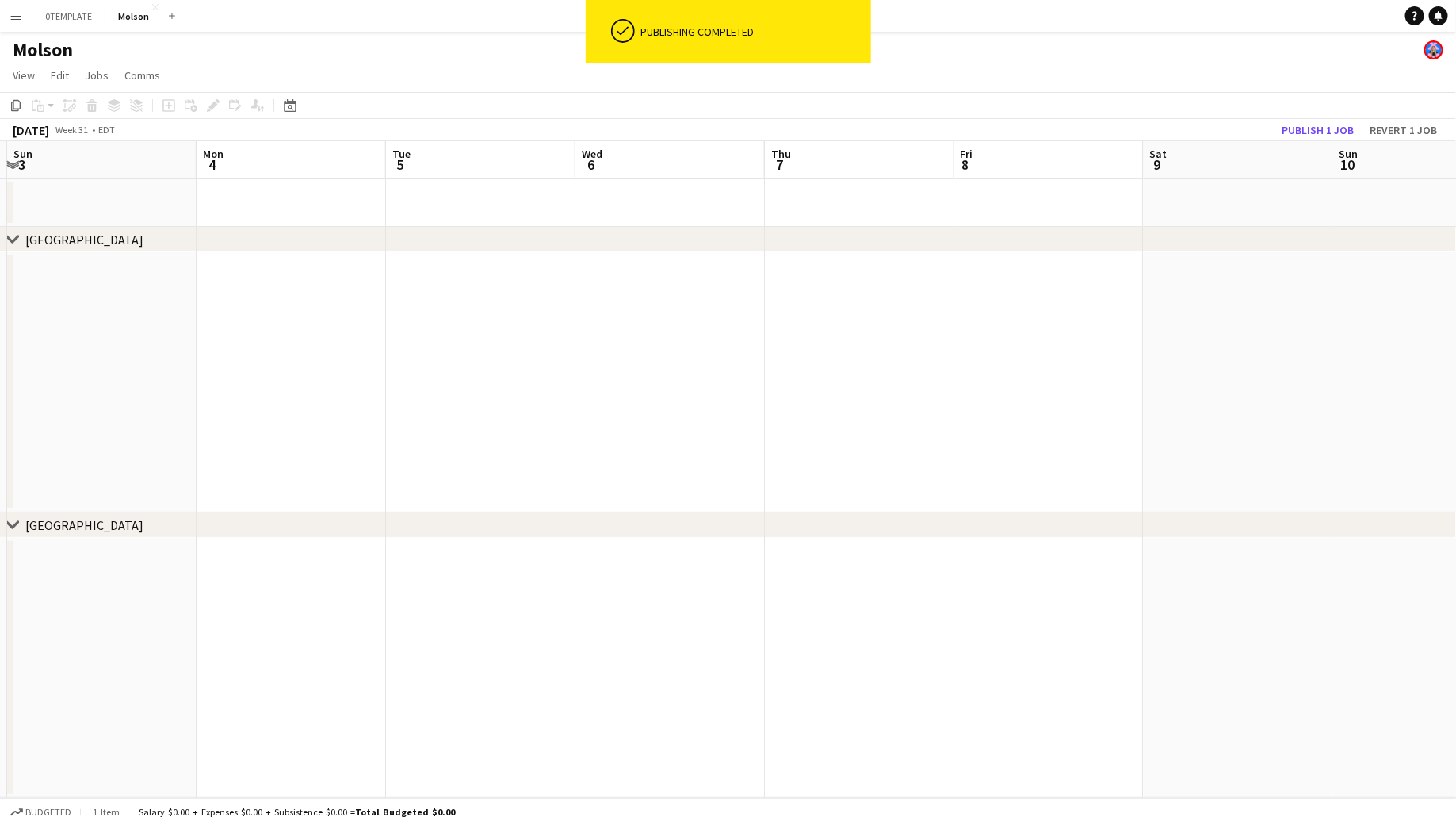
click at [21, 23] on button "Menu" at bounding box center [16, 16] width 32 height 32
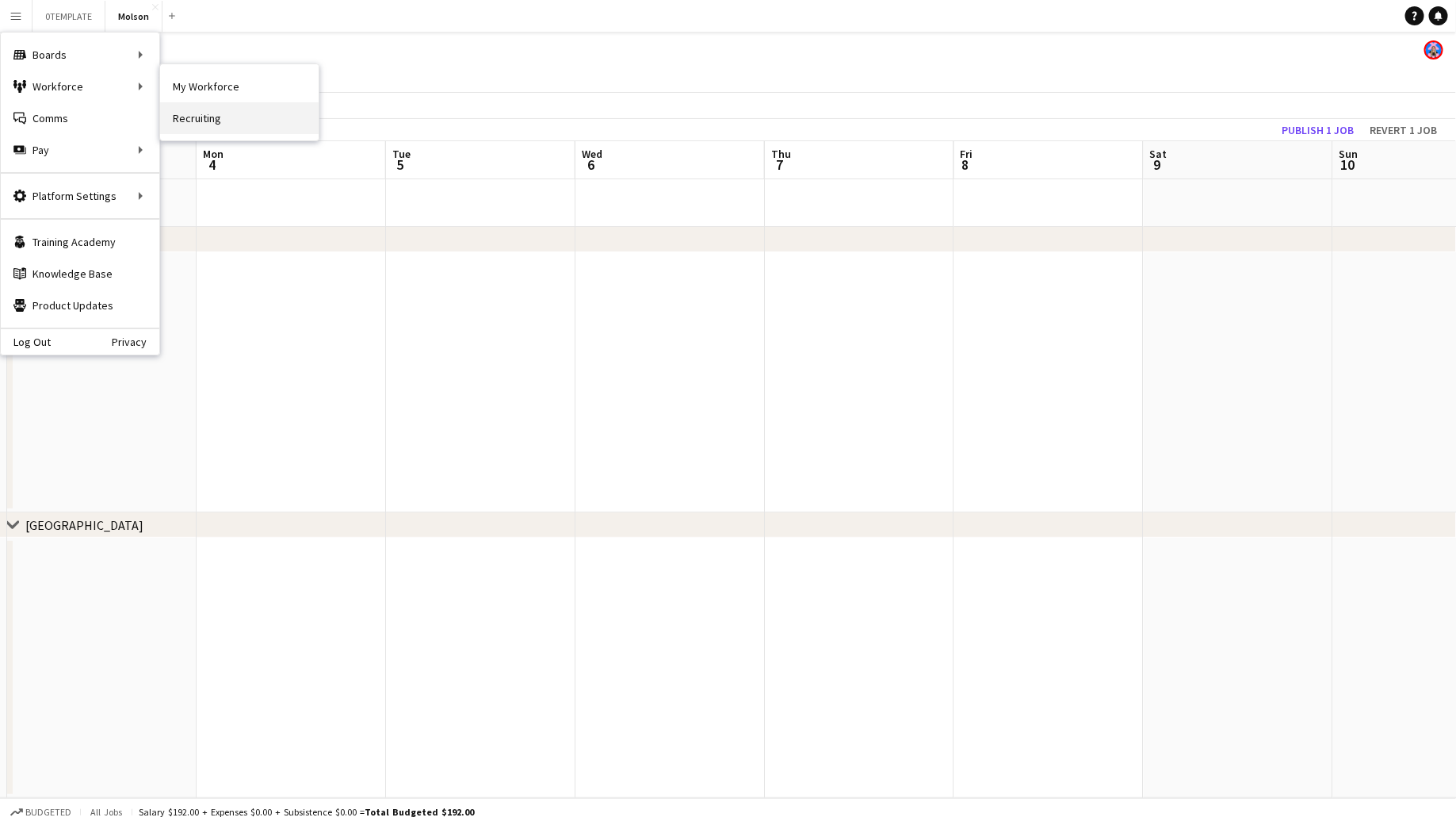
click at [205, 117] on link "Recruiting" at bounding box center [239, 118] width 159 height 32
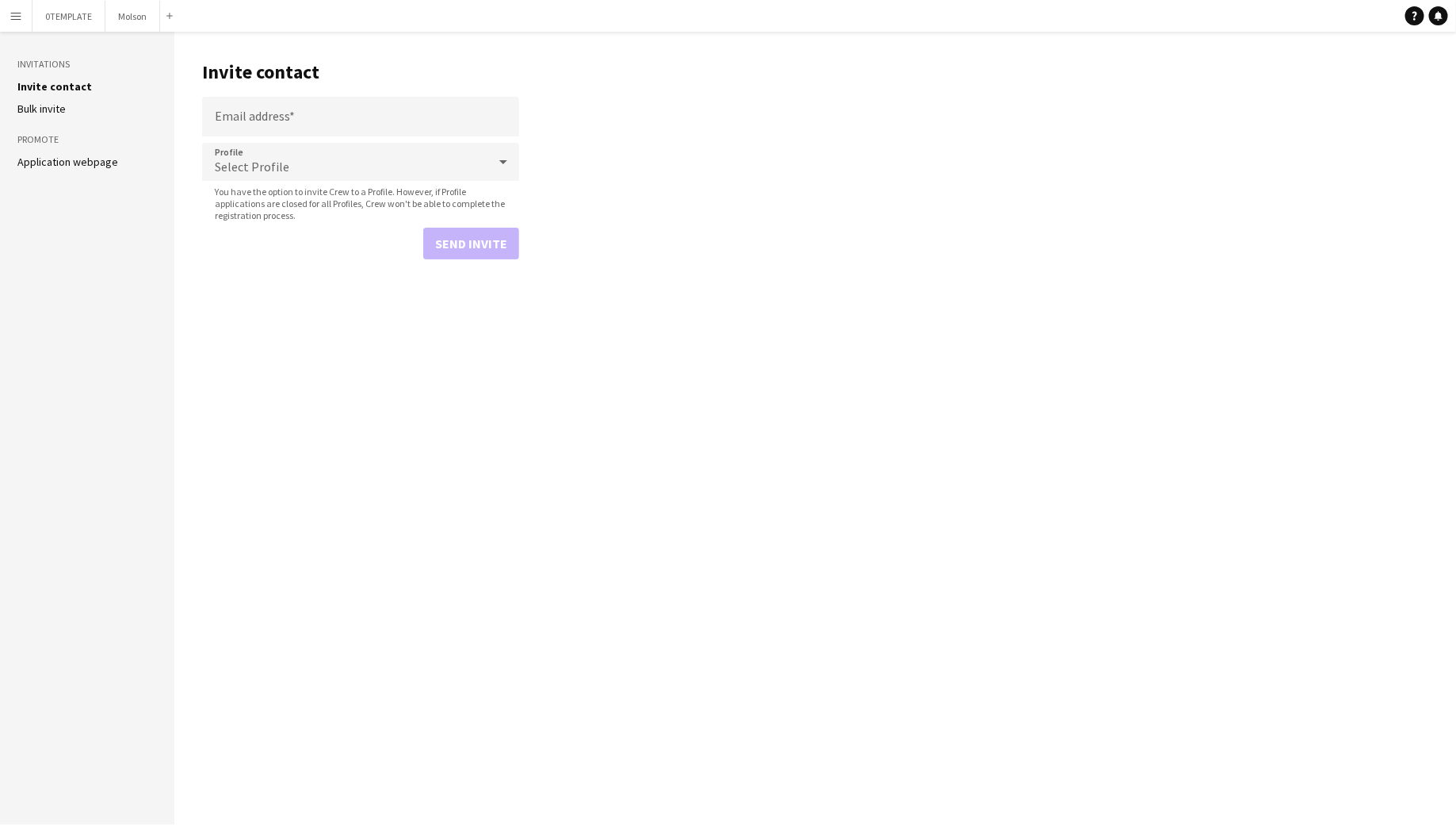
click at [21, 11] on app-icon "Menu" at bounding box center [16, 16] width 13 height 13
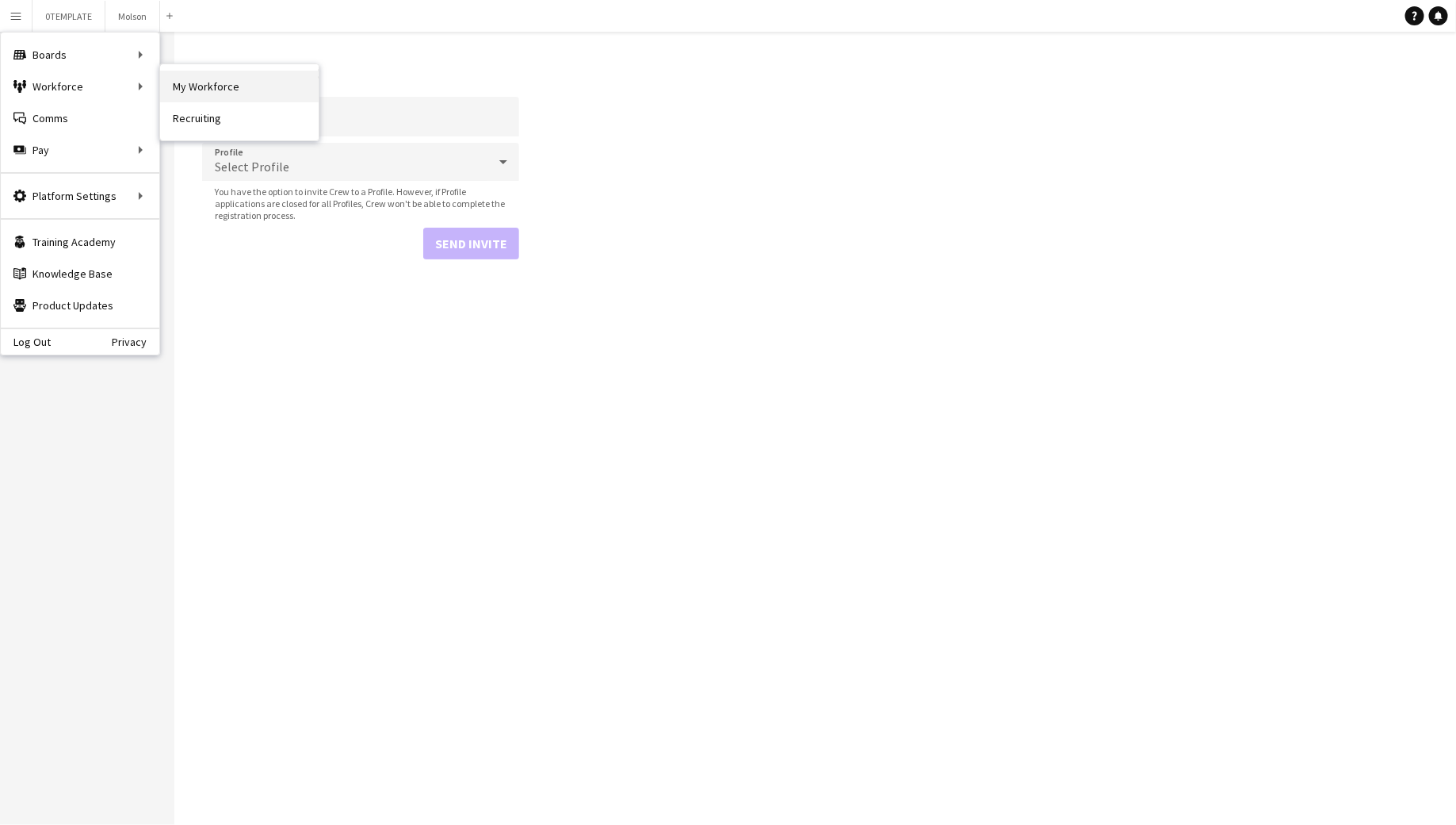
click at [188, 83] on link "My Workforce" at bounding box center [239, 87] width 159 height 32
